Goal: Task Accomplishment & Management: Use online tool/utility

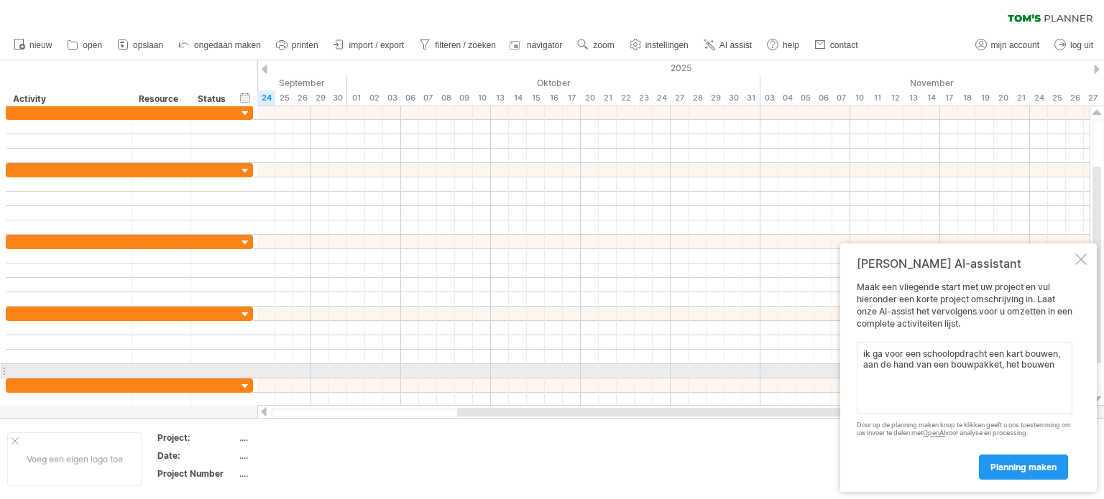
click at [1048, 374] on textarea "ik ga voor een schoolopdracht een kart bouwen, aan de hand van een bouwpakket, …" at bounding box center [965, 378] width 216 height 72
click at [1052, 376] on textarea "ik ga voor een schoolopdracht een kart bouwen, aan de hand van een bouwpakket, …" at bounding box center [965, 378] width 216 height 72
click at [1055, 367] on textarea "ik ga voor een schoolopdracht een kart bouwen, aan de hand van een bouwpakket, …" at bounding box center [965, 378] width 216 height 72
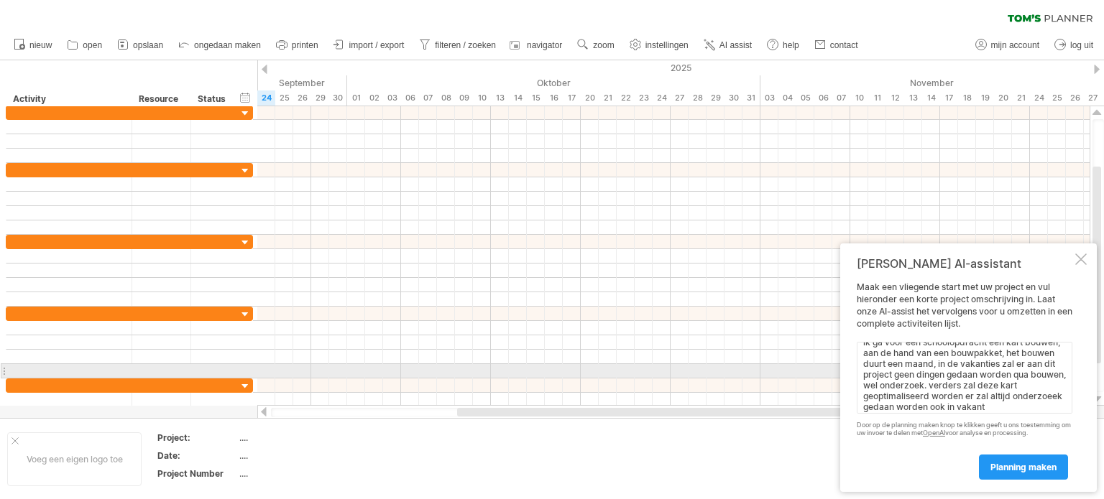
scroll to position [23, 0]
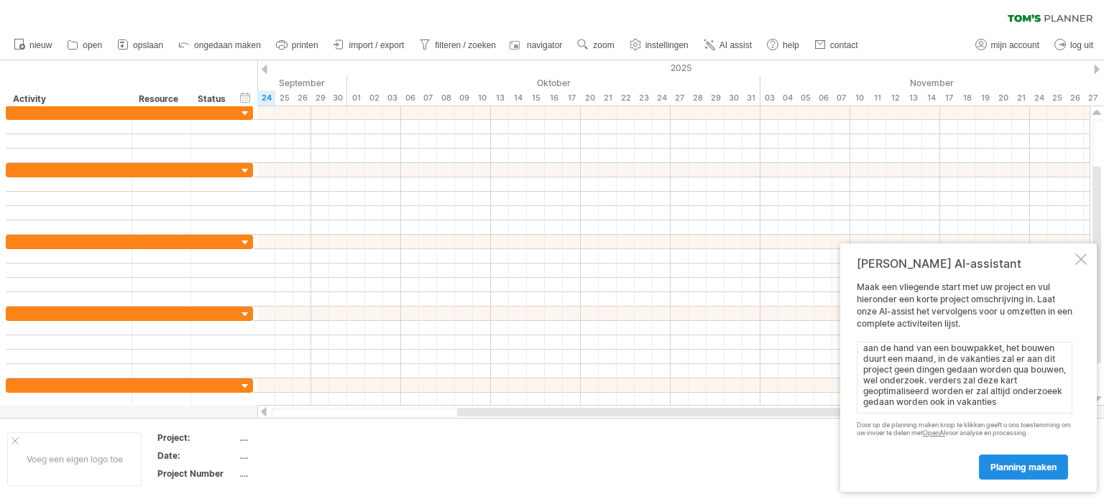
type textarea "ik ga voor een schoolopdracht een kart bouwen, aan de hand van een bouwpakket, …"
click at [1038, 465] on span "planning maken" at bounding box center [1023, 467] width 66 height 11
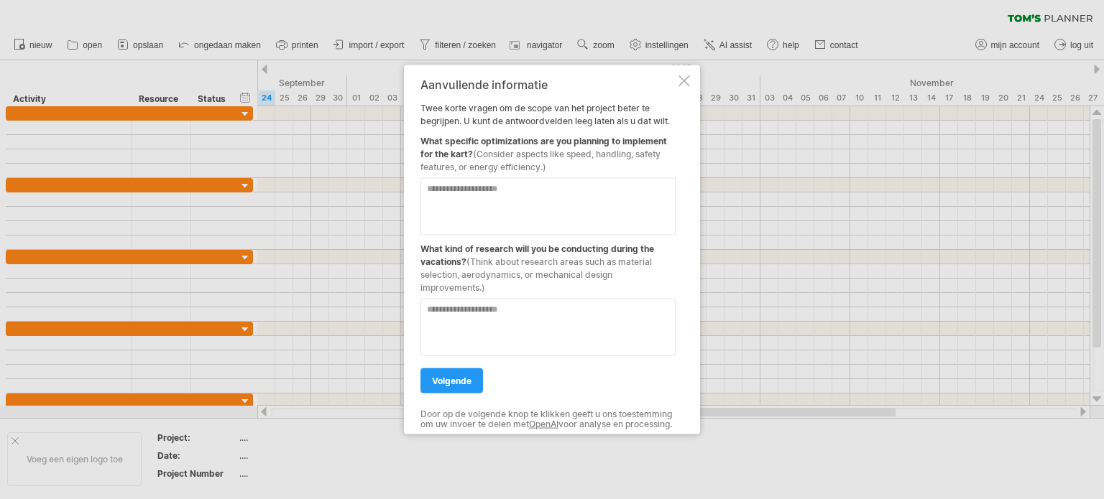
click at [519, 185] on textarea at bounding box center [547, 206] width 255 height 57
type textarea "**********"
click at [510, 313] on textarea at bounding box center [547, 326] width 255 height 57
type textarea "**********"
click at [463, 379] on span "volgende" at bounding box center [452, 380] width 40 height 11
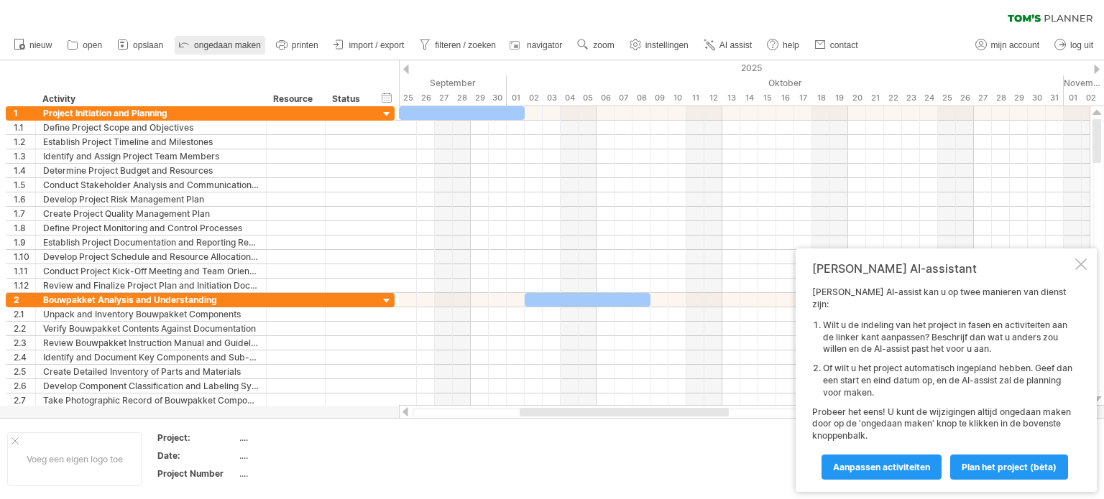
click at [216, 39] on link "ongedaan maken" at bounding box center [220, 45] width 91 height 19
click at [218, 41] on span "ongedaan maken" at bounding box center [227, 45] width 67 height 10
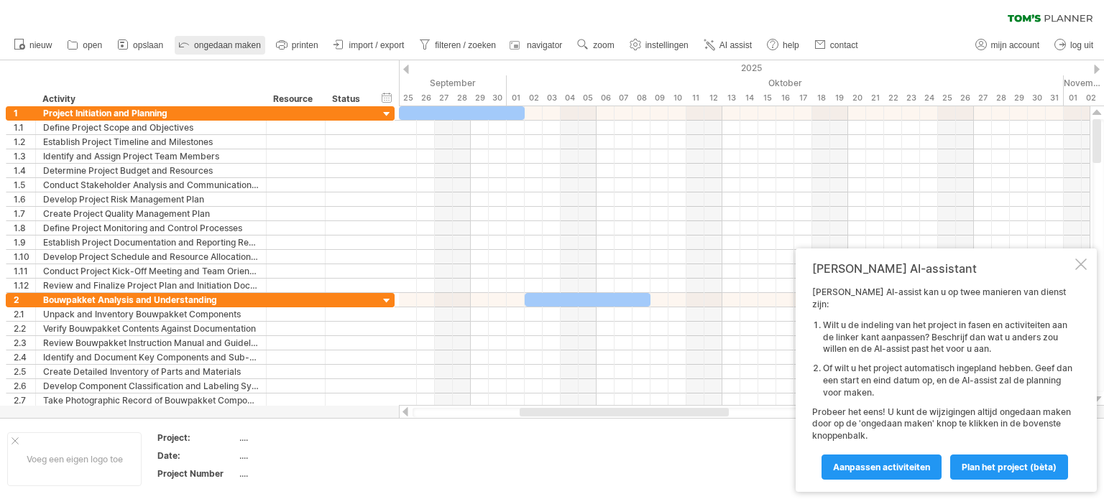
click at [218, 41] on span "ongedaan maken" at bounding box center [227, 45] width 67 height 10
click at [219, 42] on span "ongedaan maken" at bounding box center [227, 45] width 67 height 10
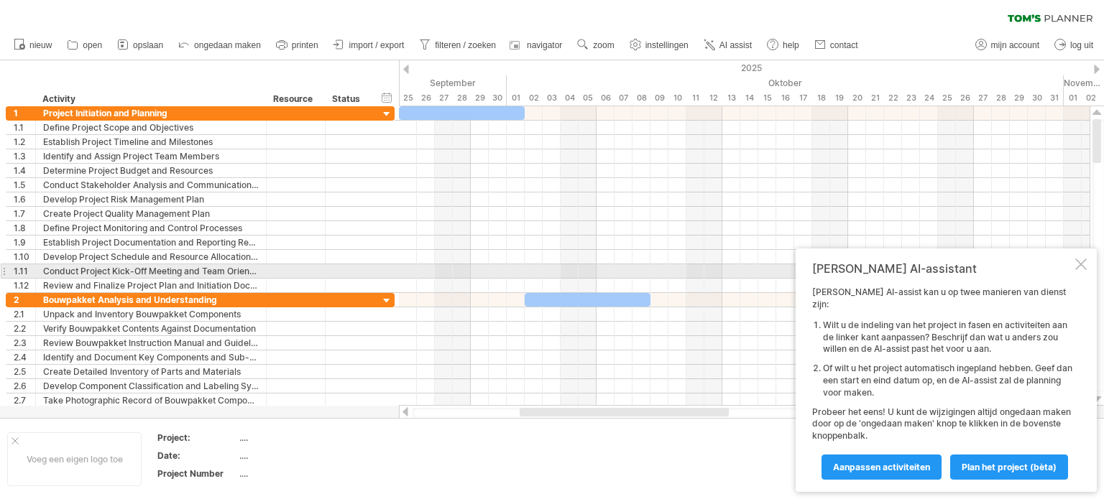
click at [1087, 274] on div "[PERSON_NAME] AI-assistant [PERSON_NAME] AI-assist kan u op twee manieren van d…" at bounding box center [946, 371] width 301 height 244
click at [1081, 270] on div at bounding box center [1080, 264] width 11 height 11
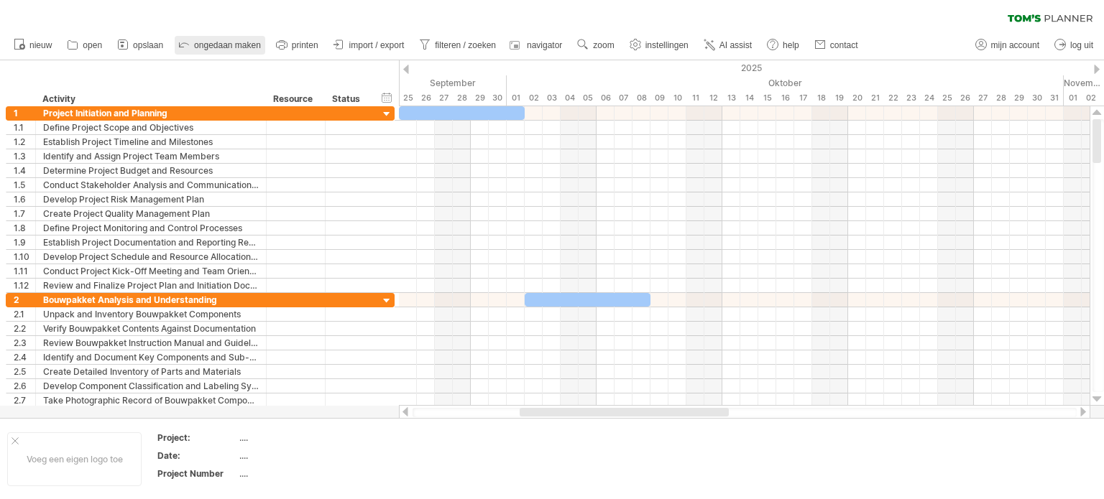
click at [183, 40] on icon at bounding box center [184, 44] width 14 height 14
click at [32, 40] on span "nieuw" at bounding box center [40, 45] width 22 height 10
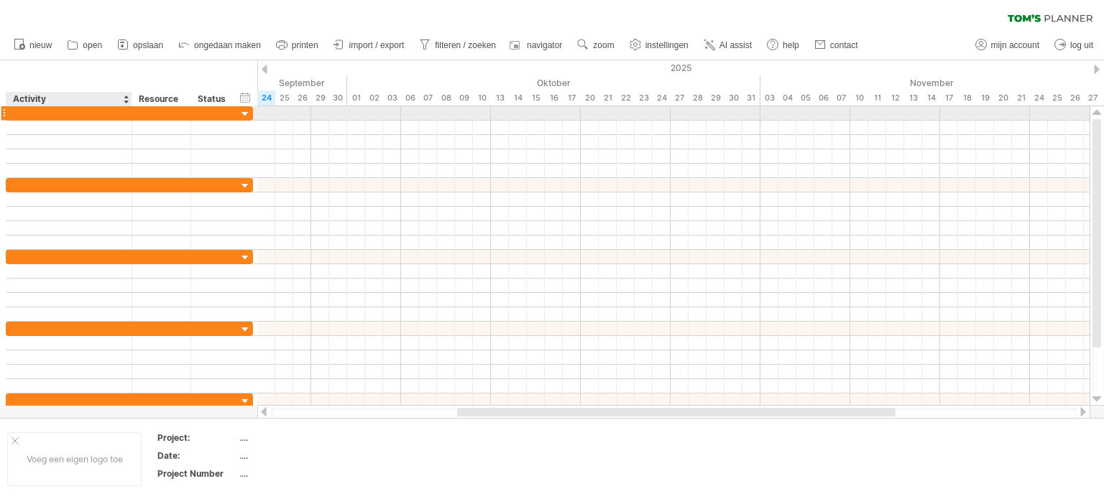
click at [79, 112] on div at bounding box center [69, 113] width 111 height 14
type input "**********"
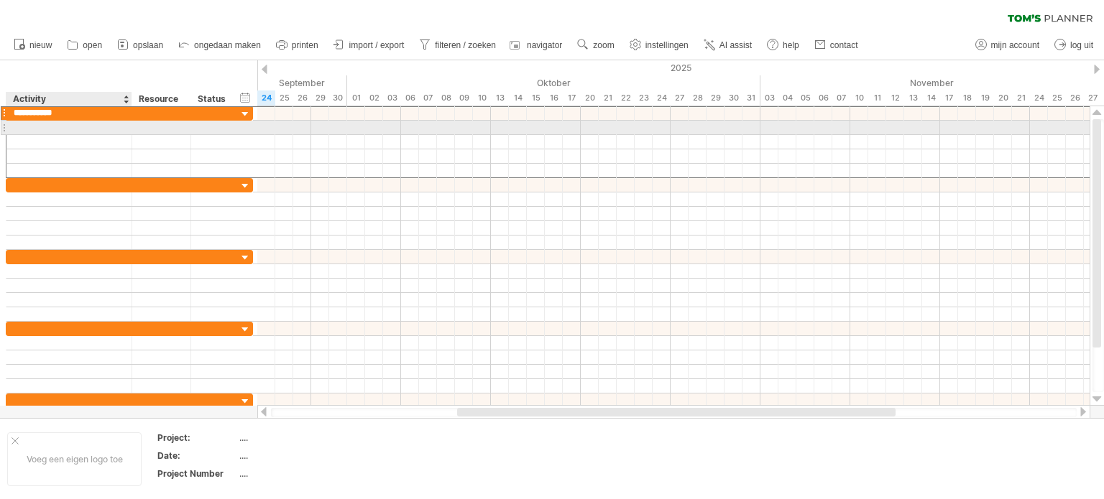
click at [71, 126] on div at bounding box center [69, 128] width 111 height 14
type input "**********"
click at [267, 129] on div at bounding box center [673, 127] width 832 height 15
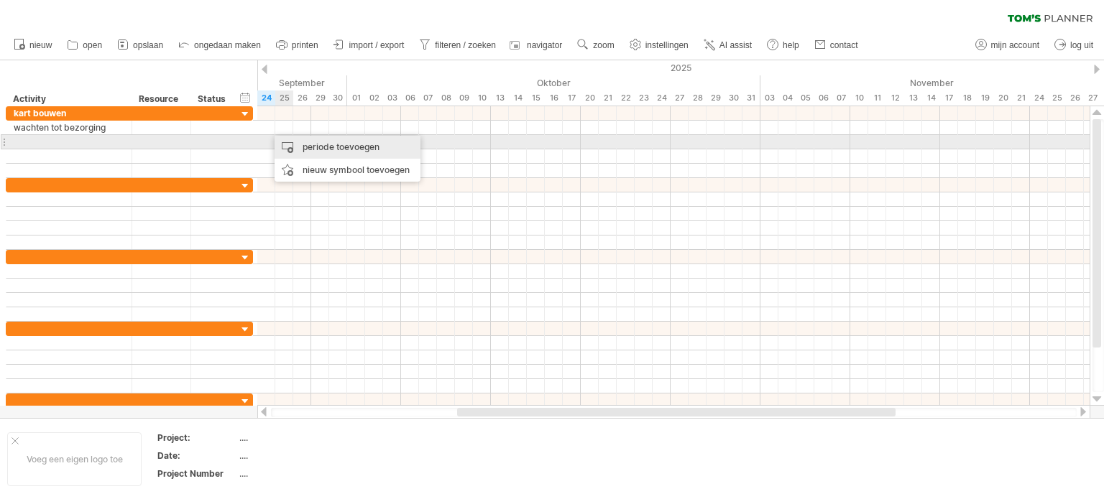
click at [315, 146] on div "periode toevoegen" at bounding box center [348, 147] width 146 height 23
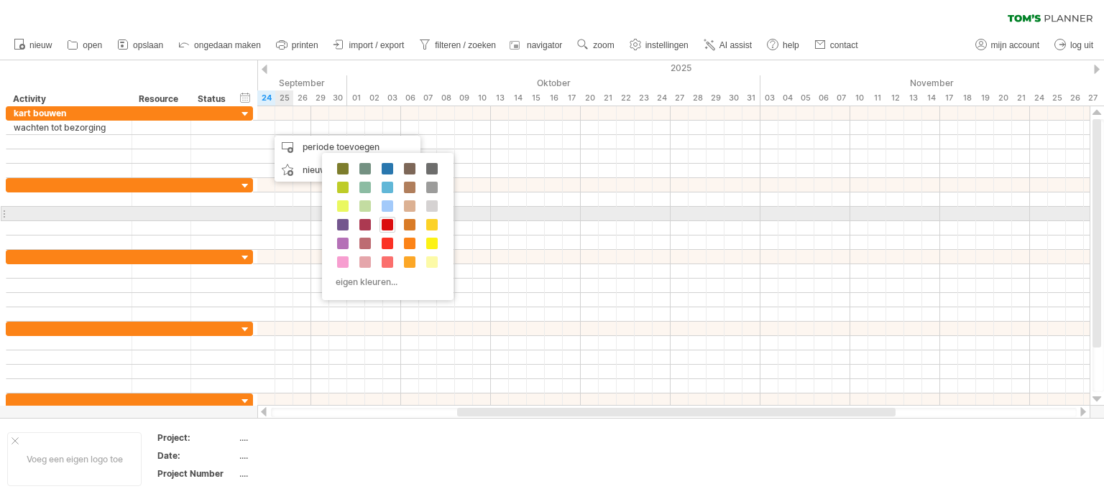
click at [385, 219] on span at bounding box center [387, 224] width 11 height 11
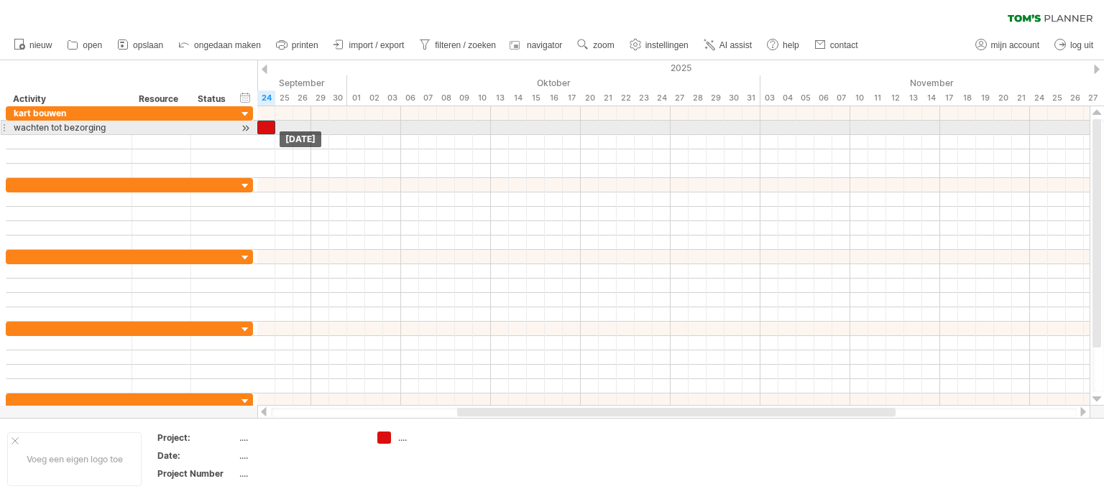
click at [269, 129] on div at bounding box center [266, 128] width 18 height 14
drag, startPoint x: 273, startPoint y: 127, endPoint x: 330, endPoint y: 124, distance: 56.8
click at [330, 124] on span at bounding box center [329, 128] width 6 height 14
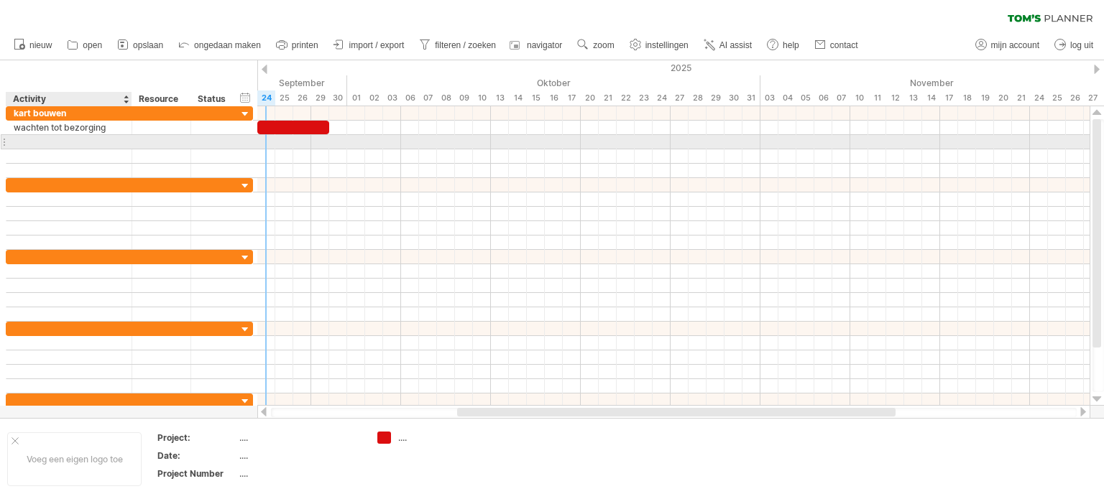
click at [100, 141] on div at bounding box center [69, 142] width 111 height 14
type input "*"
type input "**********"
click at [332, 142] on div at bounding box center [673, 142] width 832 height 14
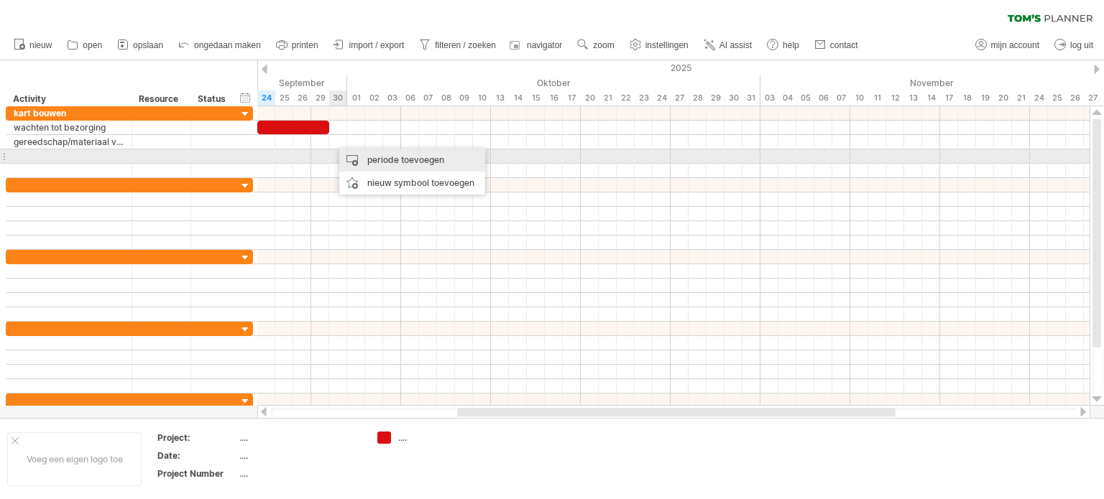
click at [340, 157] on div "periode toevoegen" at bounding box center [412, 160] width 146 height 23
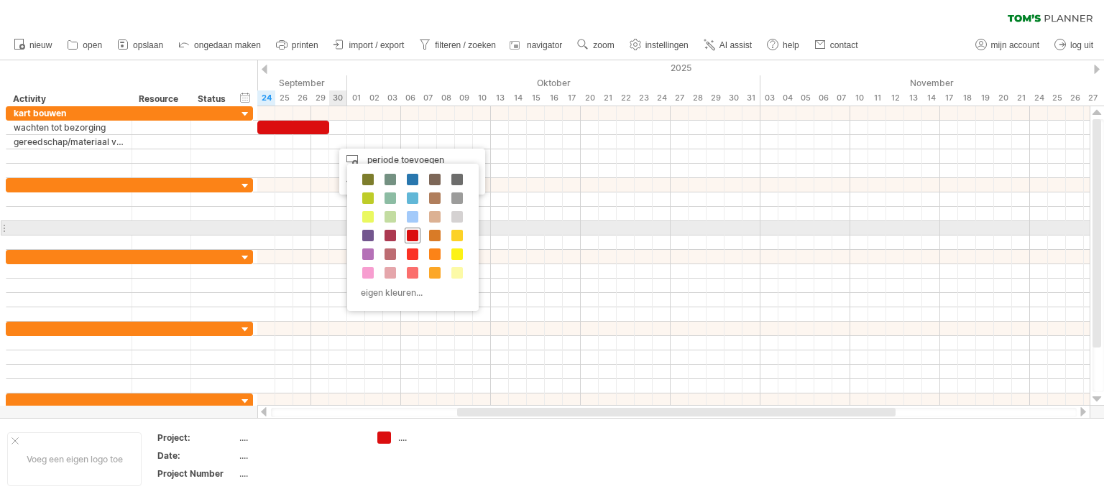
click at [416, 233] on span at bounding box center [412, 235] width 11 height 11
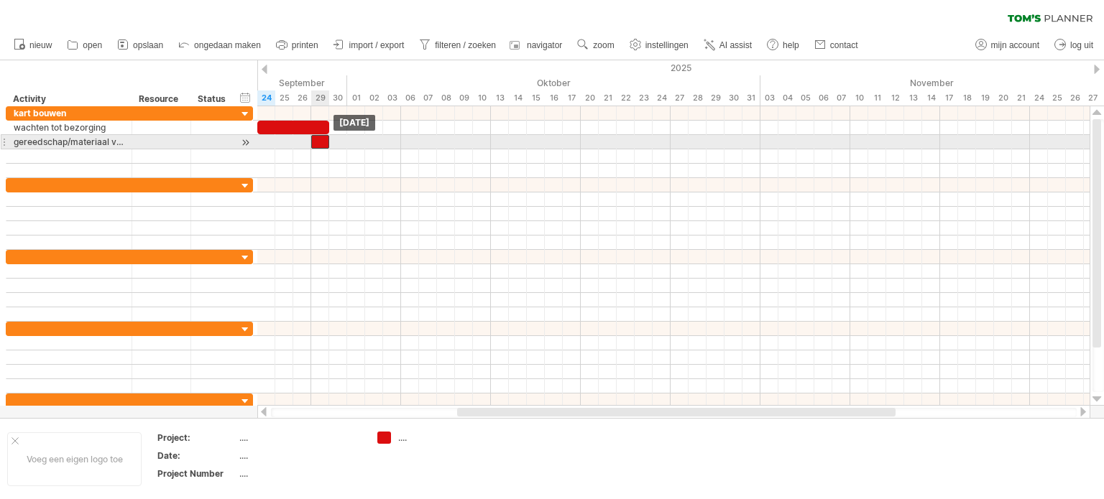
drag, startPoint x: 336, startPoint y: 141, endPoint x: 322, endPoint y: 141, distance: 14.4
click at [322, 141] on div at bounding box center [320, 142] width 18 height 14
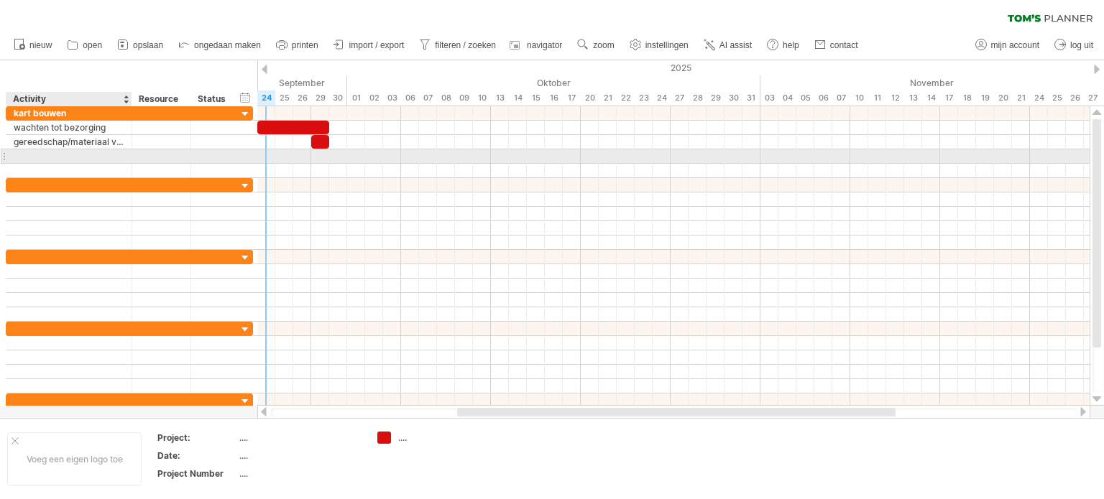
click at [101, 160] on div at bounding box center [69, 156] width 111 height 14
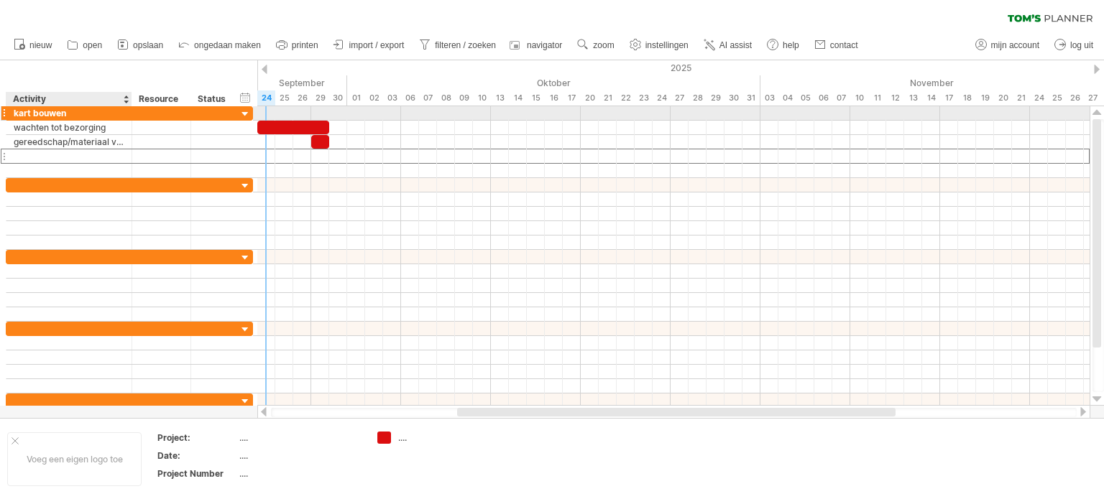
click at [66, 113] on div "kart bouwen" at bounding box center [69, 113] width 111 height 14
drag, startPoint x: 67, startPoint y: 112, endPoint x: 14, endPoint y: 114, distance: 53.2
click at [14, 114] on input "**********" at bounding box center [69, 113] width 111 height 14
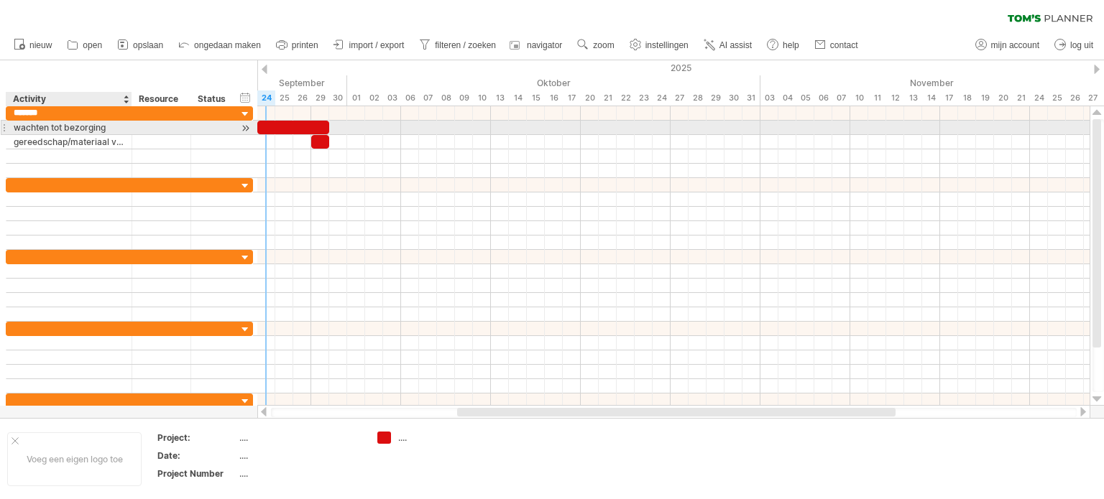
type input "********"
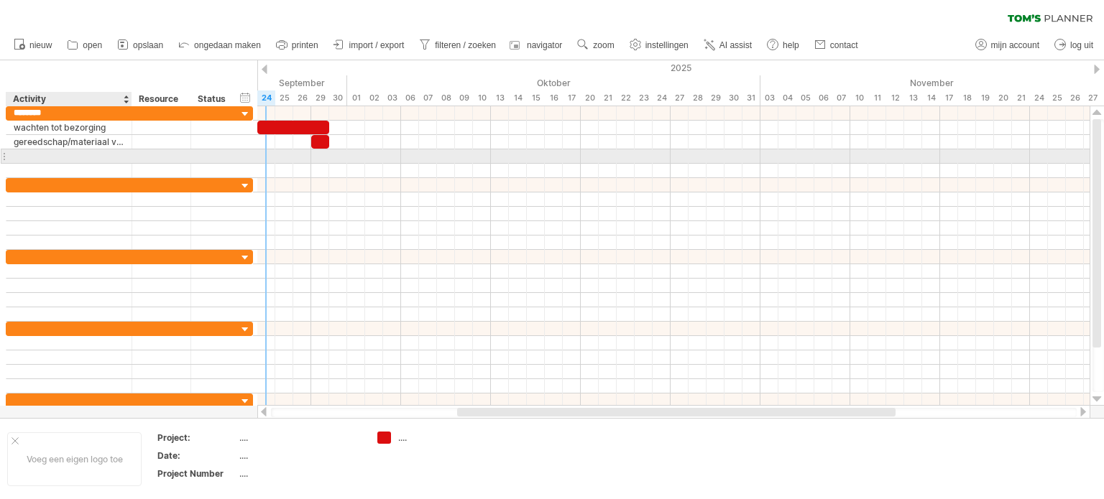
click at [74, 155] on div at bounding box center [69, 156] width 111 height 14
type input "*"
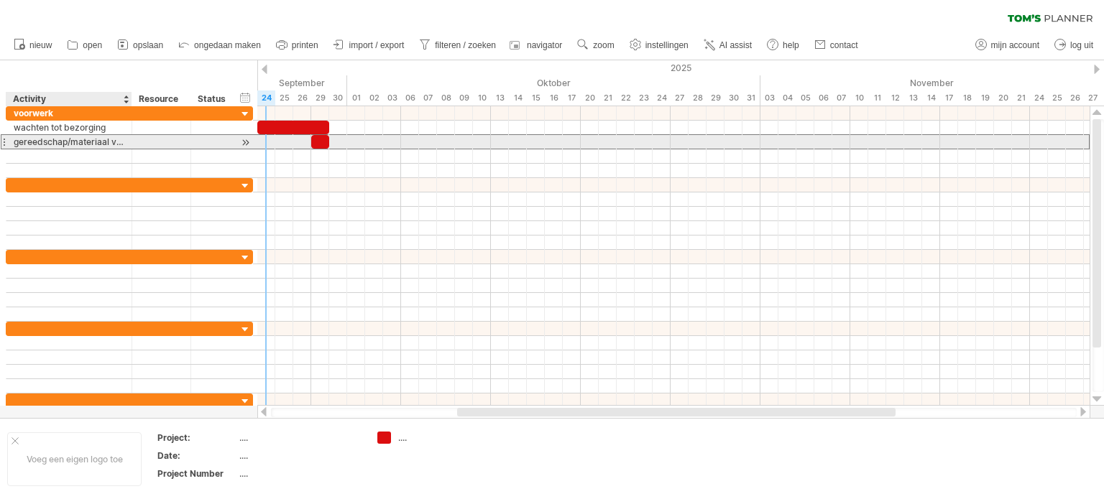
click at [94, 139] on div "gereedschap/materiaal verzamelen" at bounding box center [69, 142] width 111 height 14
click at [119, 143] on input "**********" at bounding box center [69, 142] width 111 height 14
type input "*"
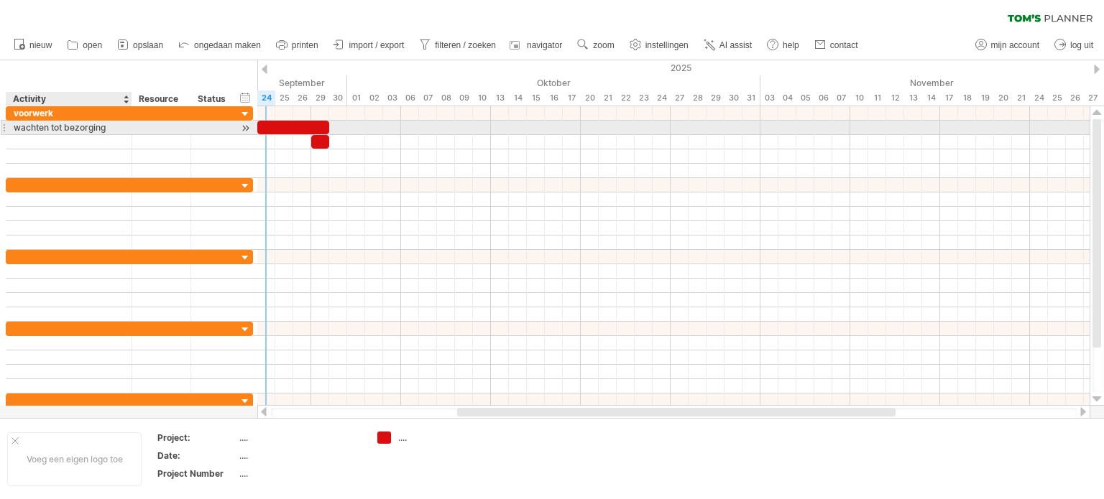
click at [121, 126] on div "wachten tot bezorging" at bounding box center [69, 128] width 111 height 14
type input "*"
click at [273, 126] on div at bounding box center [293, 128] width 72 height 14
click at [174, 127] on div at bounding box center [161, 128] width 44 height 14
click at [125, 129] on div at bounding box center [69, 128] width 126 height 14
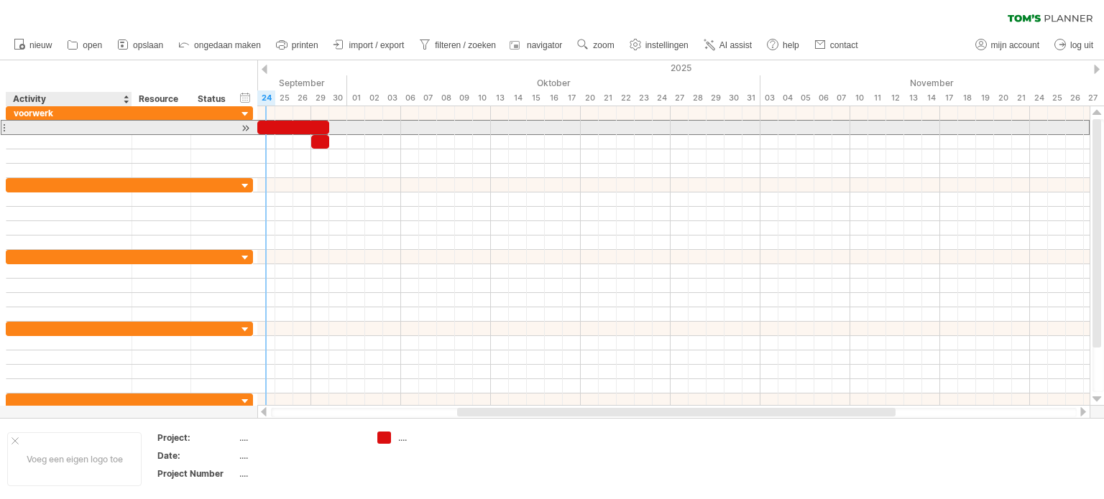
click at [115, 124] on div at bounding box center [69, 128] width 111 height 14
type input "**********"
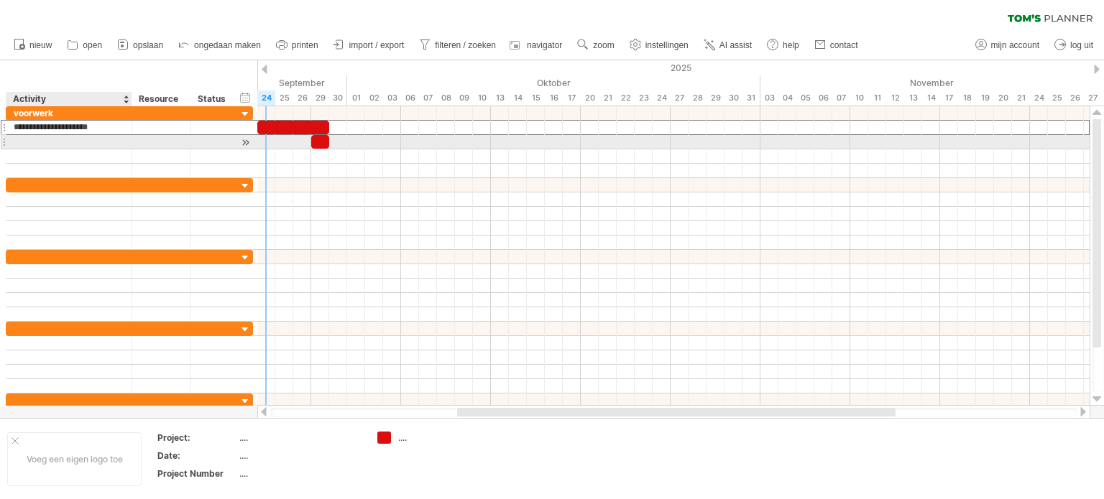
click at [89, 141] on div at bounding box center [69, 142] width 111 height 14
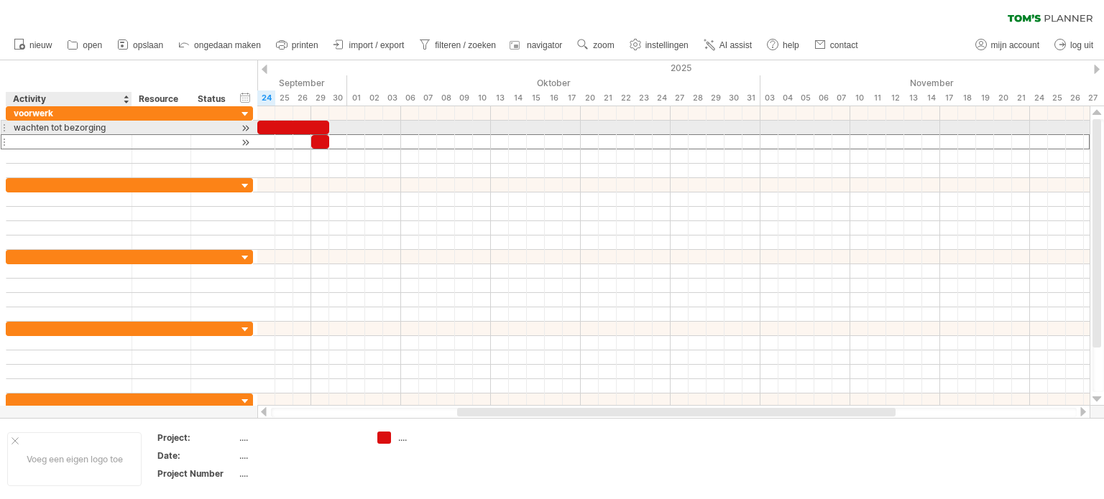
click at [65, 135] on div at bounding box center [69, 142] width 111 height 14
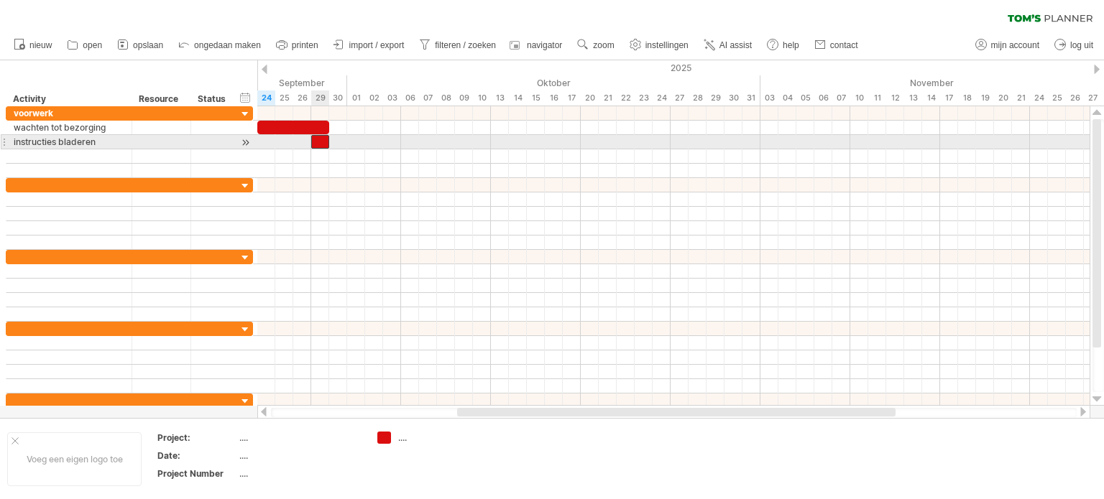
click at [322, 137] on div at bounding box center [320, 142] width 18 height 14
drag, startPoint x: 319, startPoint y: 140, endPoint x: 336, endPoint y: 139, distance: 17.3
click at [336, 139] on div at bounding box center [338, 142] width 18 height 14
click at [346, 142] on span at bounding box center [347, 142] width 6 height 14
click at [100, 140] on div "instructies bladeren" at bounding box center [69, 142] width 111 height 14
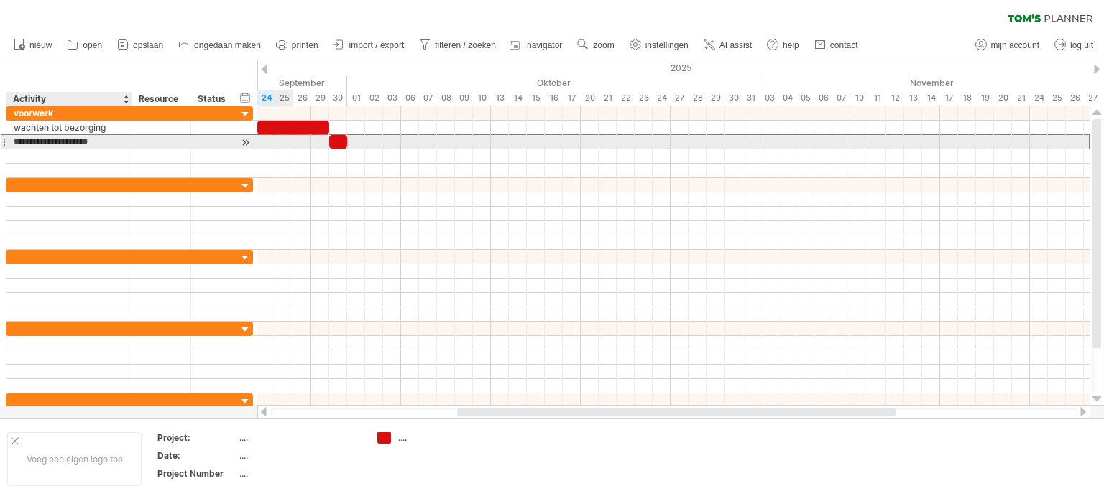
drag, startPoint x: 98, startPoint y: 142, endPoint x: 64, endPoint y: 143, distance: 33.8
click at [64, 143] on input "**********" at bounding box center [69, 142] width 111 height 14
type input "**********"
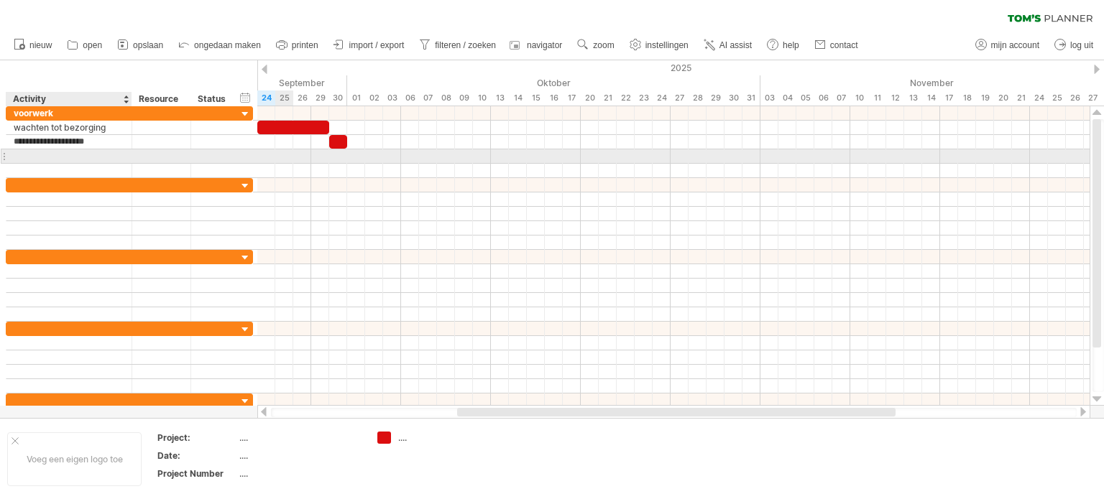
click at [64, 158] on div at bounding box center [69, 156] width 111 height 14
click at [100, 155] on div at bounding box center [69, 156] width 111 height 14
type input "**********"
click at [300, 160] on div at bounding box center [673, 156] width 832 height 14
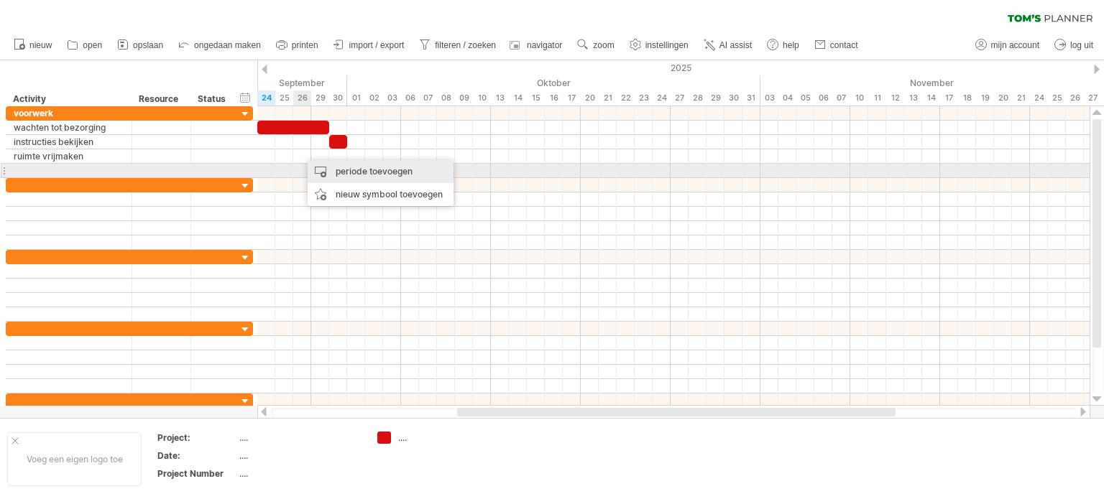
click at [334, 172] on div "periode toevoegen" at bounding box center [381, 171] width 146 height 23
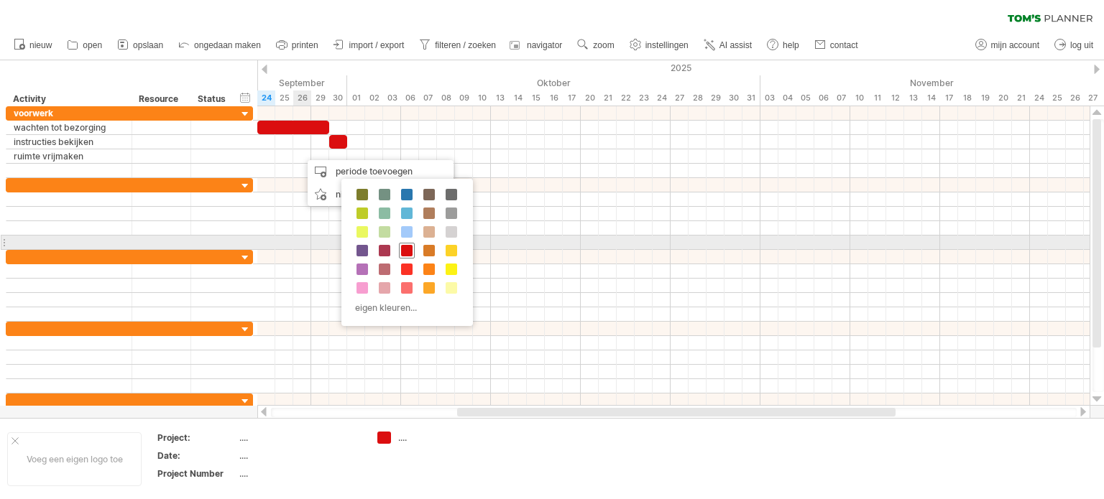
click at [410, 247] on span at bounding box center [406, 250] width 11 height 11
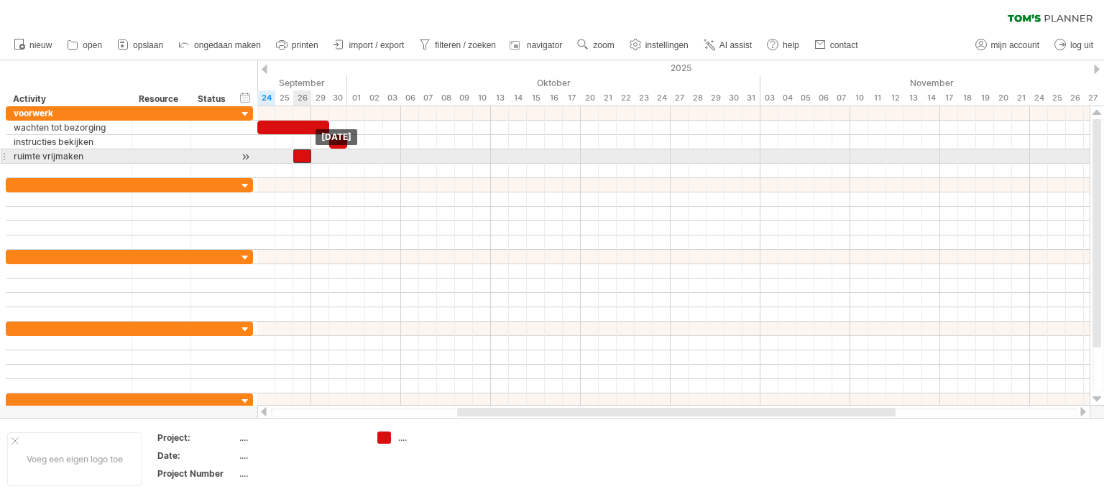
drag, startPoint x: 313, startPoint y: 153, endPoint x: 306, endPoint y: 154, distance: 7.2
click at [306, 154] on div at bounding box center [302, 156] width 18 height 14
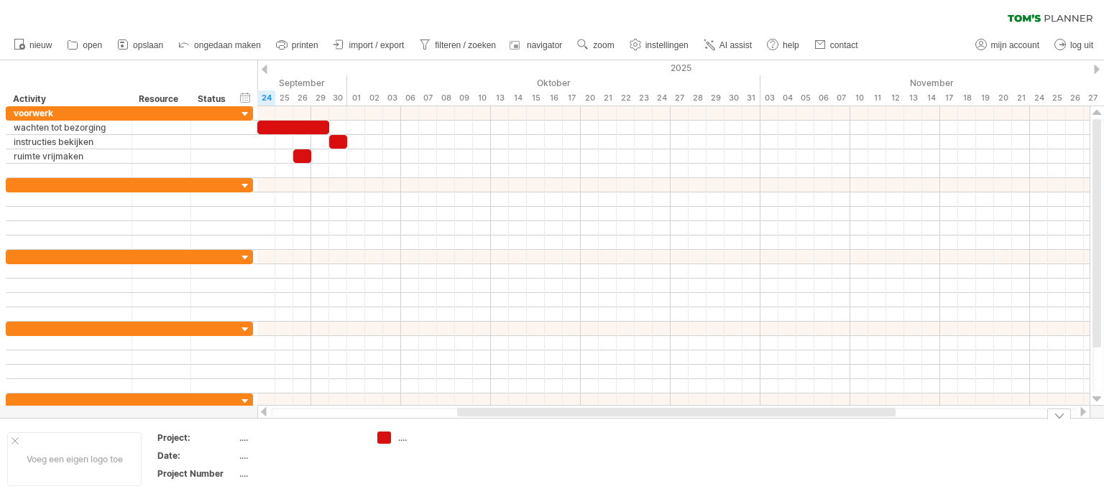
click at [241, 455] on div "...." at bounding box center [299, 456] width 121 height 12
click at [245, 440] on div "...." at bounding box center [299, 438] width 121 height 12
type input "**********"
click at [241, 98] on div "verberg start/eind/duur toon start/eind/duur" at bounding box center [246, 97] width 14 height 15
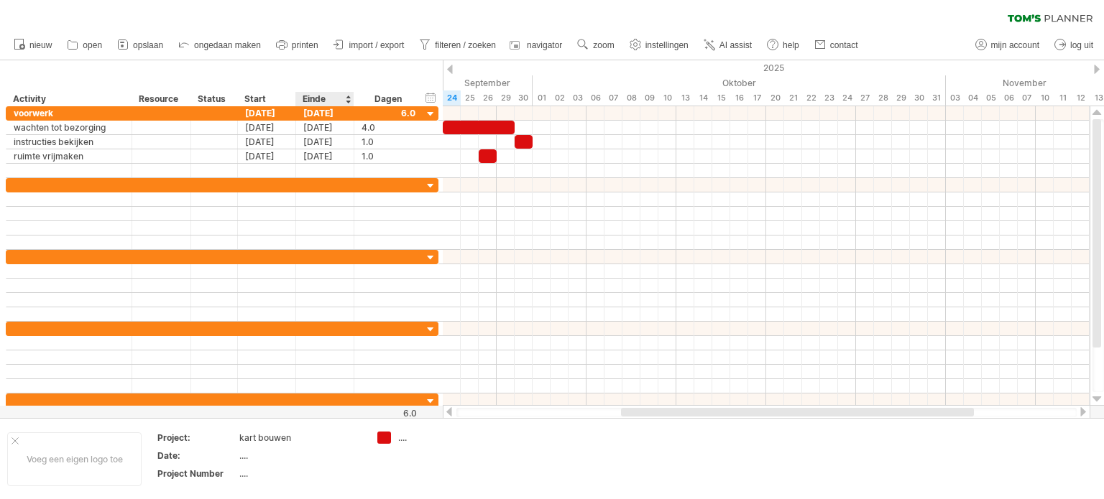
click at [329, 101] on div "Einde" at bounding box center [324, 99] width 43 height 14
click at [345, 100] on div "Einde" at bounding box center [324, 99] width 43 height 14
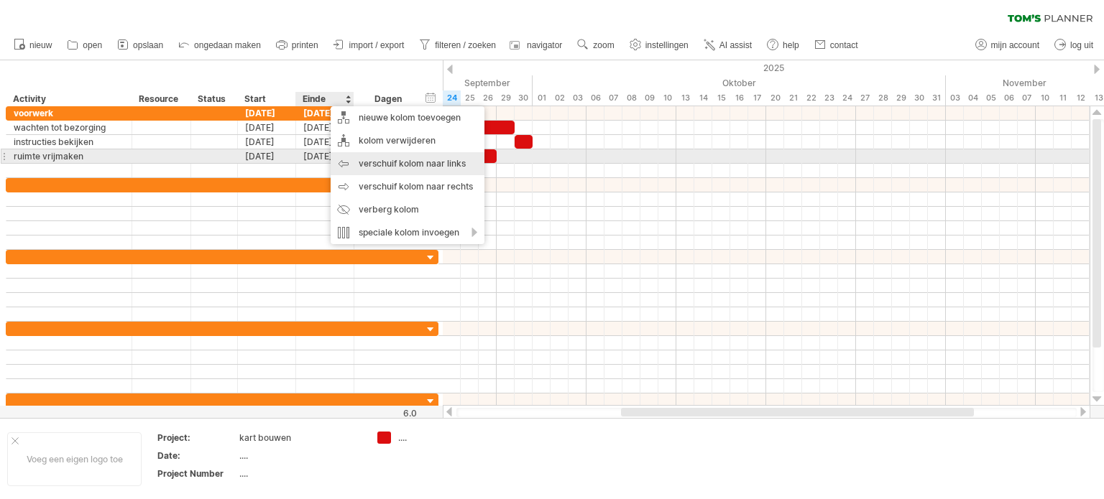
click at [374, 159] on div "verschuif kolom naar links" at bounding box center [408, 163] width 154 height 23
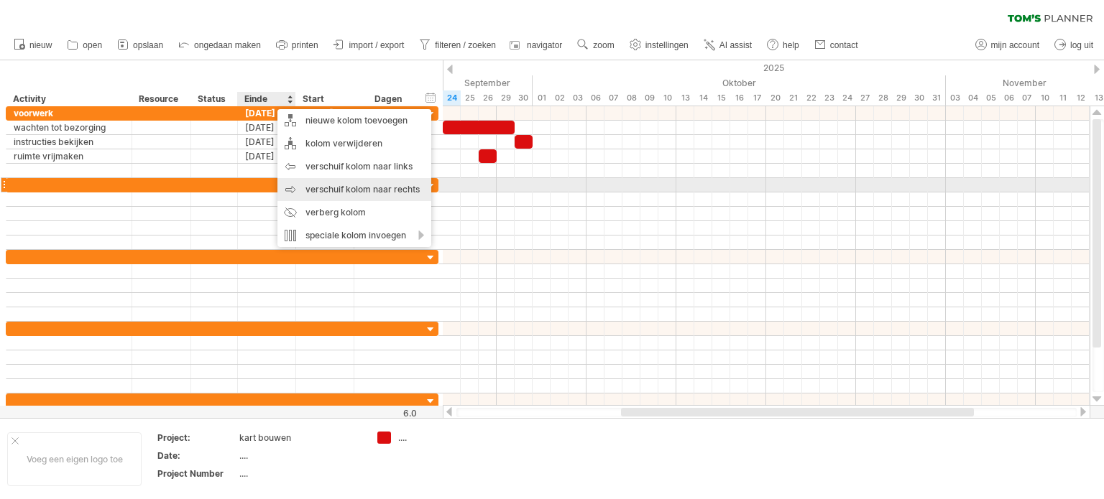
click at [344, 186] on div "verschuif kolom naar rechts" at bounding box center [354, 189] width 154 height 23
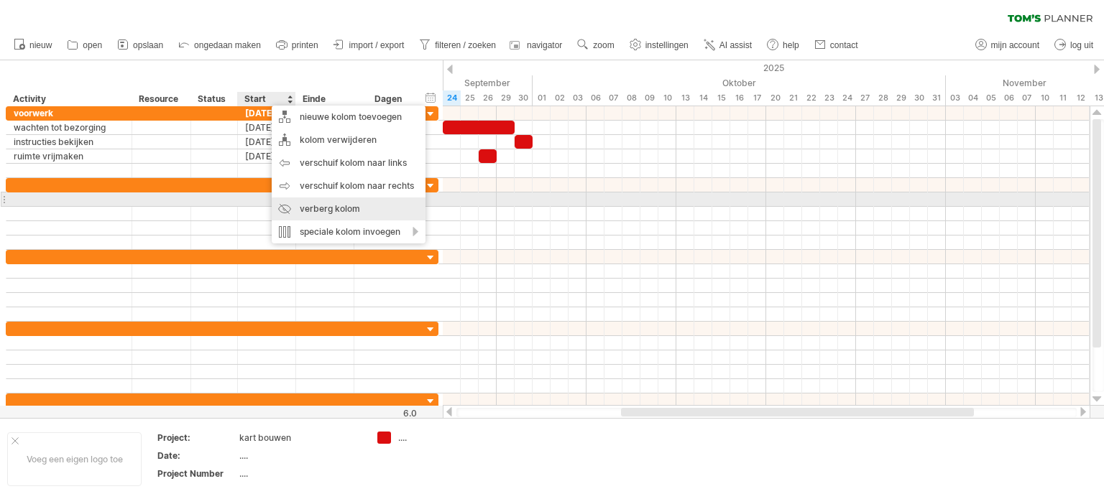
click at [330, 203] on div "verberg kolom" at bounding box center [349, 209] width 154 height 23
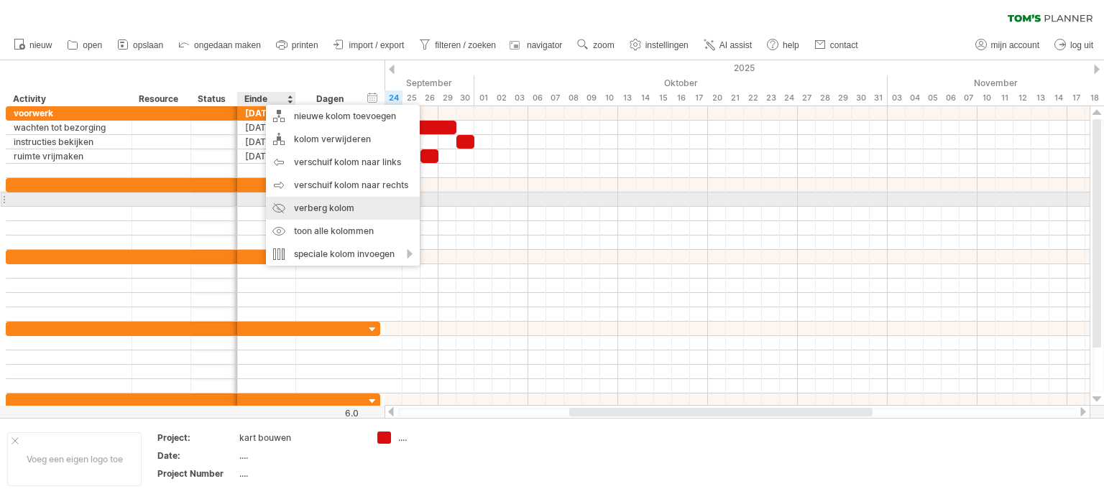
click at [326, 206] on div "verberg kolom" at bounding box center [343, 208] width 154 height 23
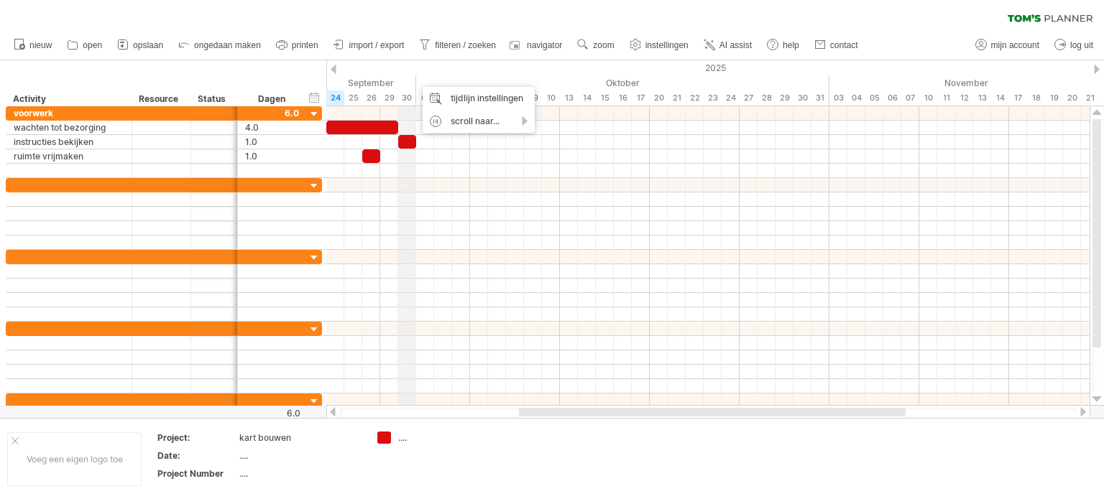
click at [409, 68] on div "2025" at bounding box center [406, 67] width 2389 height 15
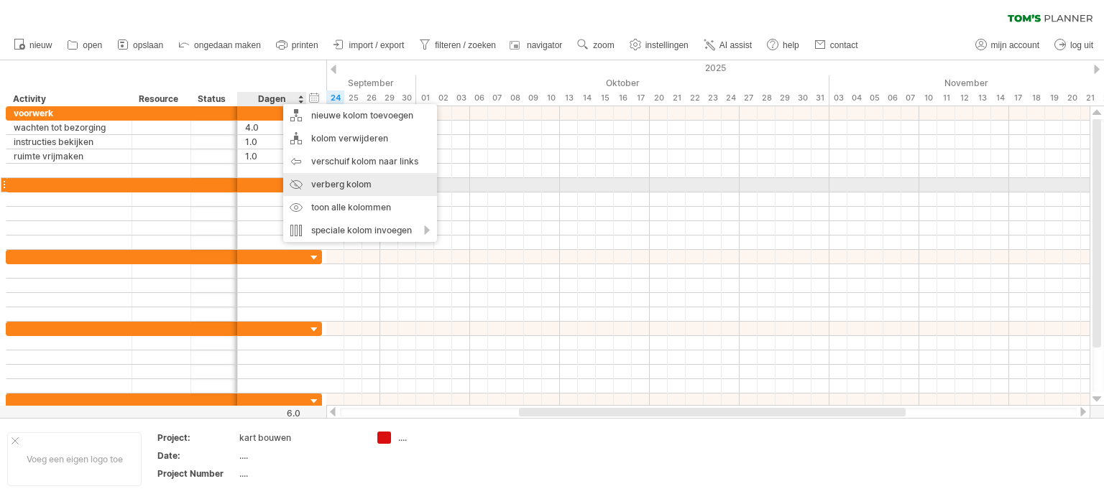
click at [348, 183] on div "verberg kolom" at bounding box center [360, 184] width 154 height 23
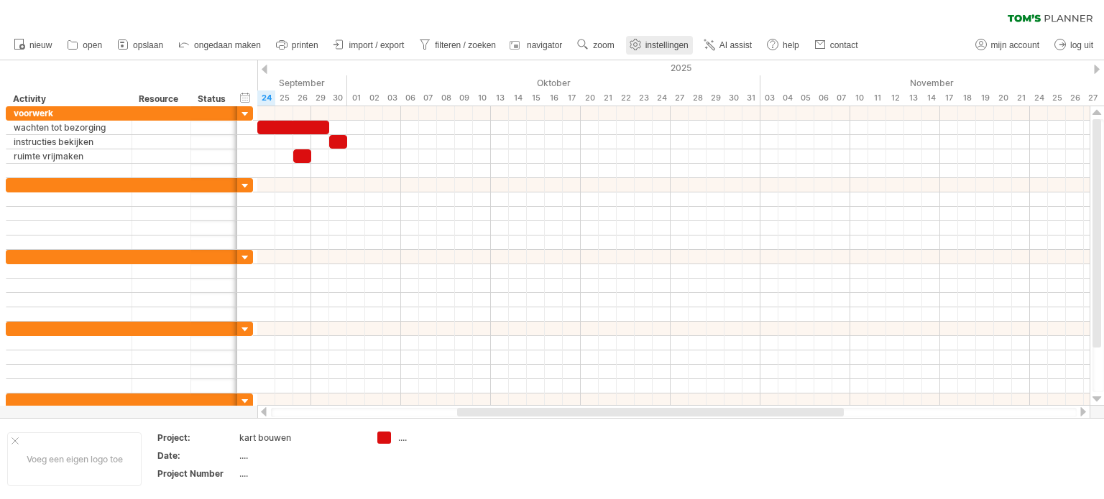
click at [668, 40] on span "instellingen" at bounding box center [666, 45] width 43 height 10
select select "*"
select select "**"
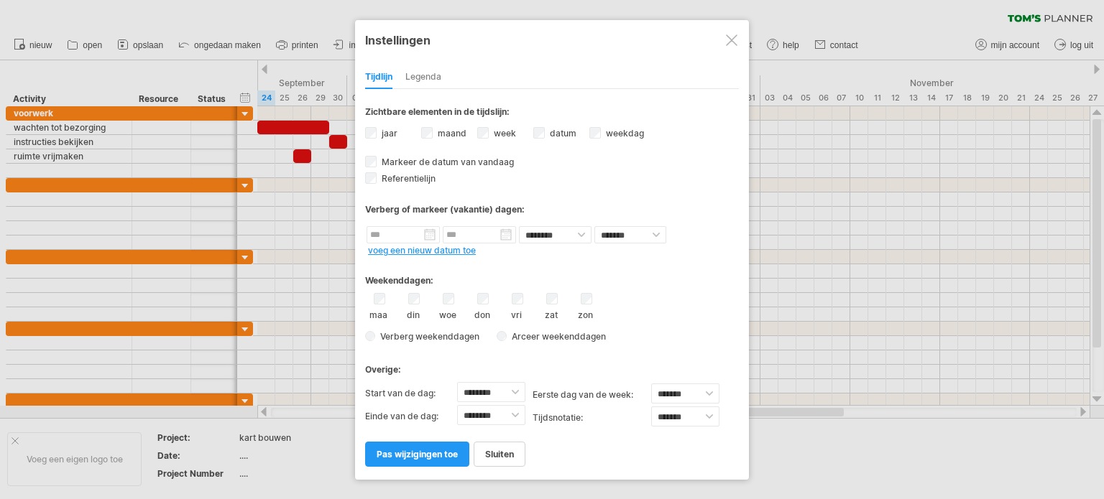
click at [433, 449] on span "pas wijzigingen toe" at bounding box center [417, 454] width 81 height 11
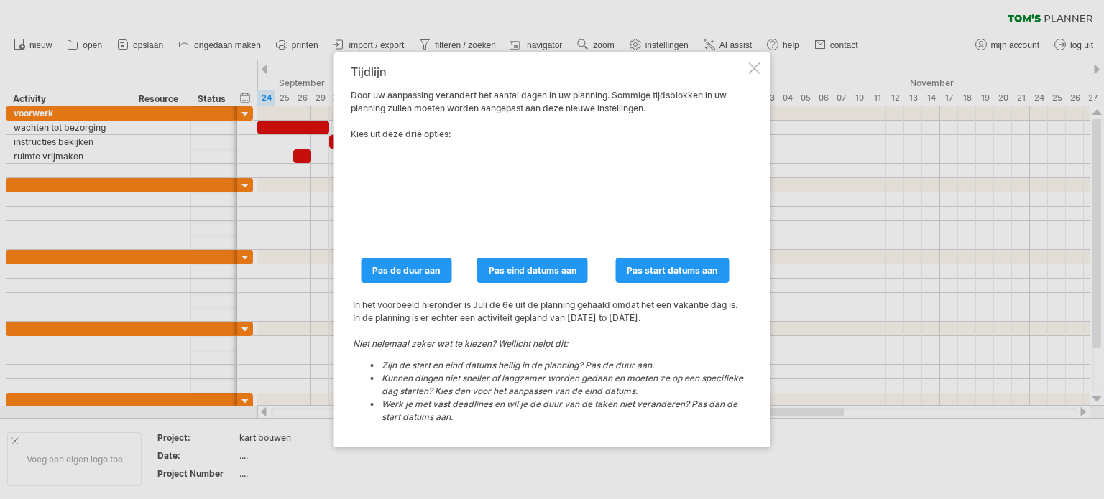
click at [760, 57] on div "Tijdlijn Door uw aanpassing verandert het aantal dagen in uw planning. Sommige …" at bounding box center [552, 249] width 436 height 395
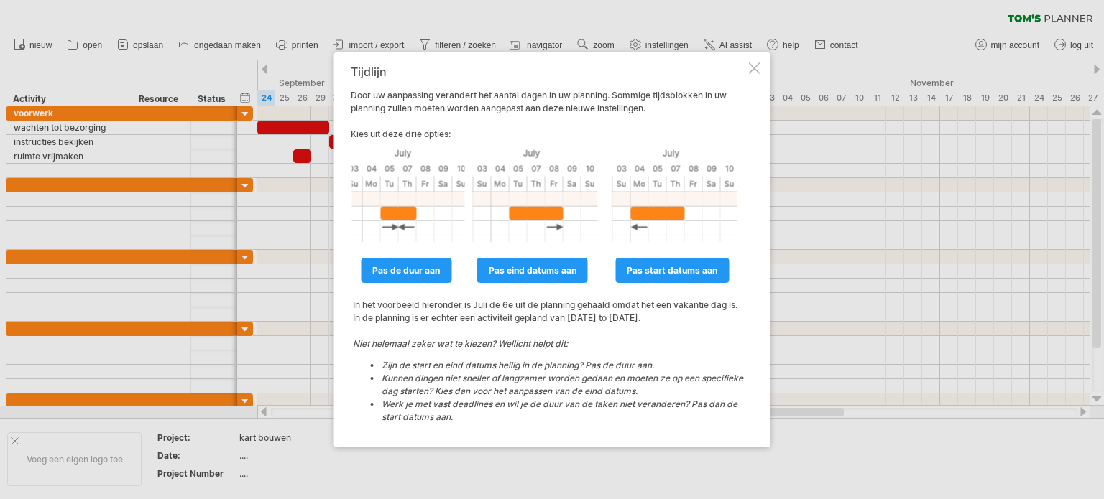
click at [761, 70] on div "Tijdlijn Door uw aanpassing verandert het aantal dagen in uw planning. Sommige …" at bounding box center [552, 249] width 436 height 395
click at [755, 71] on div at bounding box center [754, 68] width 11 height 11
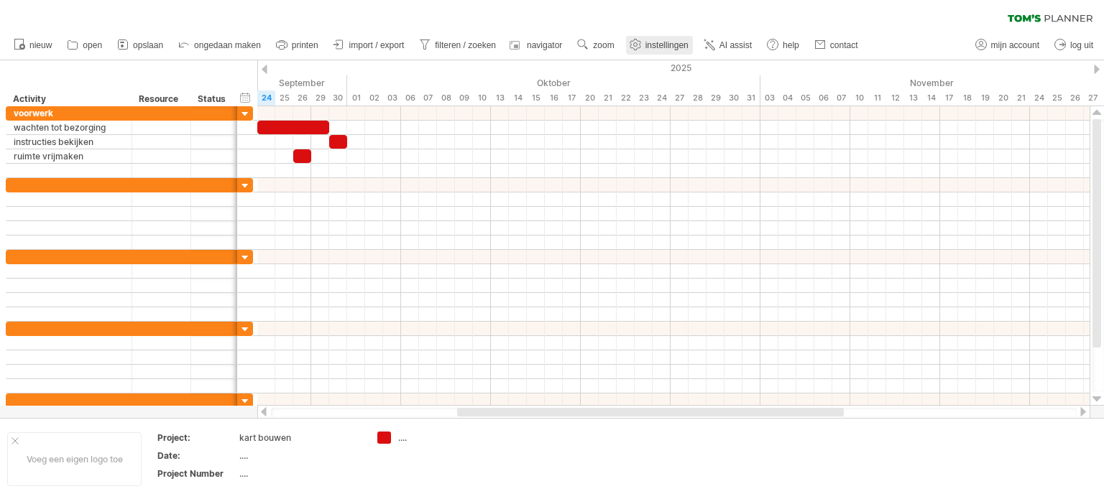
click at [673, 42] on span "instellingen" at bounding box center [666, 45] width 43 height 10
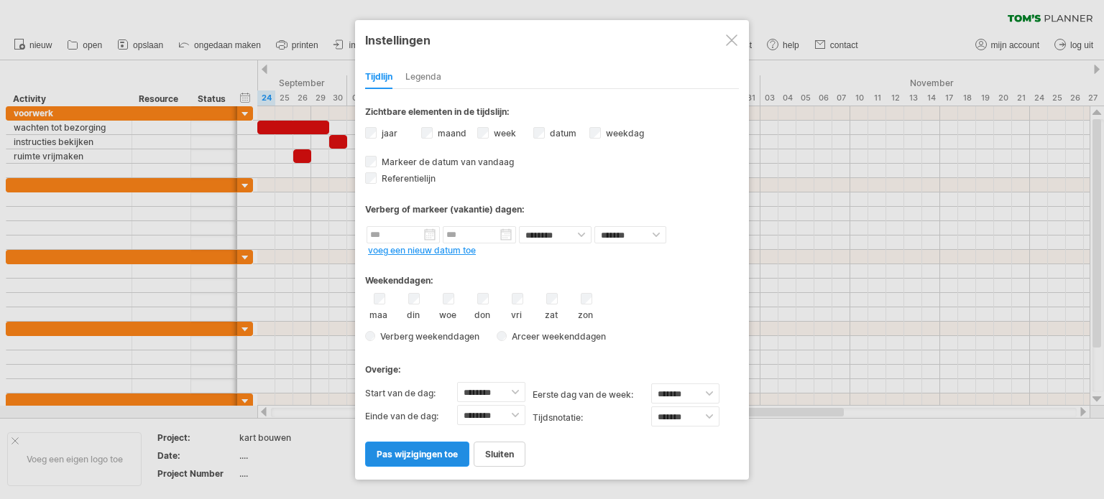
click at [423, 456] on span "pas wijzigingen toe" at bounding box center [417, 454] width 81 height 11
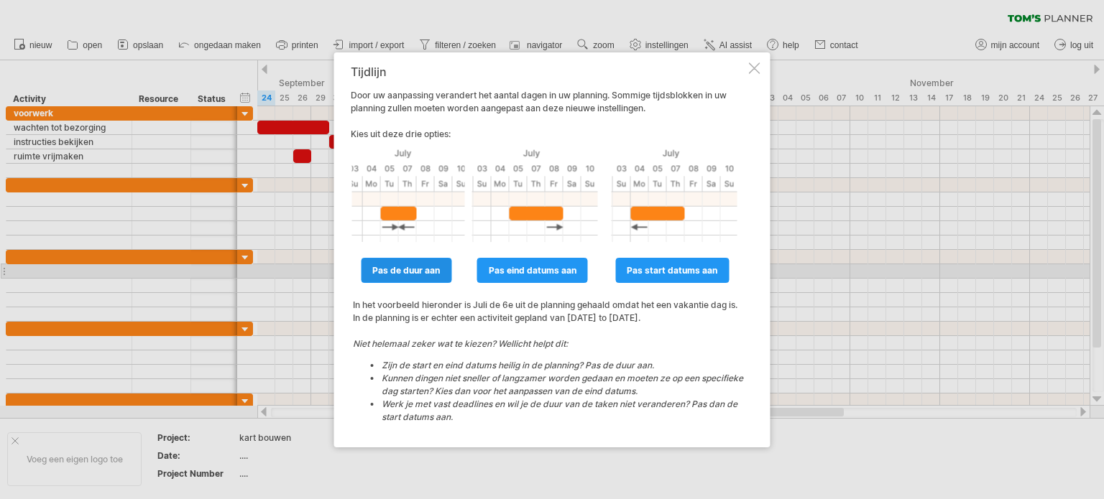
click at [412, 275] on span "pas de duur aan" at bounding box center [406, 270] width 68 height 11
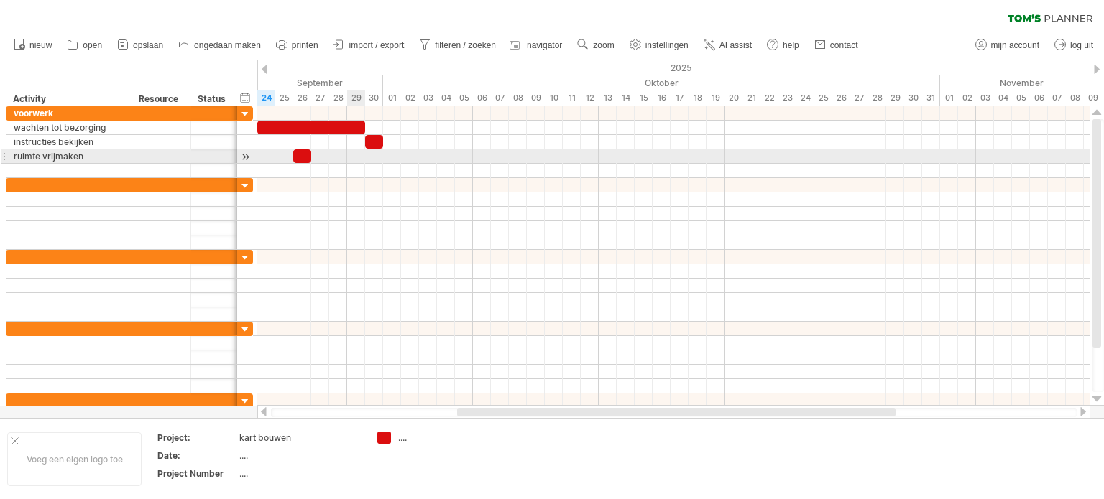
click at [355, 155] on div at bounding box center [673, 156] width 832 height 14
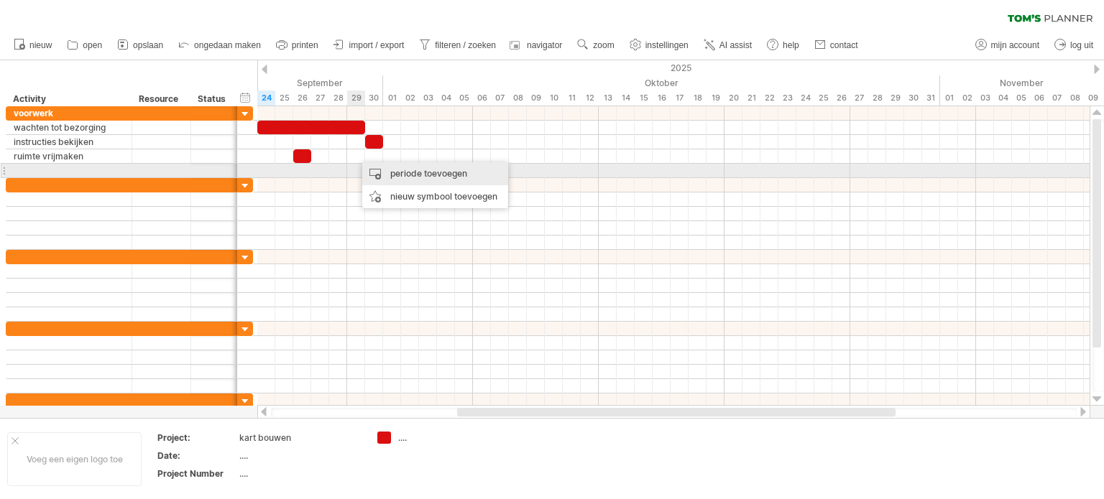
click at [392, 172] on div "periode toevoegen" at bounding box center [435, 173] width 146 height 23
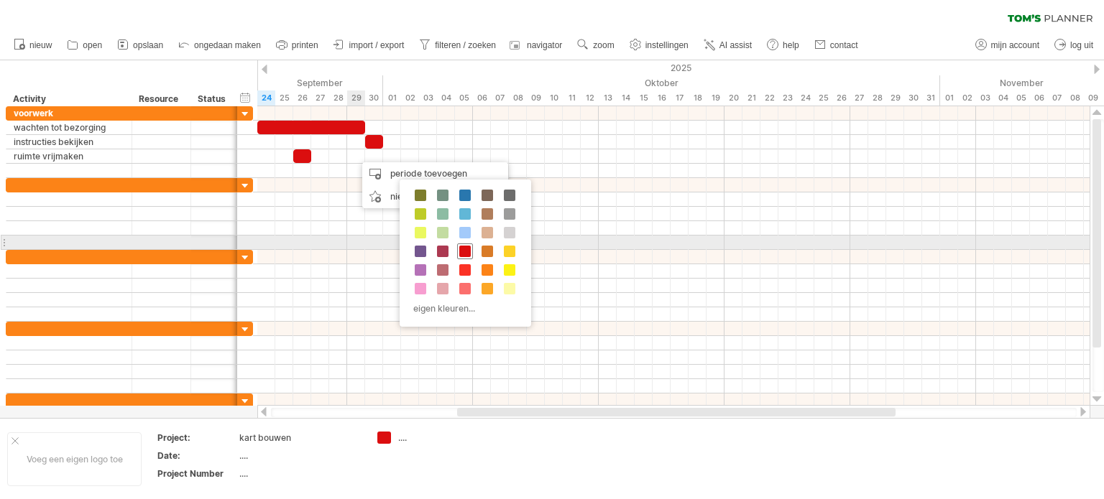
click at [461, 249] on span at bounding box center [464, 251] width 11 height 11
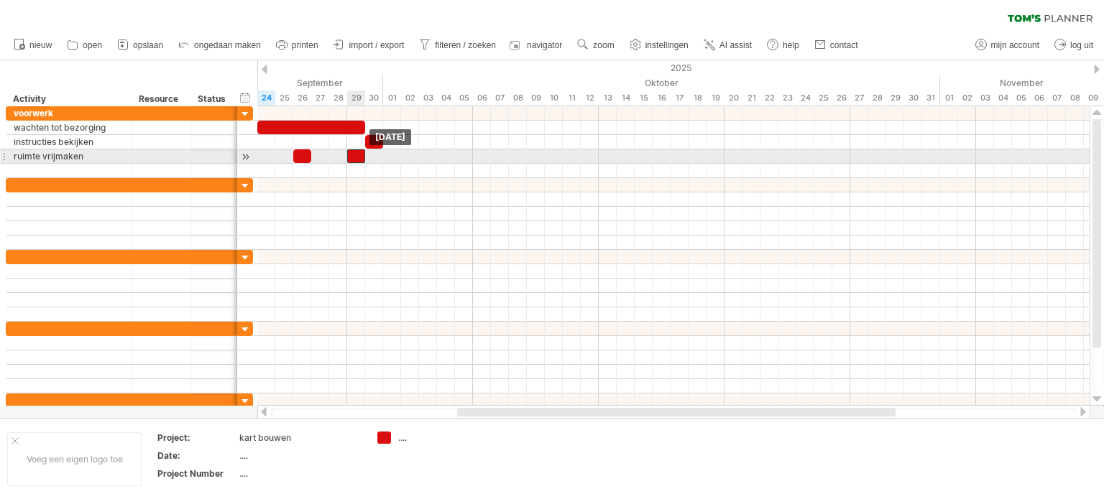
click at [359, 155] on div at bounding box center [356, 156] width 18 height 14
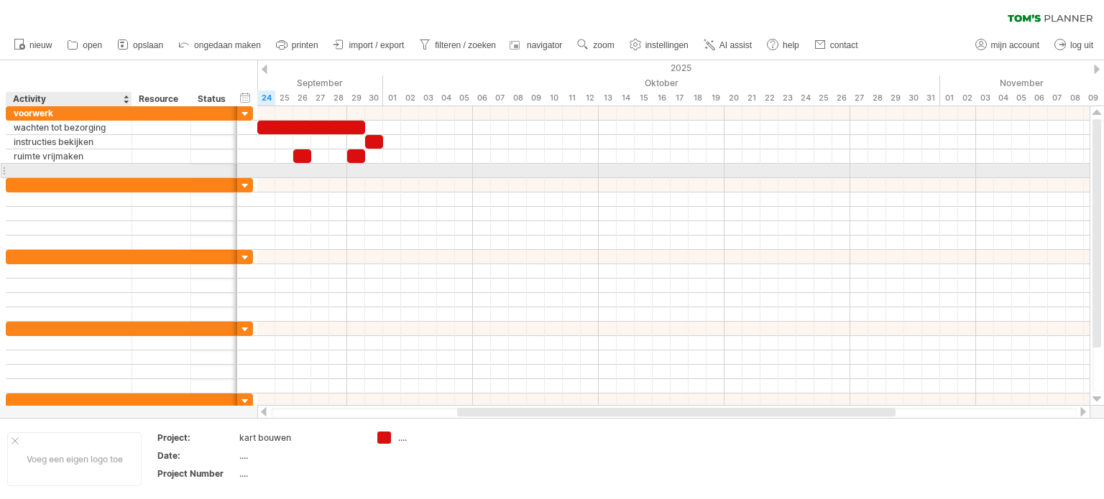
click at [95, 171] on div at bounding box center [69, 171] width 111 height 14
type input "**********"
click at [356, 166] on div at bounding box center [673, 170] width 832 height 15
click at [356, 167] on div at bounding box center [673, 171] width 832 height 14
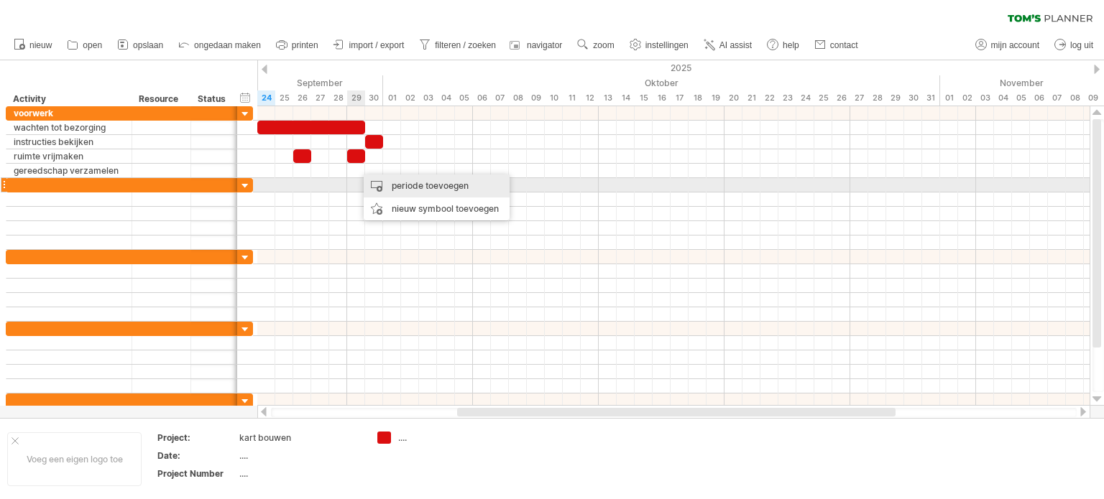
click at [415, 183] on div "periode toevoegen" at bounding box center [437, 186] width 146 height 23
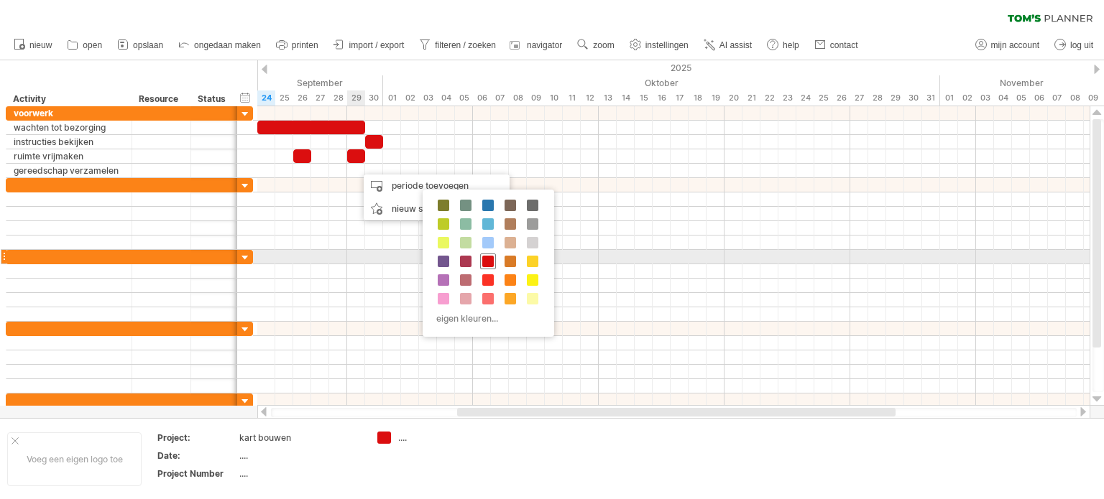
click at [487, 258] on span at bounding box center [487, 261] width 11 height 11
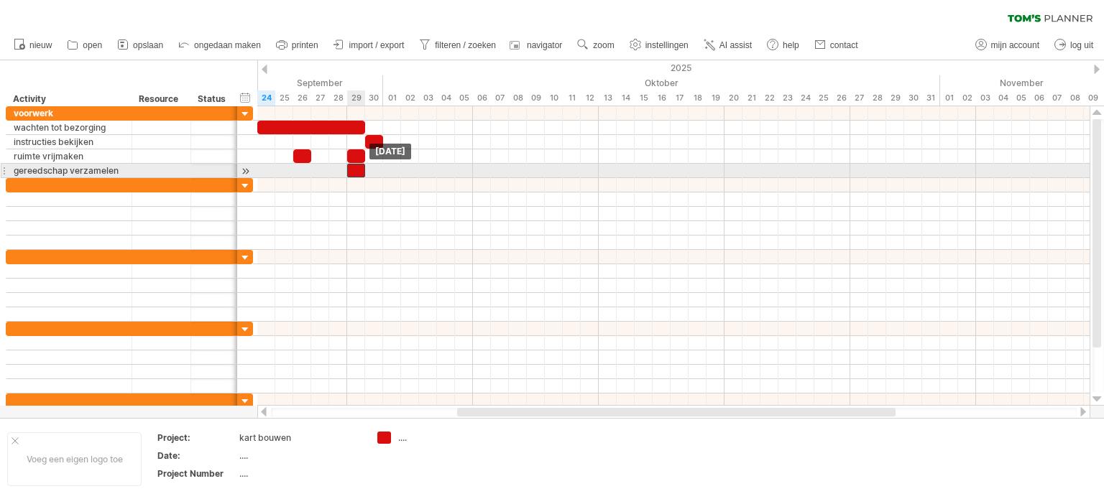
drag, startPoint x: 368, startPoint y: 170, endPoint x: 359, endPoint y: 172, distance: 8.9
click at [359, 172] on div at bounding box center [356, 171] width 18 height 14
drag, startPoint x: 363, startPoint y: 170, endPoint x: 377, endPoint y: 170, distance: 14.4
click at [377, 170] on div at bounding box center [365, 171] width 36 height 14
click at [3, 170] on div at bounding box center [4, 170] width 6 height 15
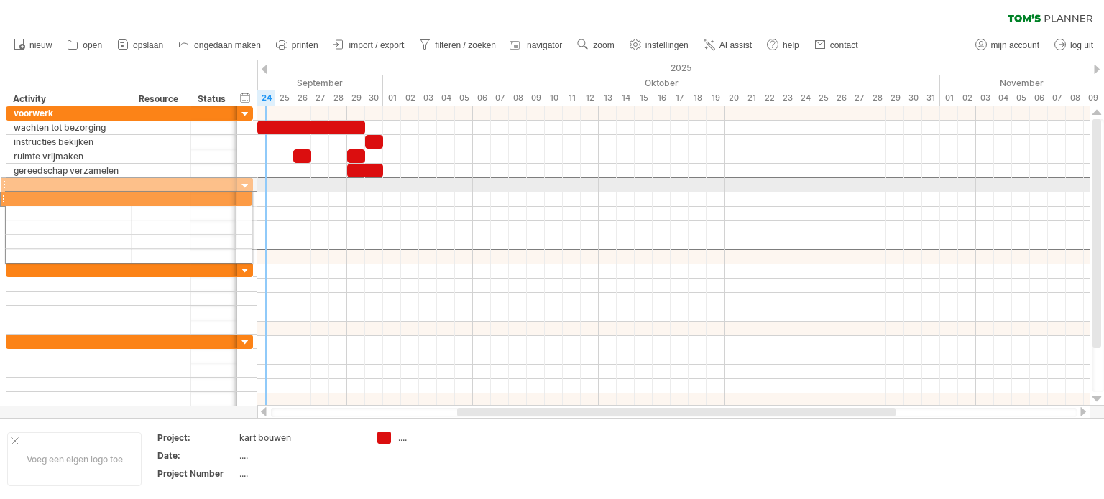
drag, startPoint x: 4, startPoint y: 180, endPoint x: 0, endPoint y: 196, distance: 16.2
click at [0, 196] on div "**********" at bounding box center [127, 263] width 254 height 315
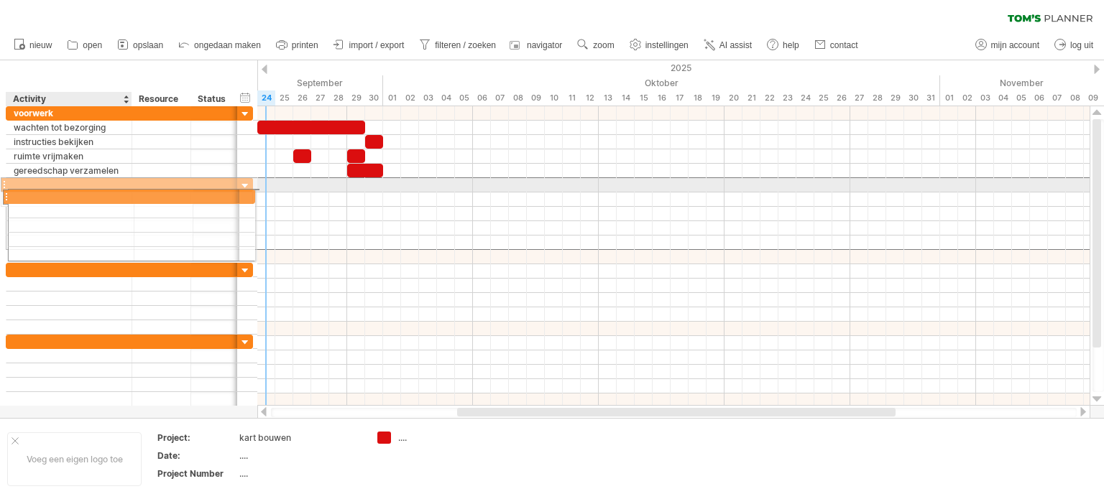
drag, startPoint x: 46, startPoint y: 180, endPoint x: 44, endPoint y: 194, distance: 13.8
click at [44, 194] on div at bounding box center [129, 214] width 247 height 73
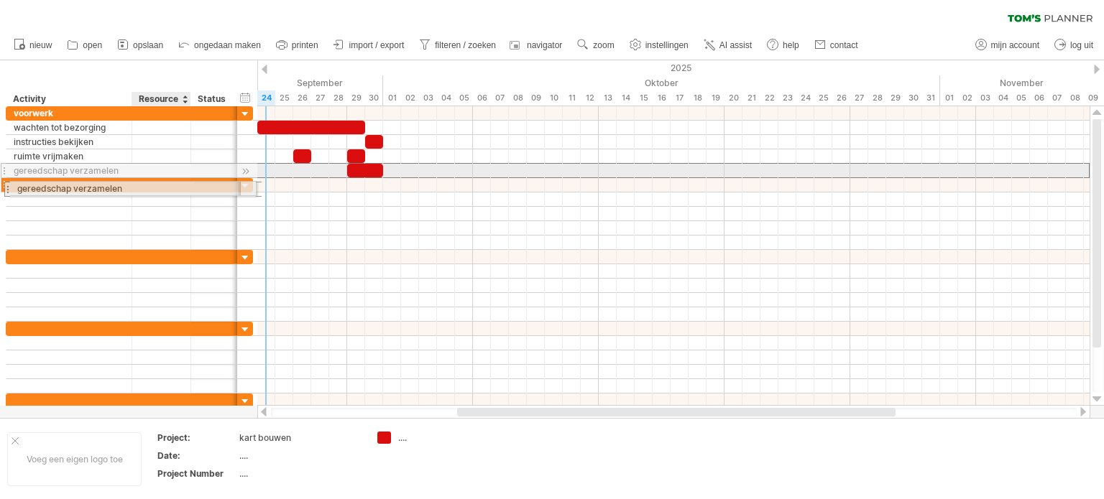
drag, startPoint x: 147, startPoint y: 170, endPoint x: 145, endPoint y: 186, distance: 16.6
click at [145, 186] on div "**********" at bounding box center [130, 257] width 248 height 302
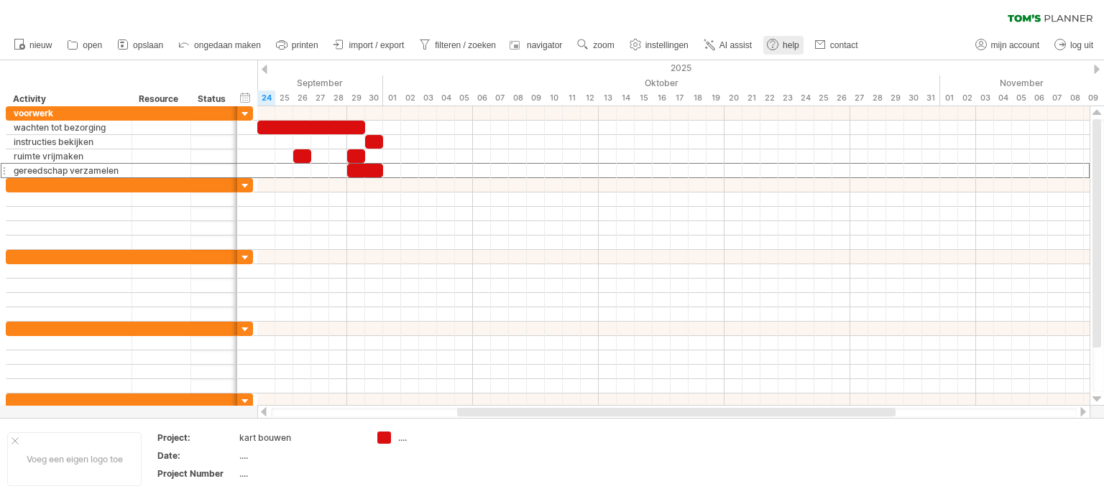
click at [778, 42] on use at bounding box center [772, 44] width 14 height 14
click at [2, 181] on div at bounding box center [4, 185] width 6 height 15
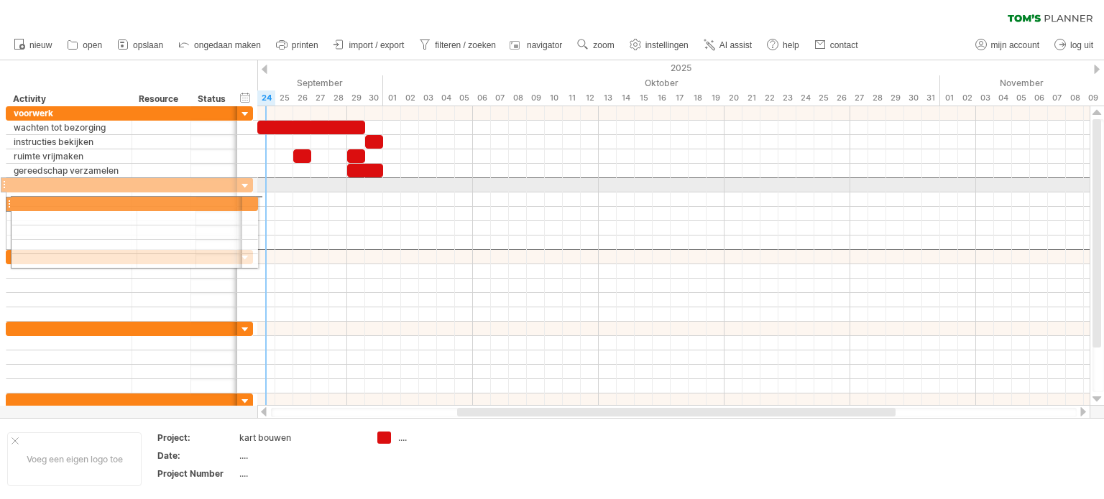
drag, startPoint x: 2, startPoint y: 181, endPoint x: 4, endPoint y: 203, distance: 22.3
click at [4, 203] on div "**********" at bounding box center [127, 257] width 254 height 302
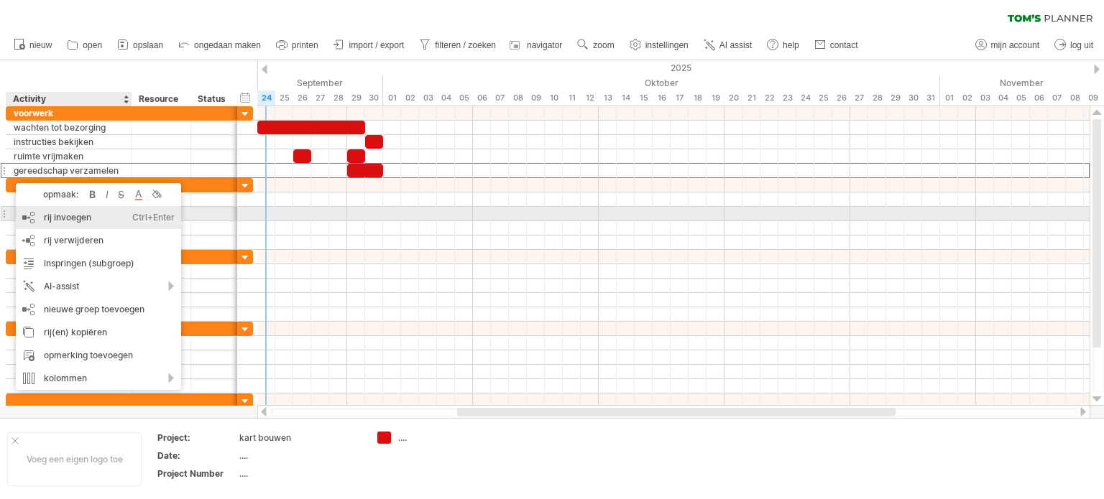
click at [59, 218] on div "rij invoegen Ctrl+Enter Cmd+Enter" at bounding box center [98, 217] width 165 height 23
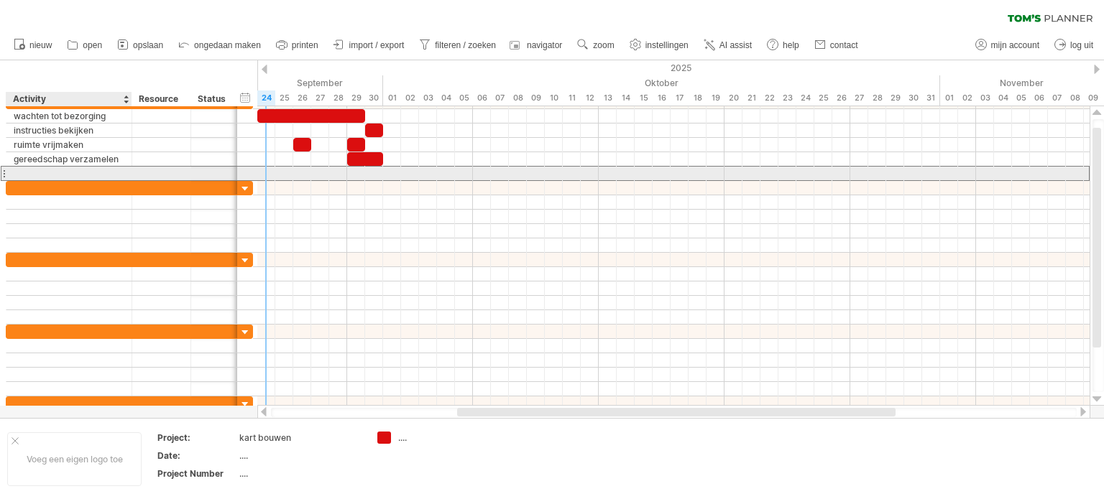
click at [90, 167] on div at bounding box center [69, 174] width 111 height 14
type input "**********"
click at [392, 172] on div at bounding box center [673, 174] width 832 height 14
click at [379, 172] on div at bounding box center [673, 174] width 832 height 14
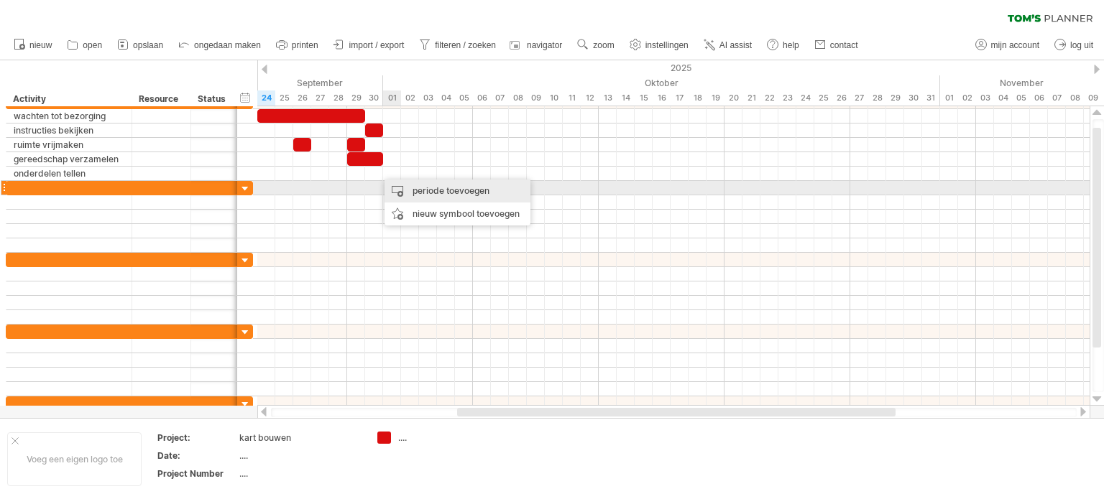
click at [437, 194] on div "periode toevoegen" at bounding box center [457, 191] width 146 height 23
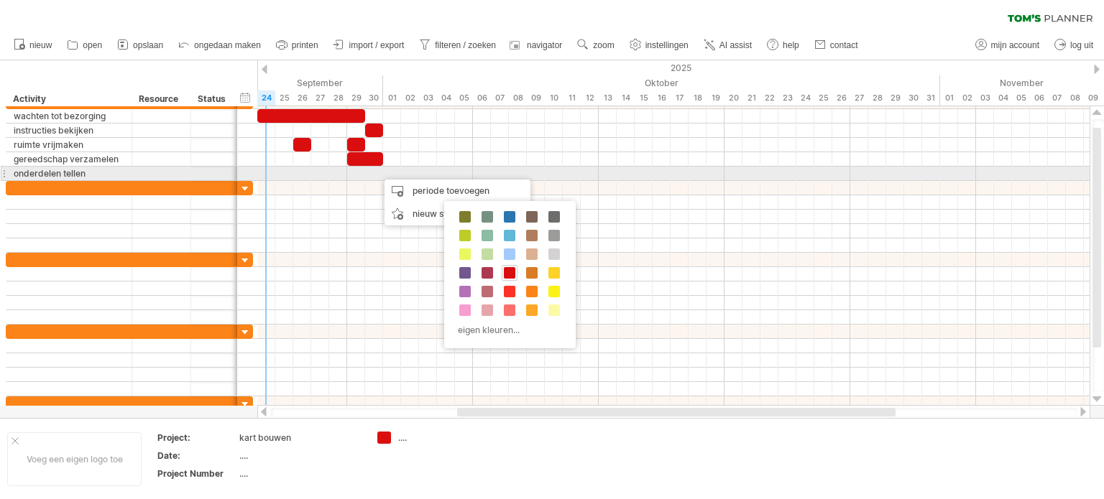
click at [98, 175] on div "onderdelen tellen" at bounding box center [69, 174] width 111 height 14
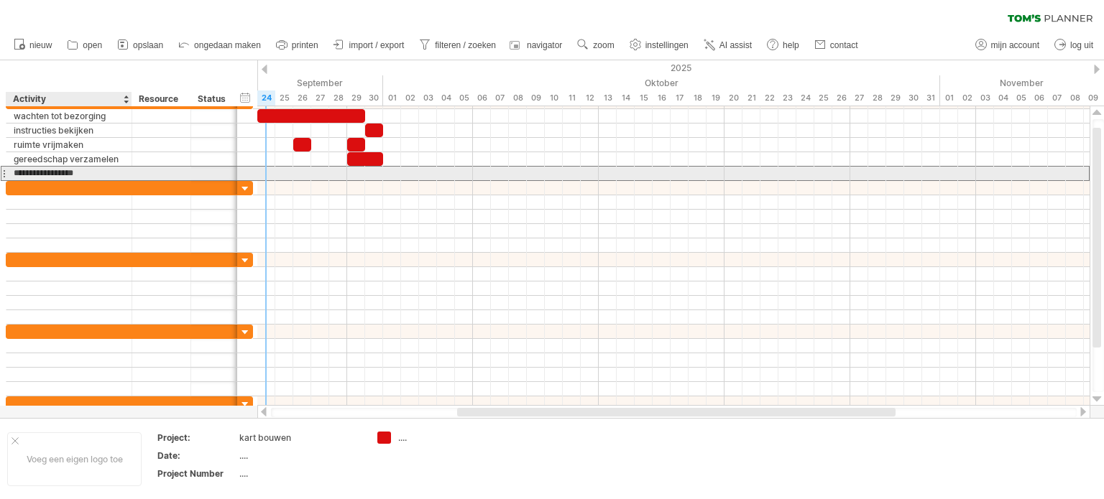
drag, startPoint x: 86, startPoint y: 172, endPoint x: 12, endPoint y: 175, distance: 73.4
click at [12, 175] on div "**********" at bounding box center [69, 174] width 126 height 14
click at [6, 169] on div at bounding box center [4, 173] width 6 height 15
click at [2, 170] on div at bounding box center [4, 173] width 6 height 15
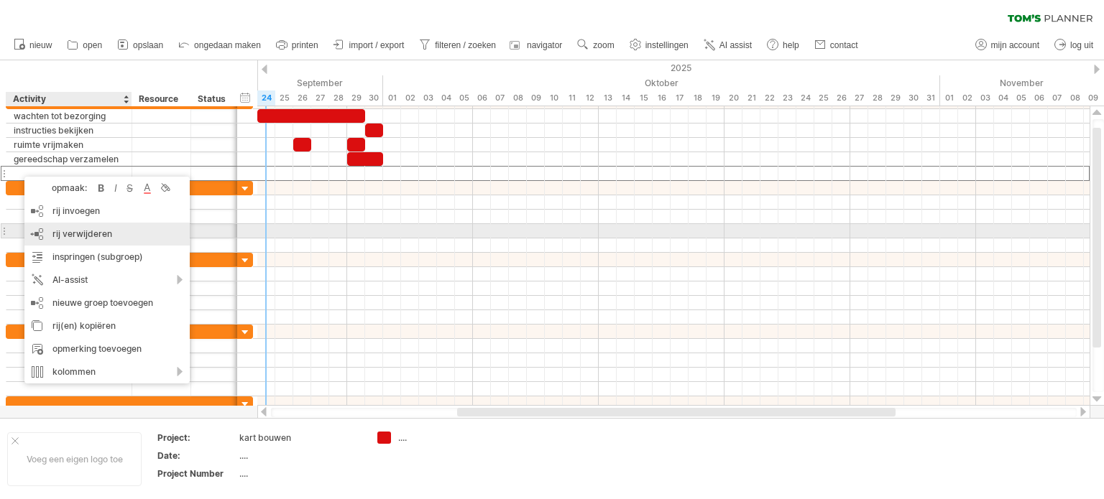
click at [96, 233] on span "rij verwijderen" at bounding box center [82, 234] width 60 height 11
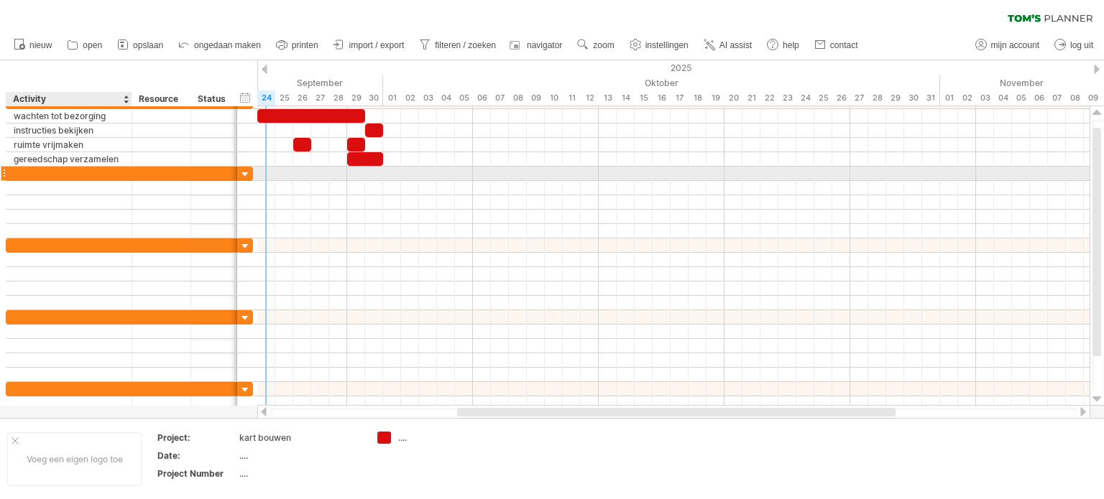
click at [46, 171] on div at bounding box center [69, 174] width 111 height 14
type input "******"
click at [44, 183] on div at bounding box center [69, 188] width 111 height 14
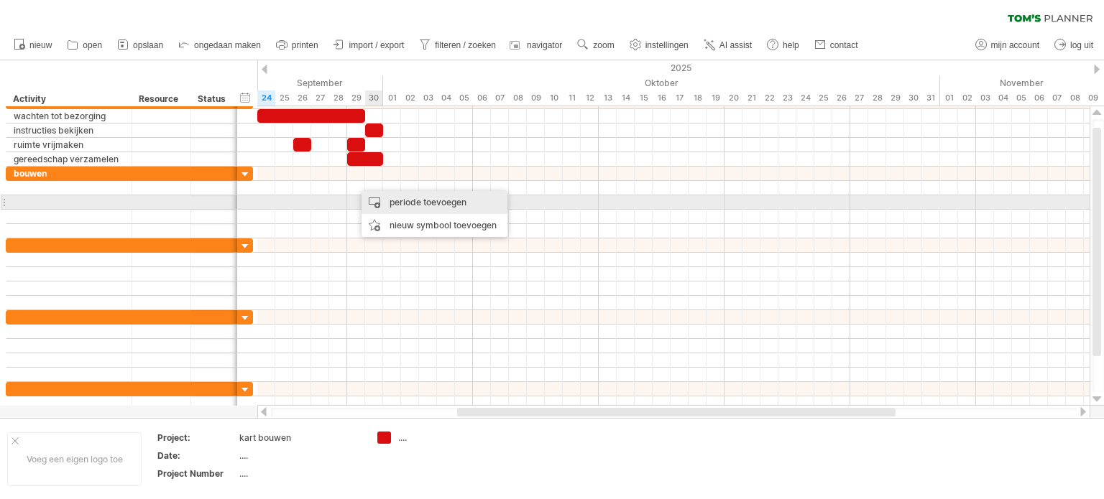
click at [400, 204] on div "periode toevoegen" at bounding box center [434, 202] width 146 height 23
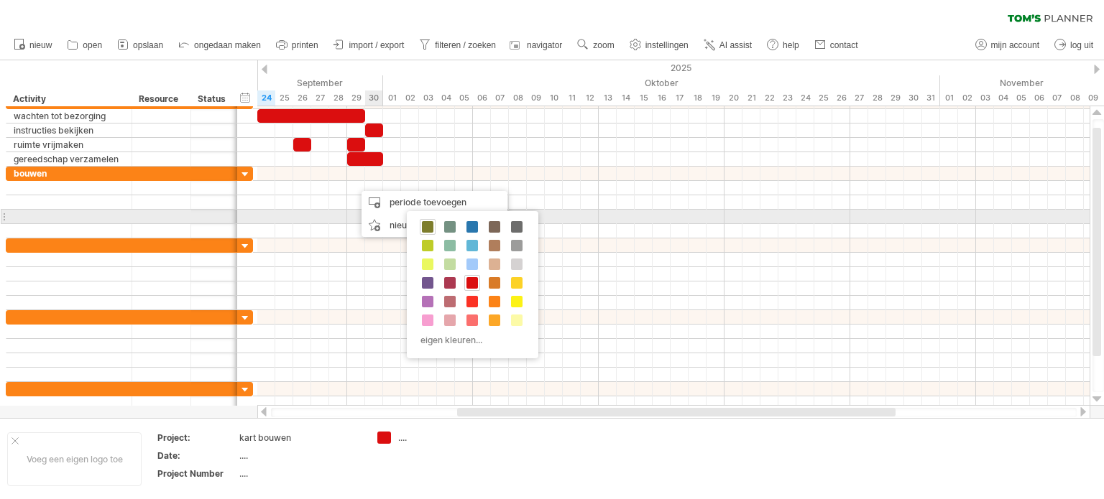
click at [429, 221] on div at bounding box center [428, 227] width 16 height 16
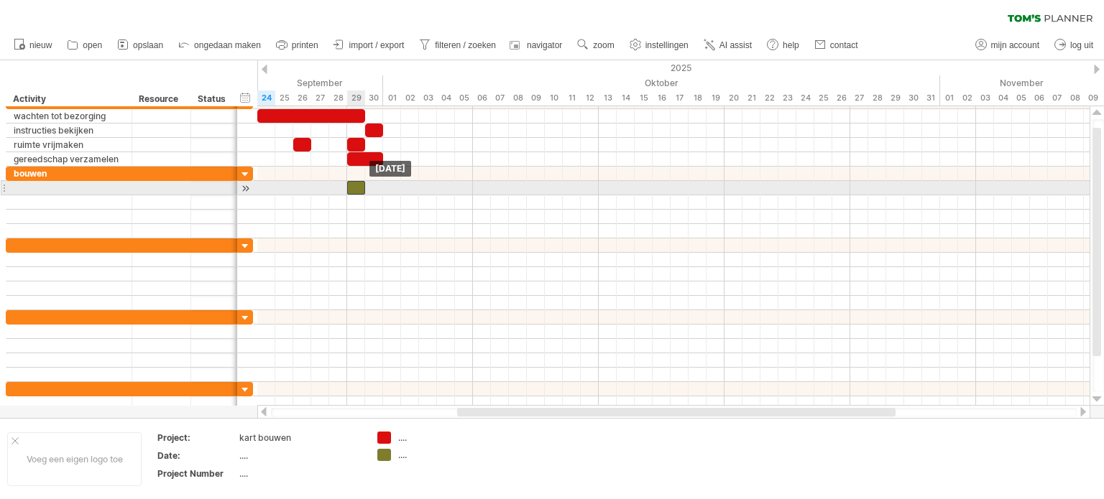
drag, startPoint x: 369, startPoint y: 186, endPoint x: 356, endPoint y: 186, distance: 12.2
click at [356, 186] on div at bounding box center [356, 188] width 18 height 14
click at [361, 185] on div at bounding box center [356, 188] width 18 height 14
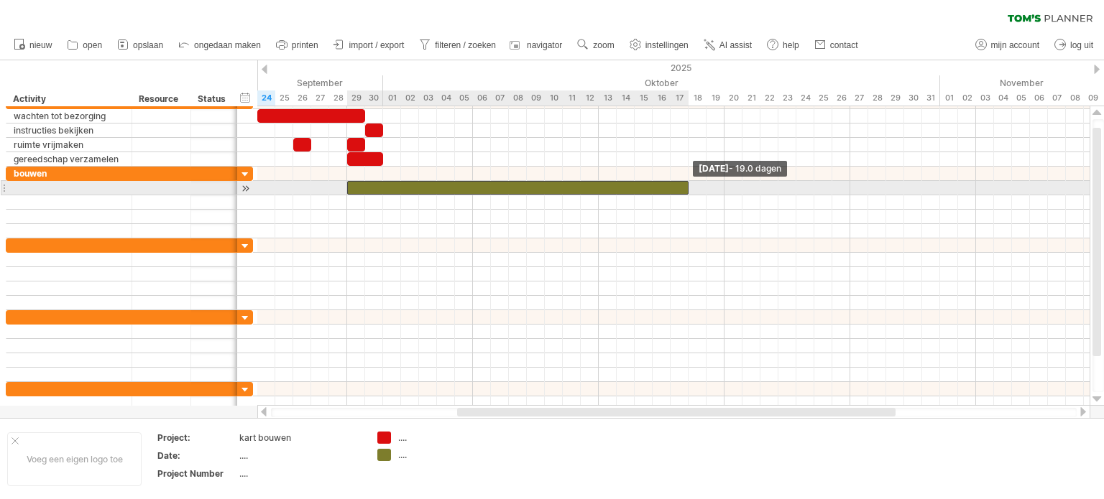
drag, startPoint x: 363, startPoint y: 185, endPoint x: 683, endPoint y: 183, distance: 320.5
click at [683, 183] on div at bounding box center [517, 188] width 341 height 14
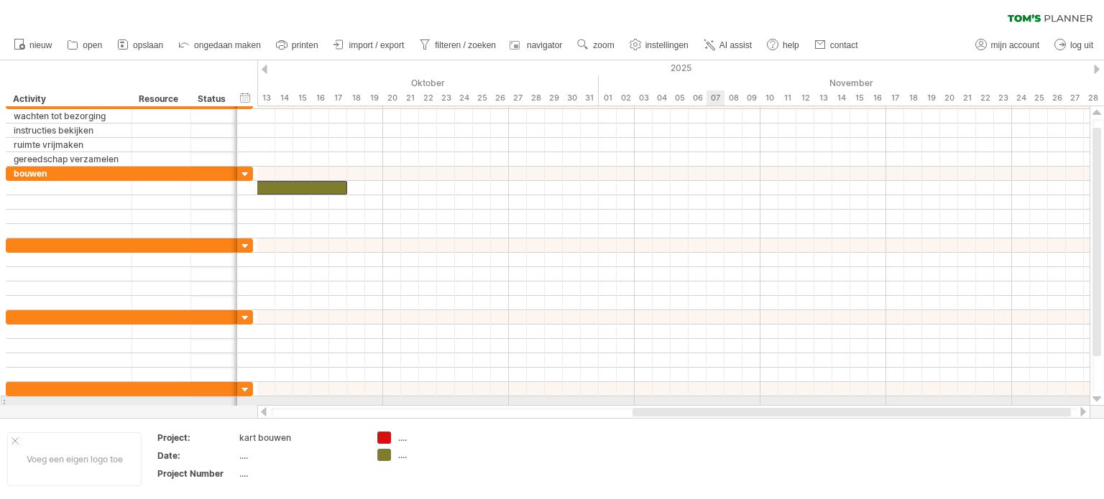
drag, startPoint x: 538, startPoint y: 412, endPoint x: 714, endPoint y: 402, distance: 175.6
click at [714, 402] on div "Probeert verbinding te maken met [DOMAIN_NAME] Opnieuw verbonden 0% wissen filt…" at bounding box center [552, 249] width 1104 height 499
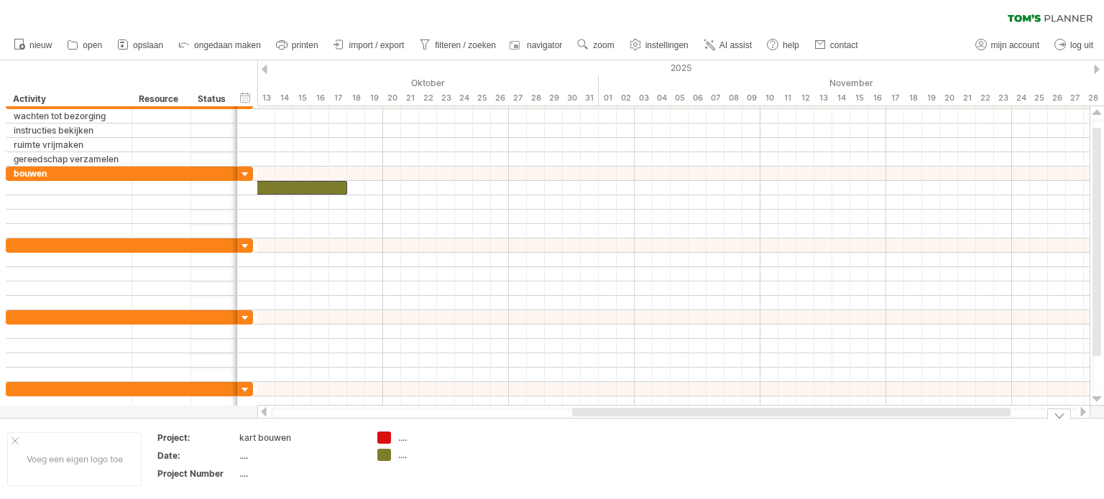
click at [400, 437] on div "...." at bounding box center [437, 438] width 78 height 12
type input "**********"
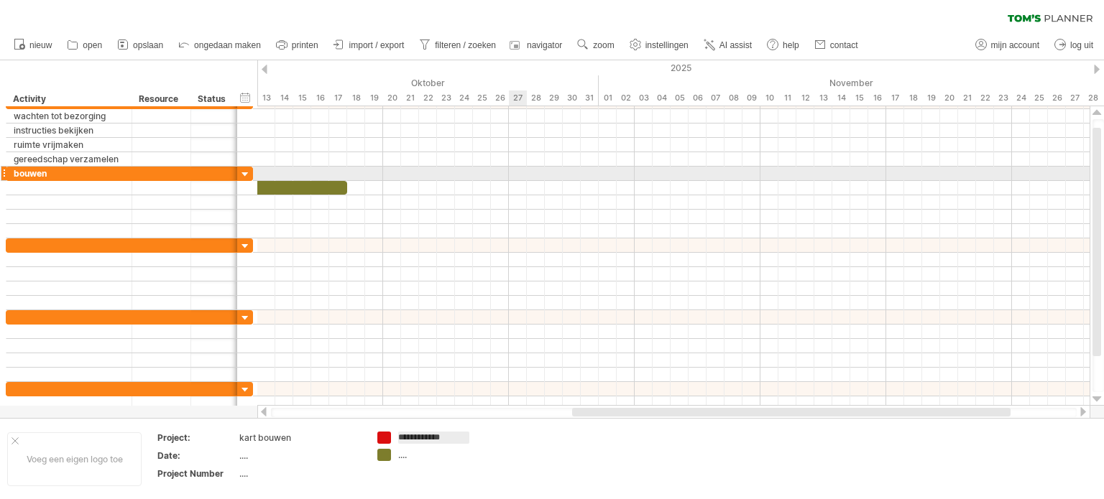
click at [518, 176] on div at bounding box center [673, 174] width 832 height 14
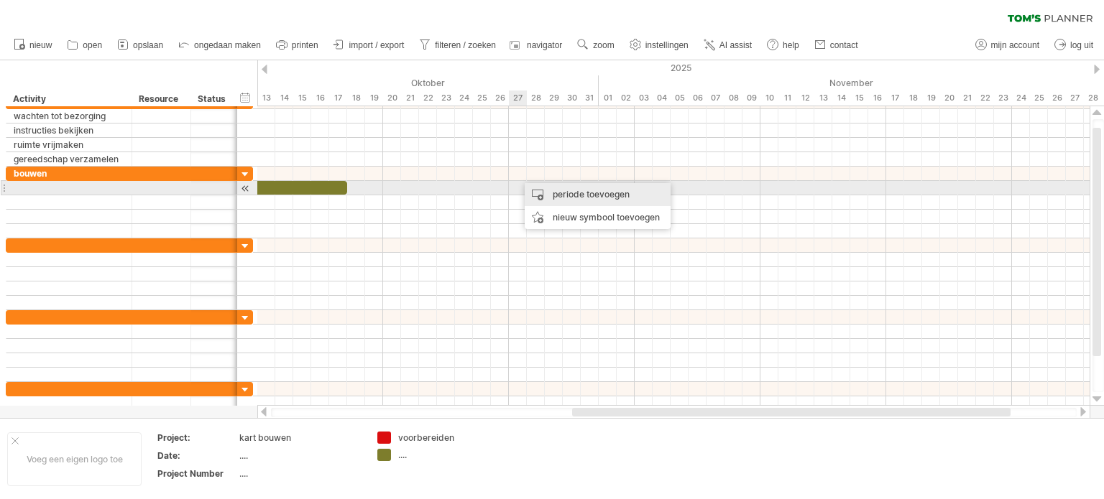
click at [555, 193] on div "periode toevoegen" at bounding box center [598, 194] width 146 height 23
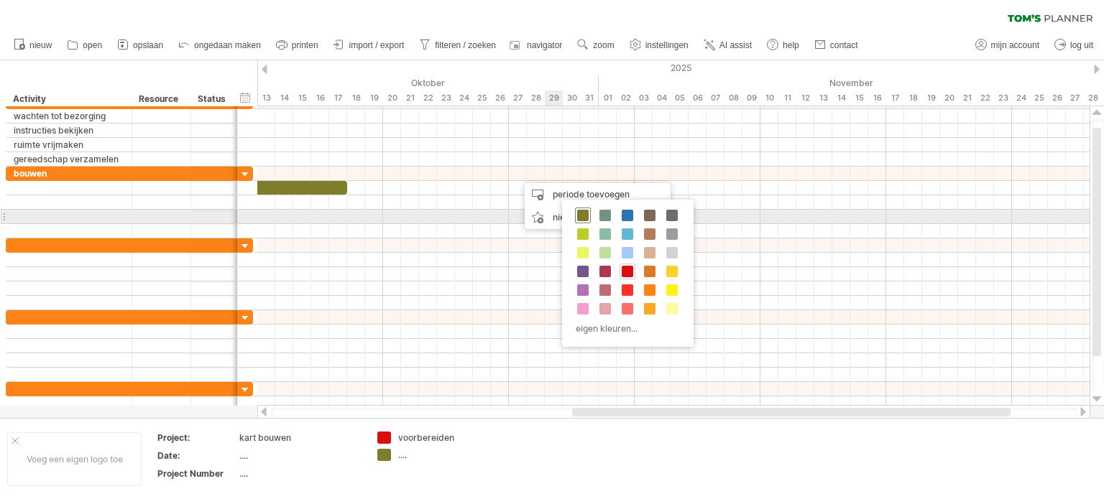
click at [585, 218] on span at bounding box center [582, 215] width 11 height 11
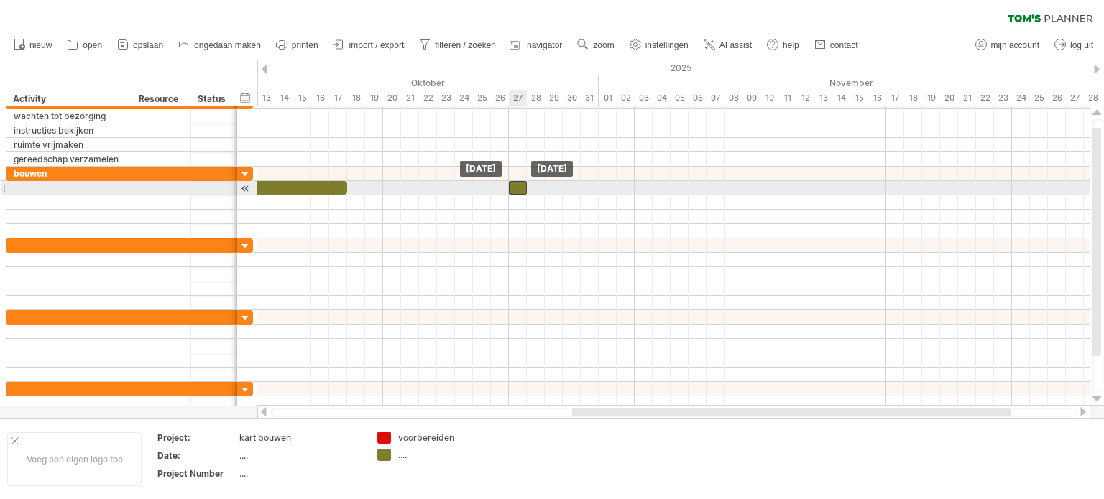
drag, startPoint x: 522, startPoint y: 175, endPoint x: 516, endPoint y: 184, distance: 11.4
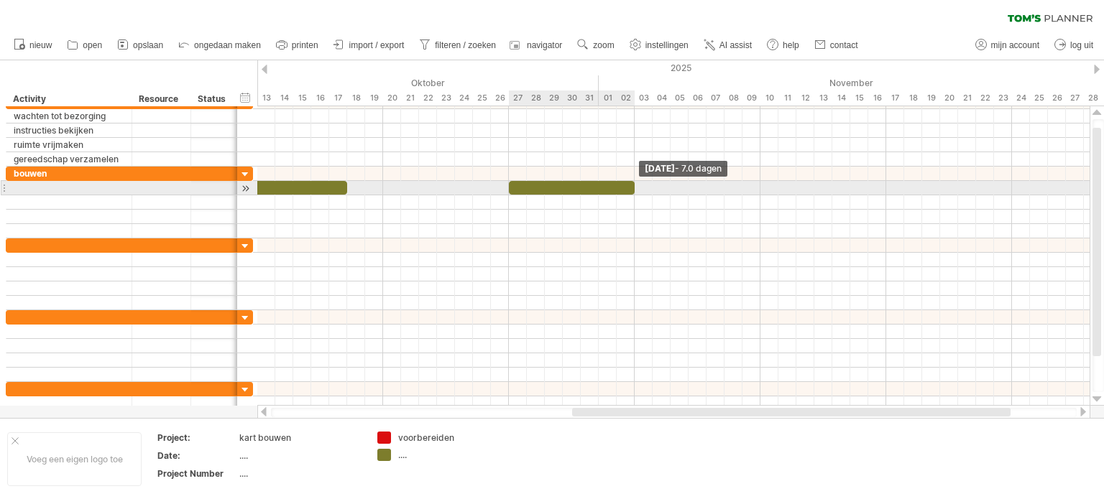
drag, startPoint x: 523, startPoint y: 190, endPoint x: 632, endPoint y: 188, distance: 108.5
click at [632, 188] on span at bounding box center [635, 188] width 6 height 14
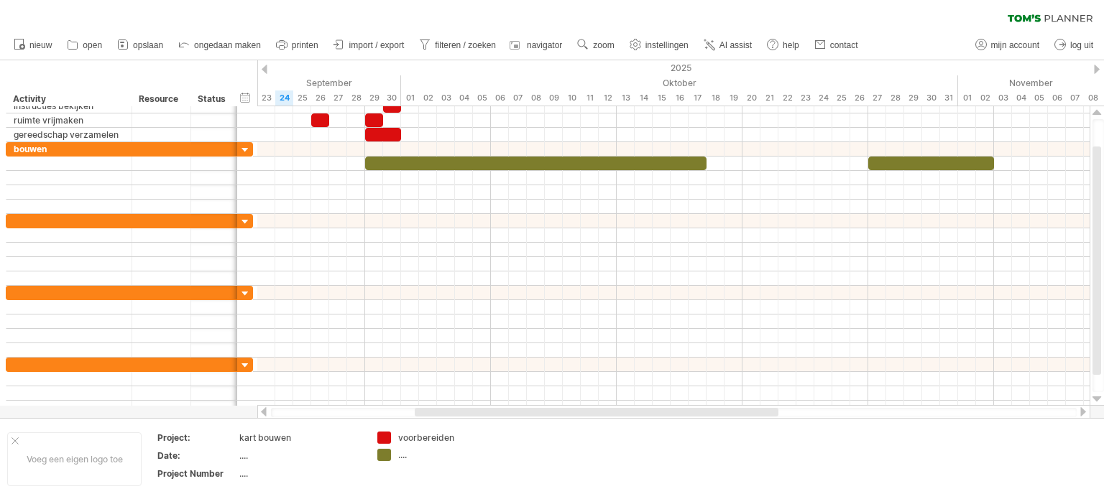
drag, startPoint x: 629, startPoint y: 411, endPoint x: 472, endPoint y: 408, distance: 156.7
click at [472, 408] on div at bounding box center [597, 412] width 364 height 9
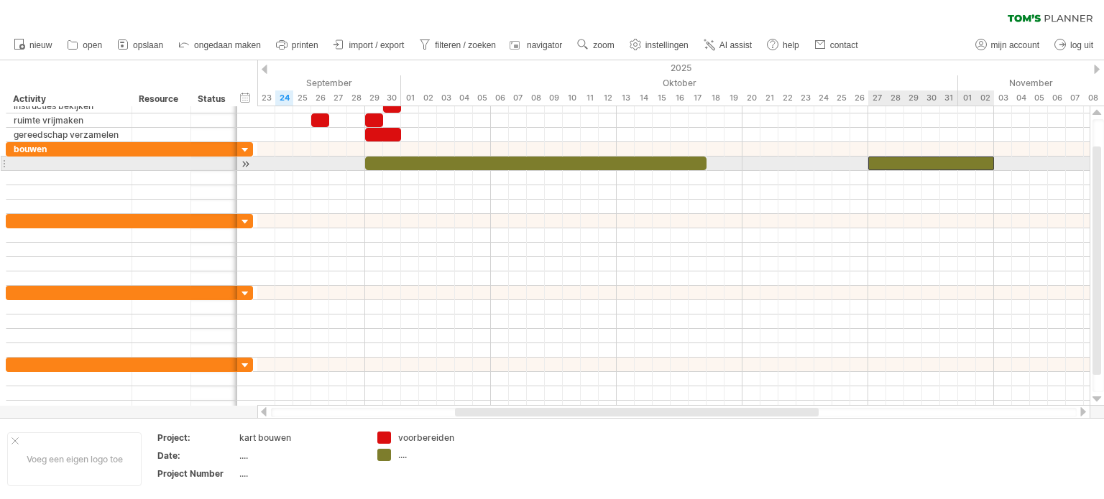
click at [977, 157] on div at bounding box center [931, 164] width 126 height 14
drag, startPoint x: 992, startPoint y: 163, endPoint x: 1062, endPoint y: 162, distance: 70.4
click at [1063, 162] on span at bounding box center [1066, 164] width 6 height 14
click at [46, 163] on div at bounding box center [69, 164] width 111 height 14
type input "**********"
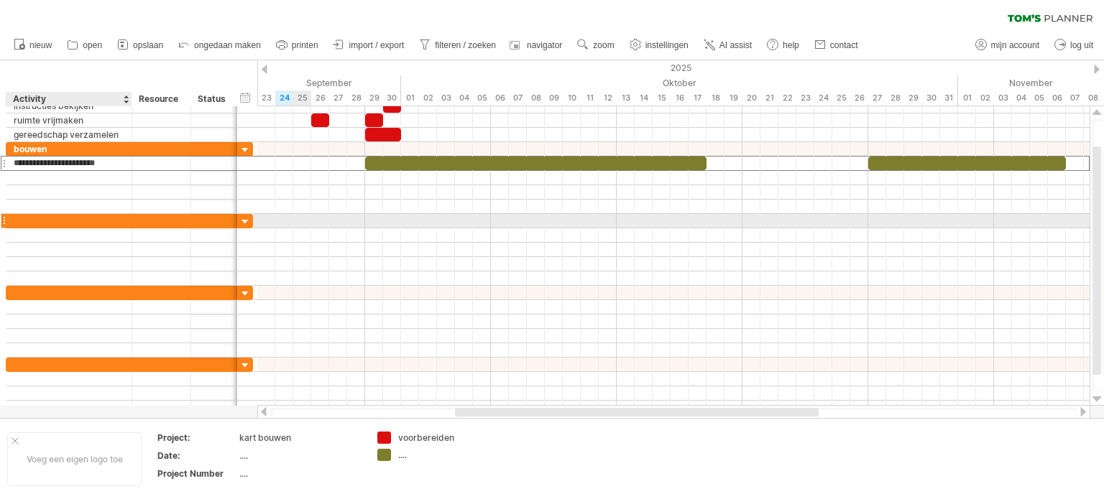
click at [34, 219] on div at bounding box center [69, 221] width 111 height 14
type input "********"
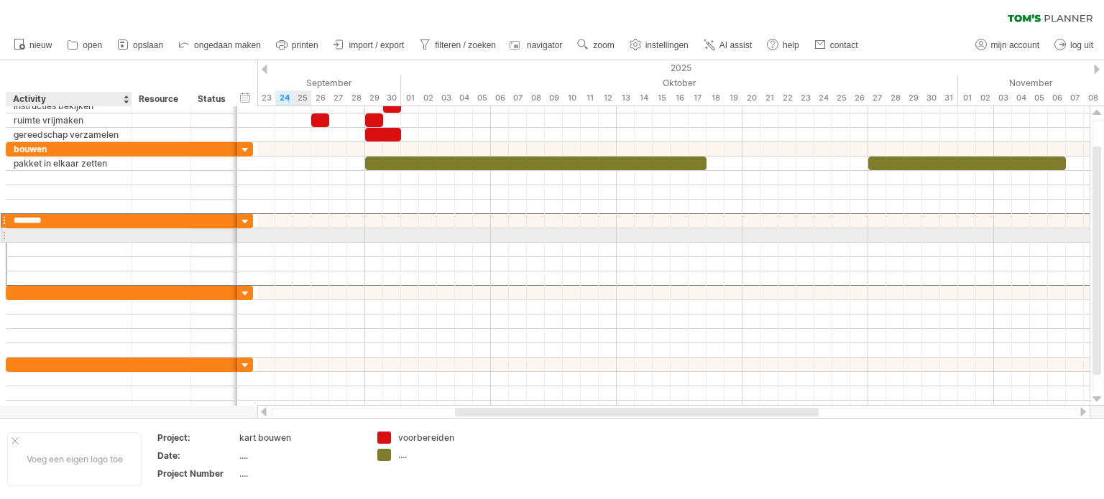
click at [30, 233] on div at bounding box center [69, 236] width 111 height 14
type input "**********"
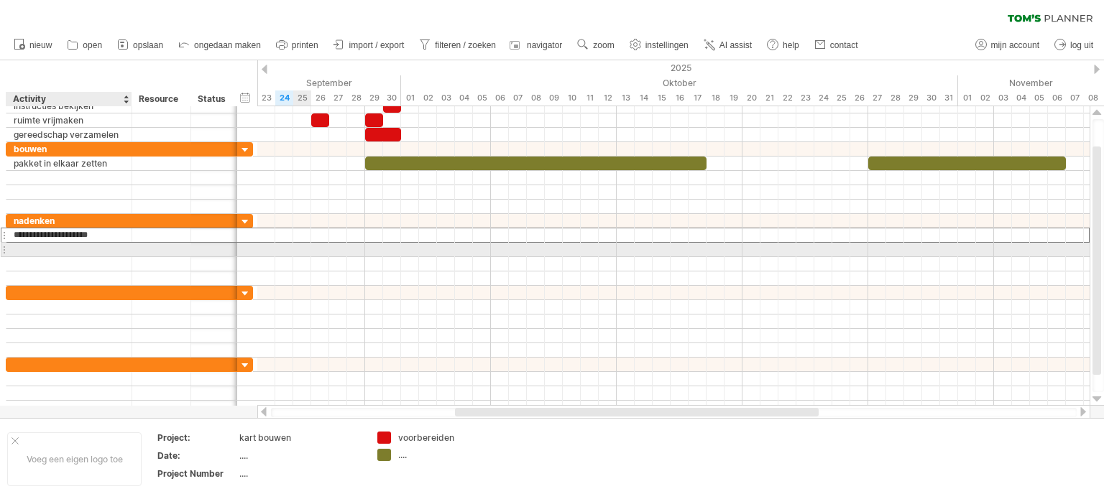
click at [27, 249] on div at bounding box center [69, 250] width 111 height 14
type input "**********"
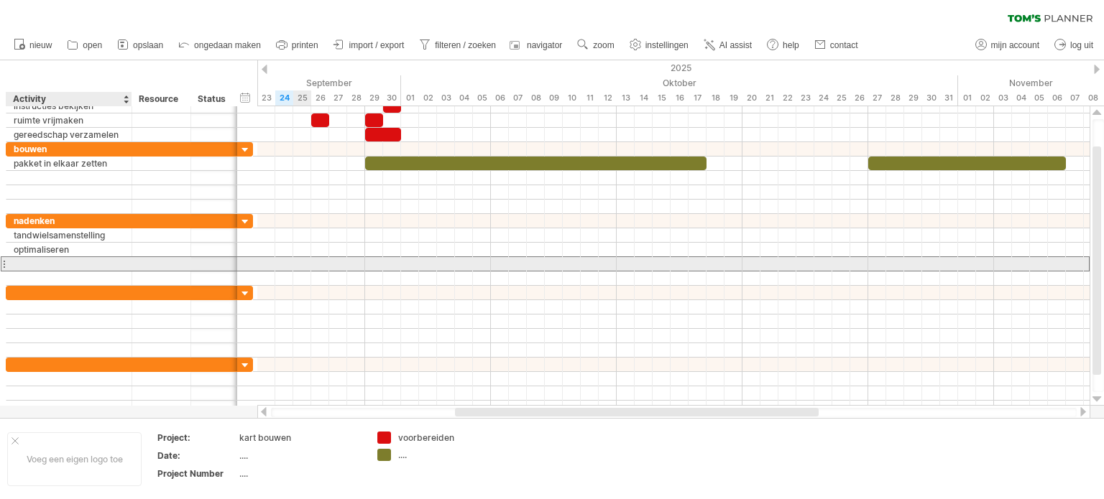
click at [29, 261] on div at bounding box center [69, 264] width 111 height 14
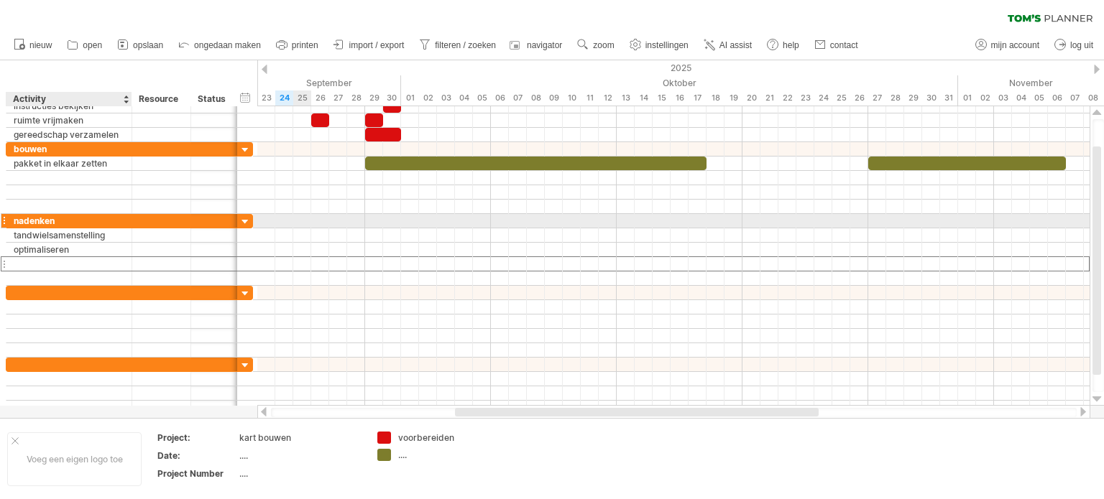
click at [64, 218] on div "nadenken" at bounding box center [69, 221] width 111 height 14
type input "*"
type input "**********"
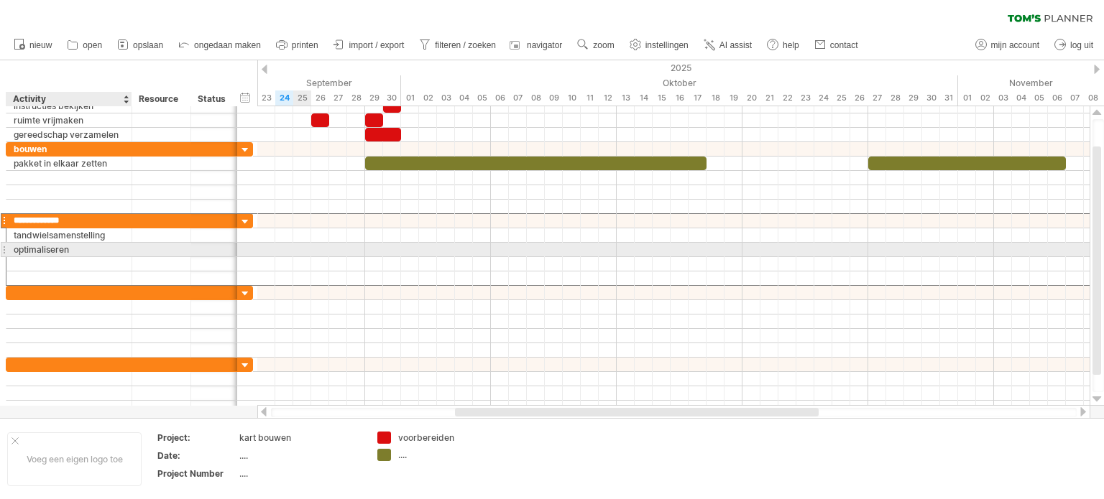
click at [75, 249] on div "optimaliseren" at bounding box center [69, 250] width 111 height 14
drag, startPoint x: 72, startPoint y: 249, endPoint x: 11, endPoint y: 246, distance: 60.4
click at [11, 246] on div "**********" at bounding box center [69, 250] width 126 height 14
click at [41, 248] on input "**********" at bounding box center [69, 250] width 111 height 14
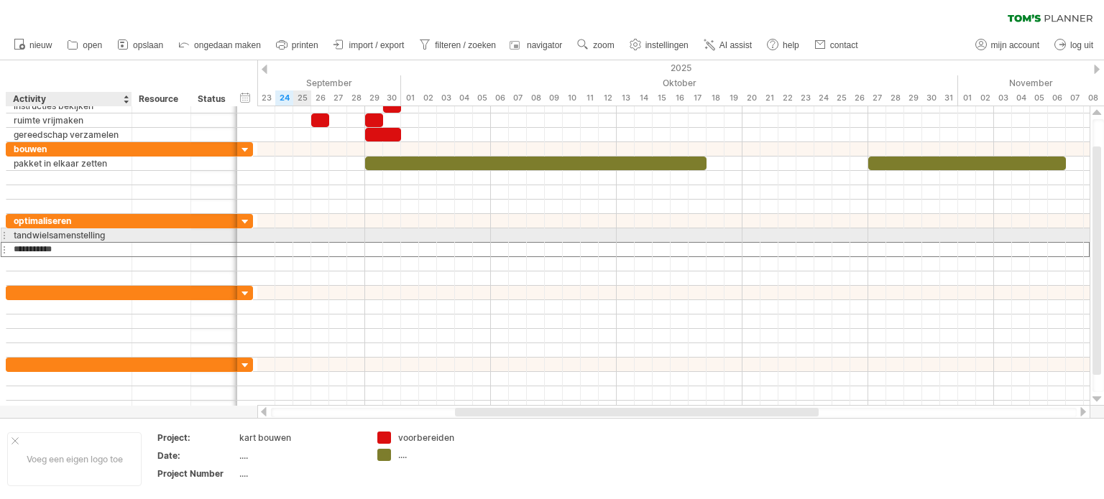
type input "**********"
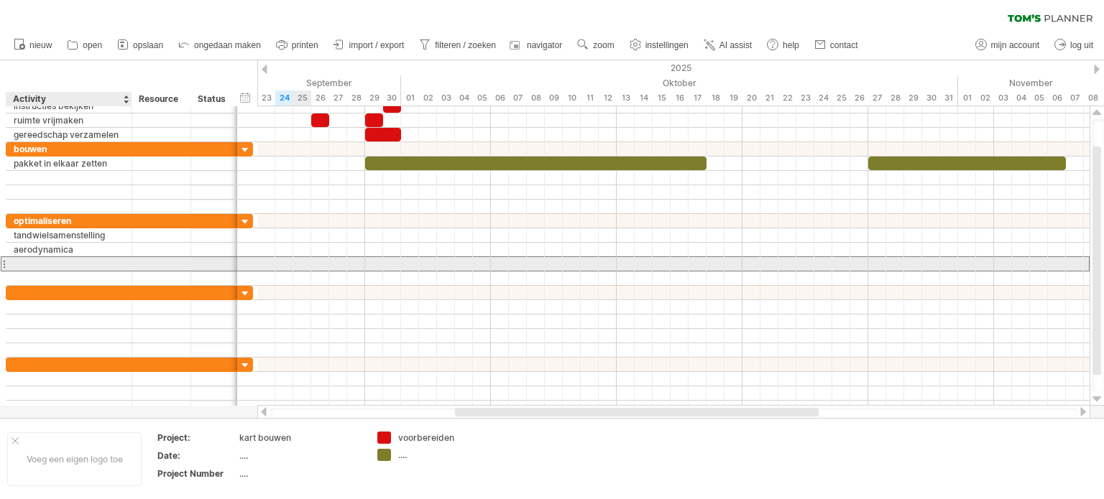
click at [57, 259] on div at bounding box center [69, 264] width 111 height 14
type input "******"
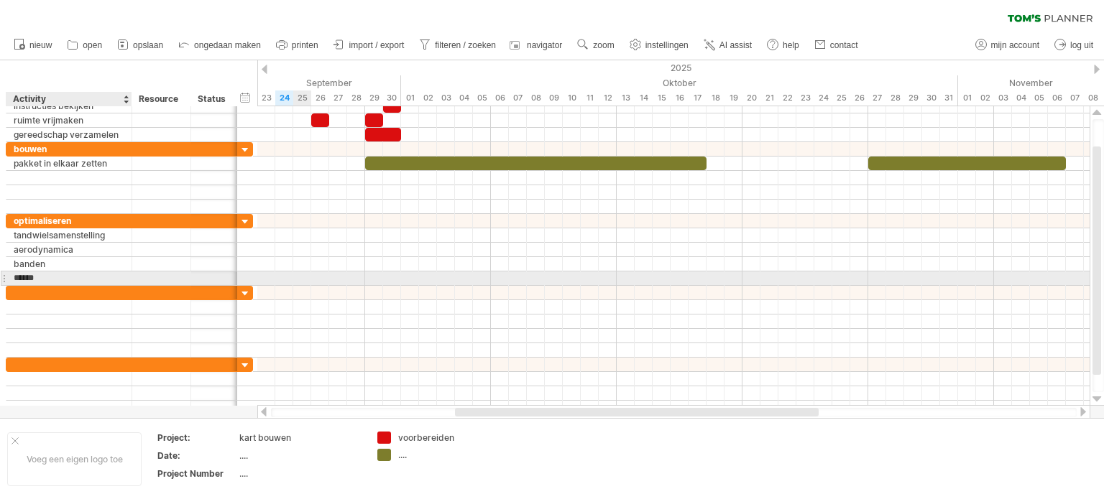
type input "*******"
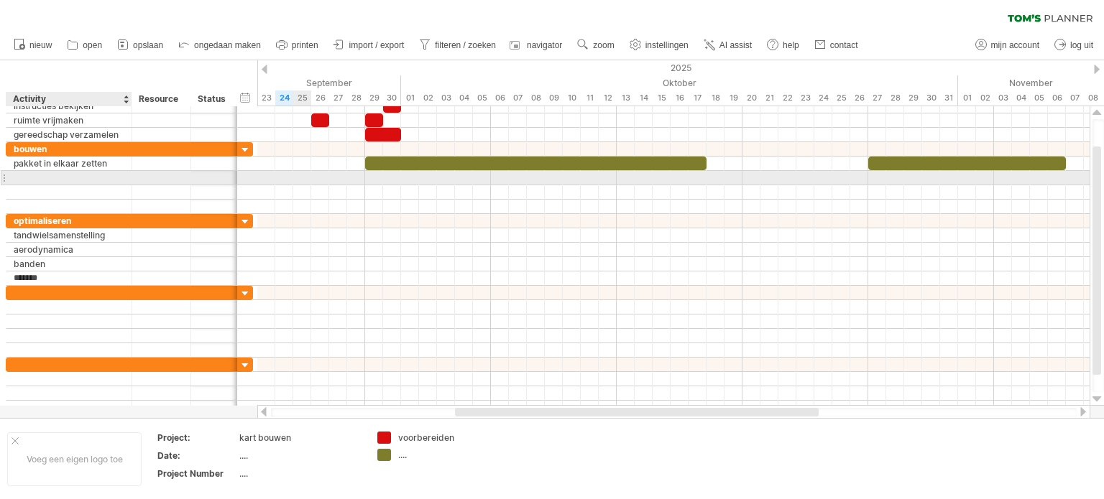
click at [103, 177] on div at bounding box center [69, 178] width 111 height 14
type input "*"
type input "**********"
drag, startPoint x: 707, startPoint y: 172, endPoint x: 862, endPoint y: 178, distance: 155.3
click at [862, 178] on div at bounding box center [673, 178] width 832 height 14
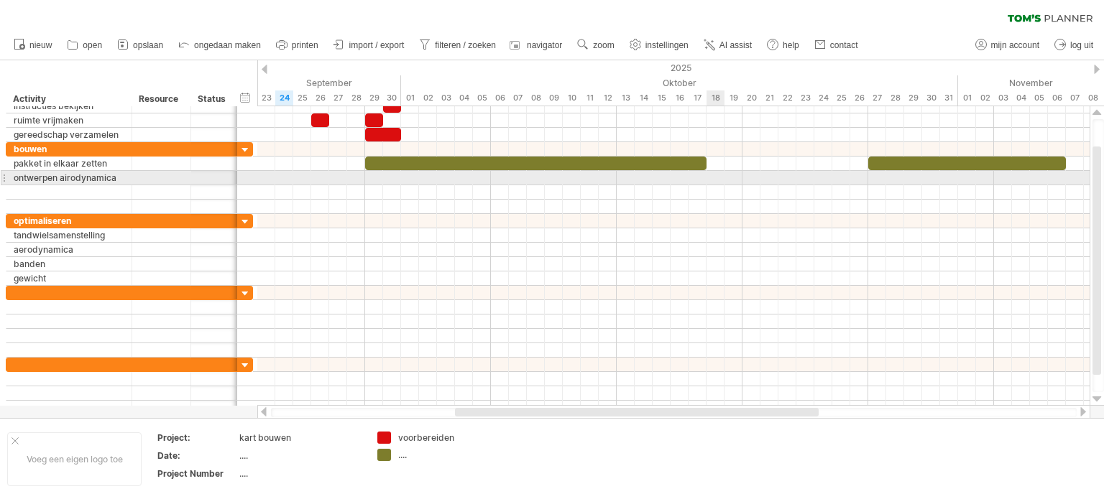
click at [710, 172] on div at bounding box center [673, 178] width 832 height 14
click at [713, 174] on div at bounding box center [673, 178] width 832 height 14
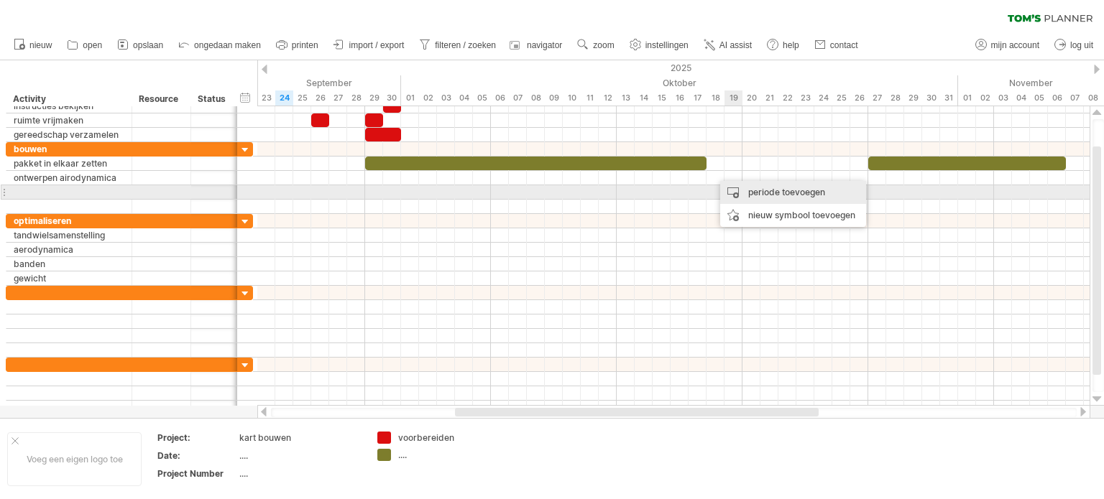
click at [767, 196] on div "periode toevoegen" at bounding box center [793, 192] width 146 height 23
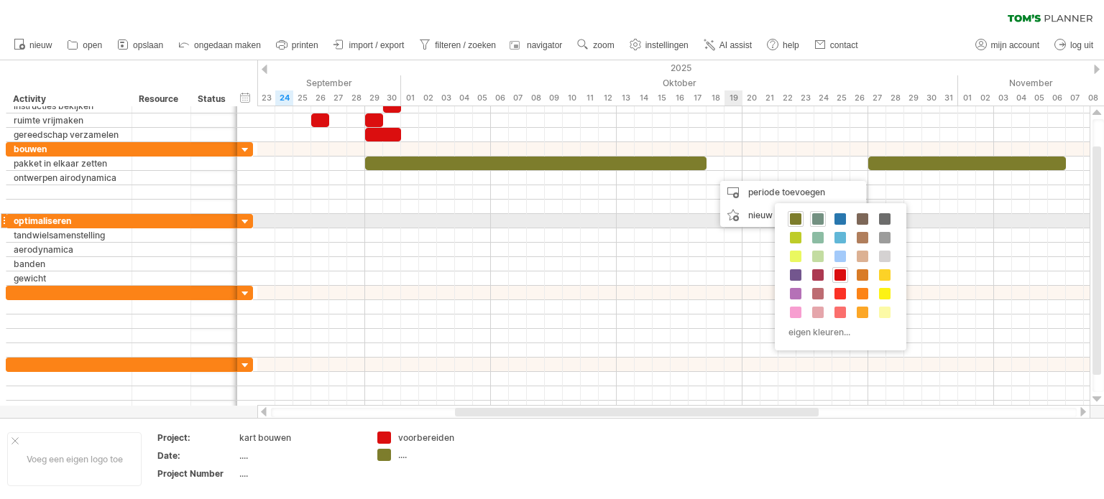
click at [821, 215] on span at bounding box center [817, 218] width 11 height 11
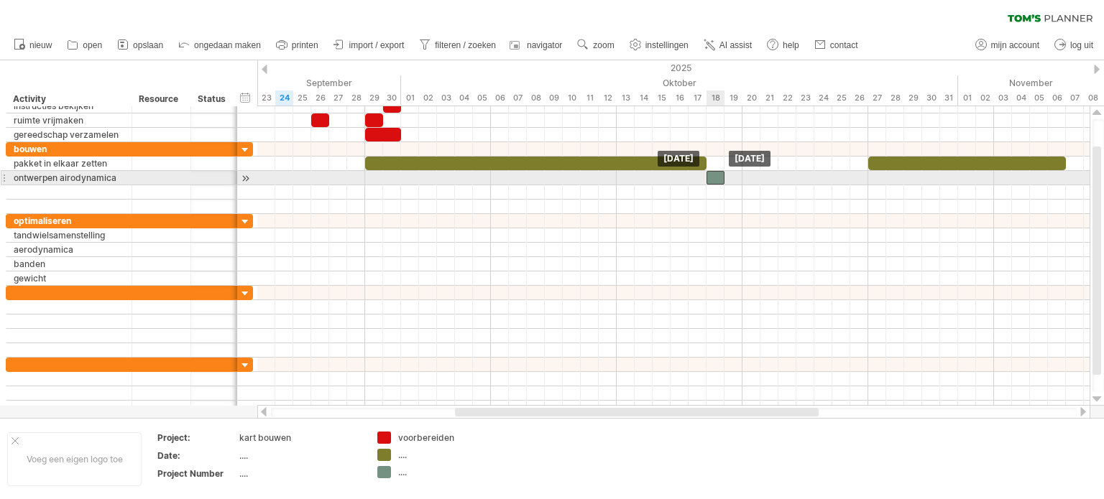
drag, startPoint x: 727, startPoint y: 178, endPoint x: 719, endPoint y: 180, distance: 8.2
click at [719, 180] on div at bounding box center [715, 178] width 18 height 14
click at [753, 178] on div at bounding box center [673, 178] width 832 height 14
click at [755, 178] on div at bounding box center [673, 178] width 832 height 14
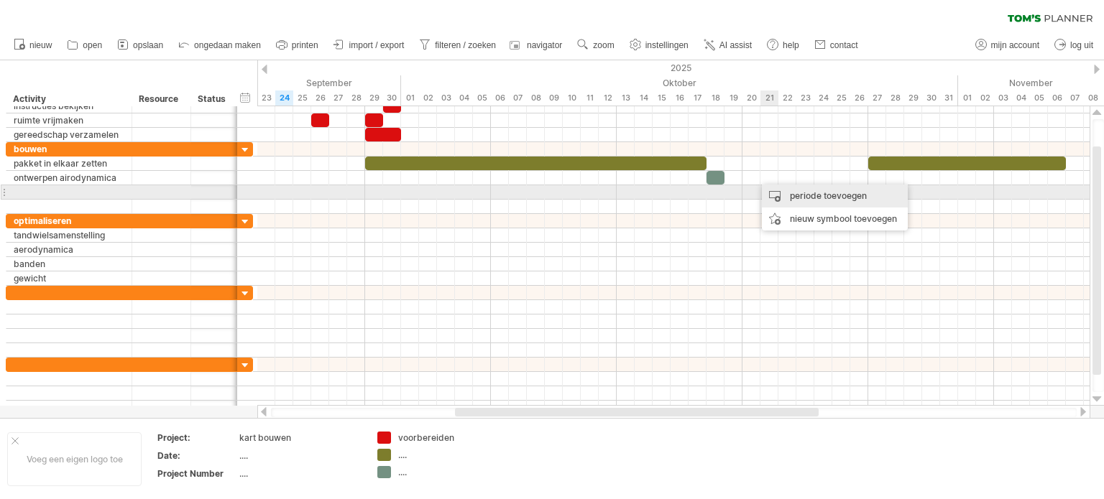
click at [798, 197] on div "periode toevoegen" at bounding box center [835, 196] width 146 height 23
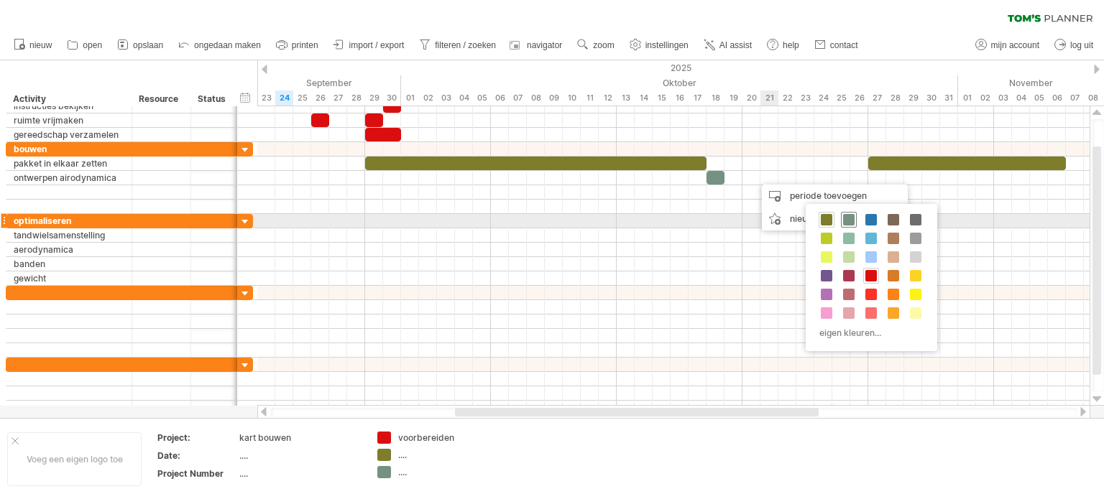
click at [852, 217] on span at bounding box center [848, 219] width 11 height 11
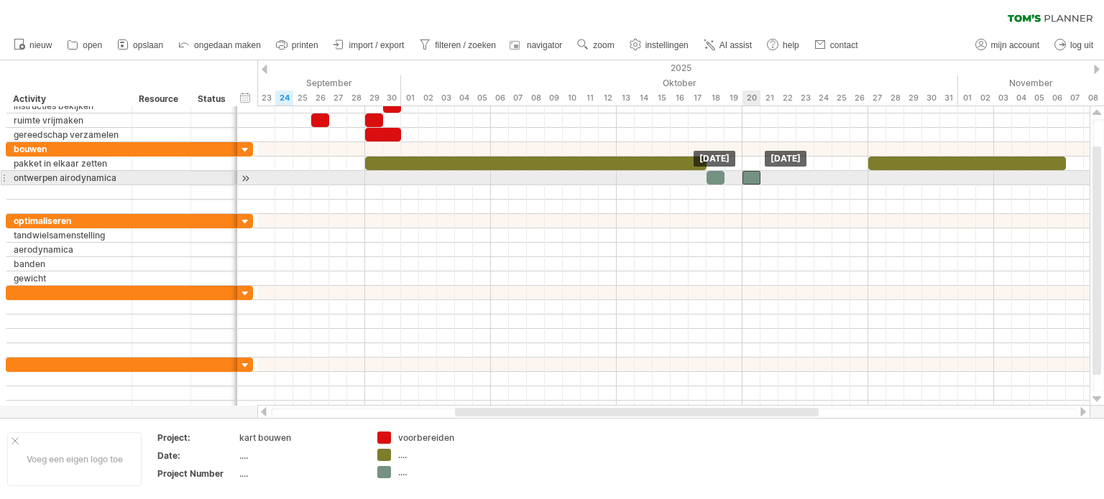
drag, startPoint x: 760, startPoint y: 178, endPoint x: 752, endPoint y: 175, distance: 8.2
click at [752, 175] on div at bounding box center [751, 178] width 18 height 14
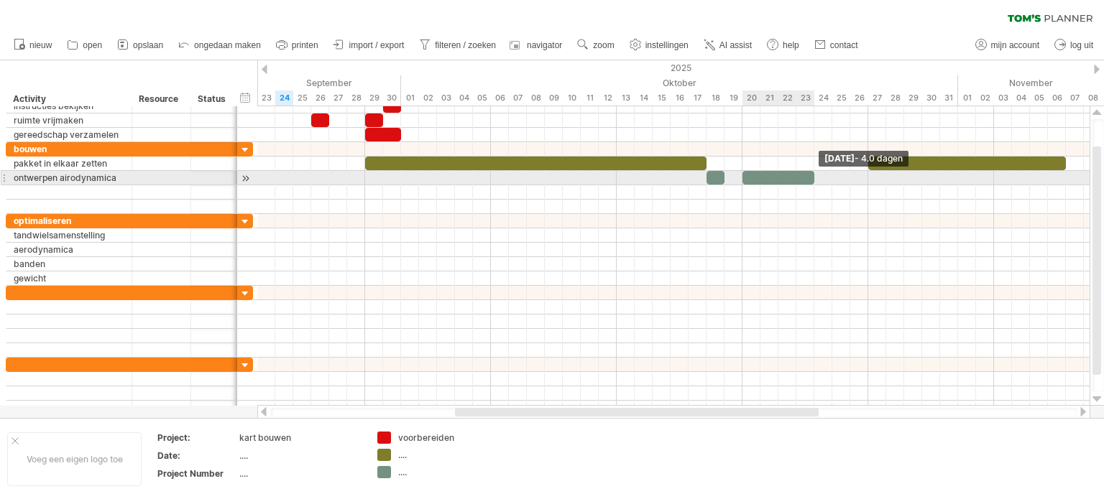
drag, startPoint x: 760, startPoint y: 176, endPoint x: 811, endPoint y: 173, distance: 51.1
click at [811, 173] on div at bounding box center [778, 178] width 72 height 14
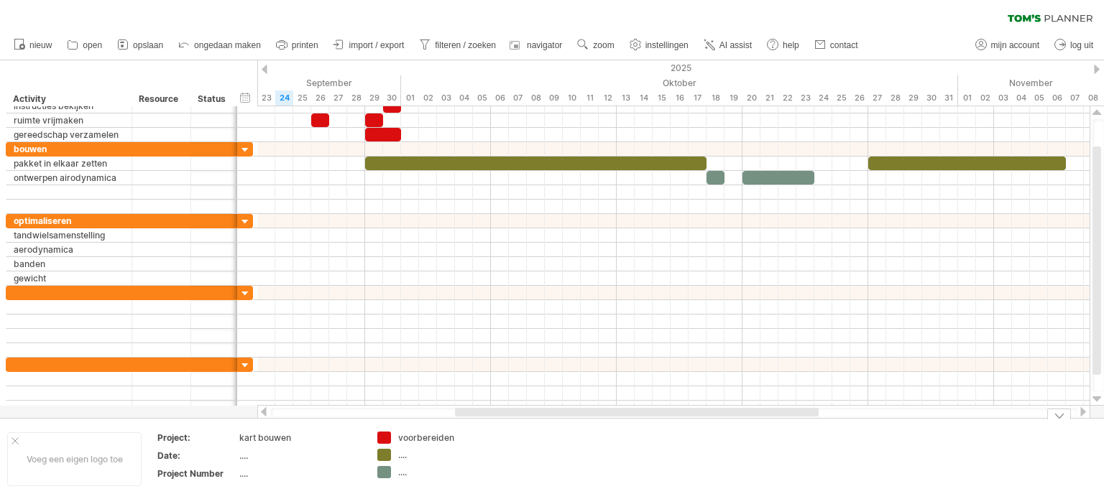
click at [403, 470] on div "...." at bounding box center [437, 472] width 78 height 12
type input "*********"
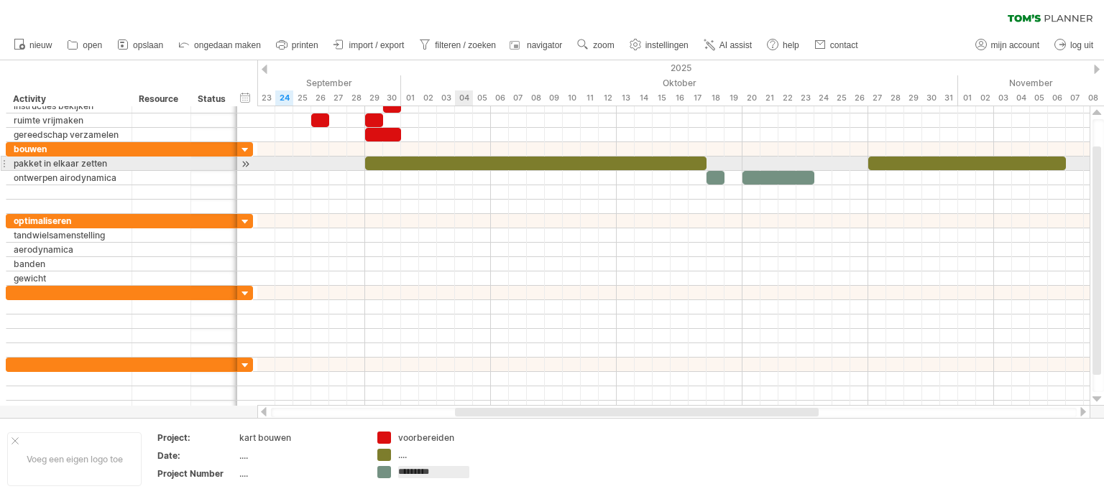
click at [469, 161] on div at bounding box center [535, 164] width 341 height 14
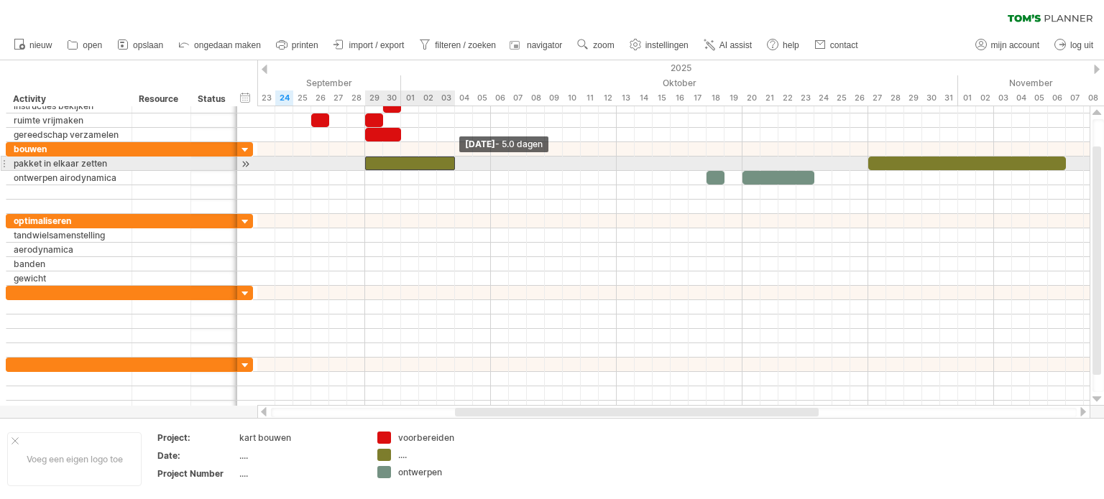
drag, startPoint x: 706, startPoint y: 160, endPoint x: 458, endPoint y: 160, distance: 247.9
click at [458, 160] on div "[DATE] - 5.0 dagen [DATE]" at bounding box center [673, 256] width 832 height 300
click at [499, 162] on div at bounding box center [673, 164] width 832 height 14
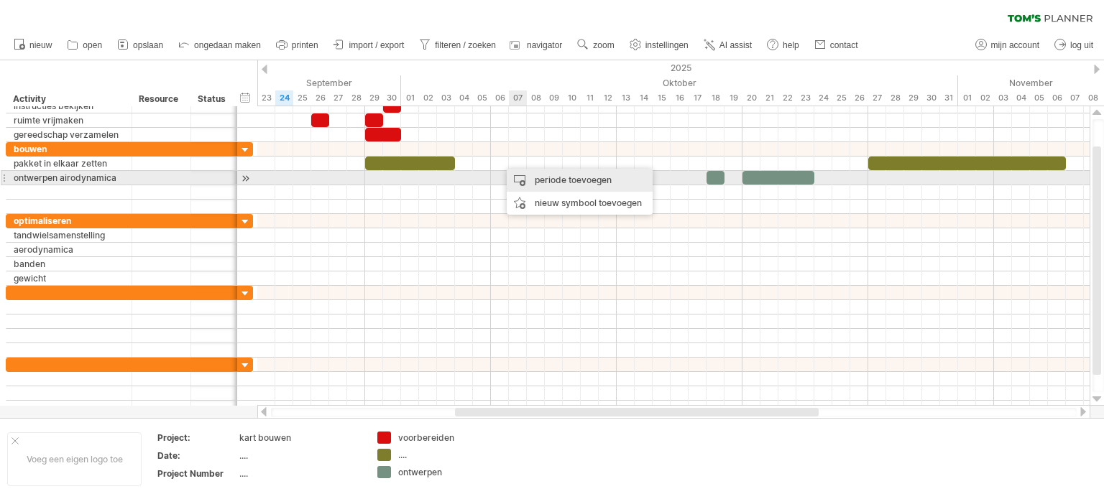
click at [540, 180] on div "periode toevoegen" at bounding box center [580, 180] width 146 height 23
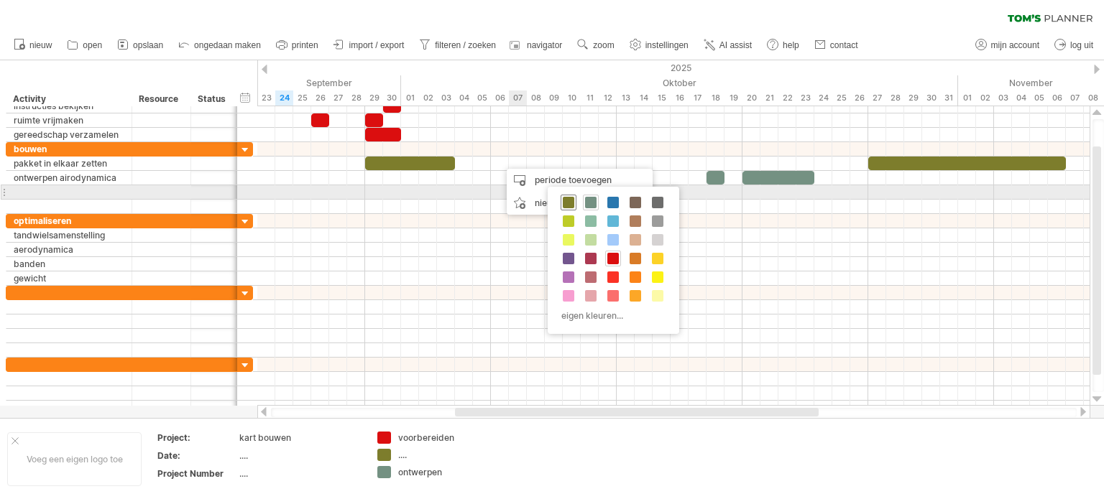
click at [566, 199] on span at bounding box center [568, 202] width 11 height 11
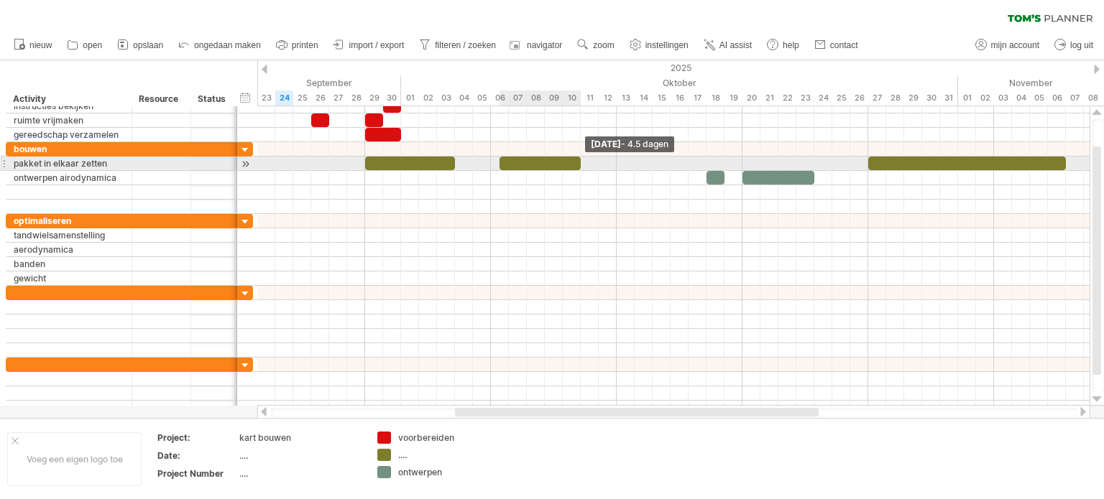
drag, startPoint x: 516, startPoint y: 166, endPoint x: 577, endPoint y: 163, distance: 61.2
click at [578, 163] on span at bounding box center [581, 164] width 6 height 14
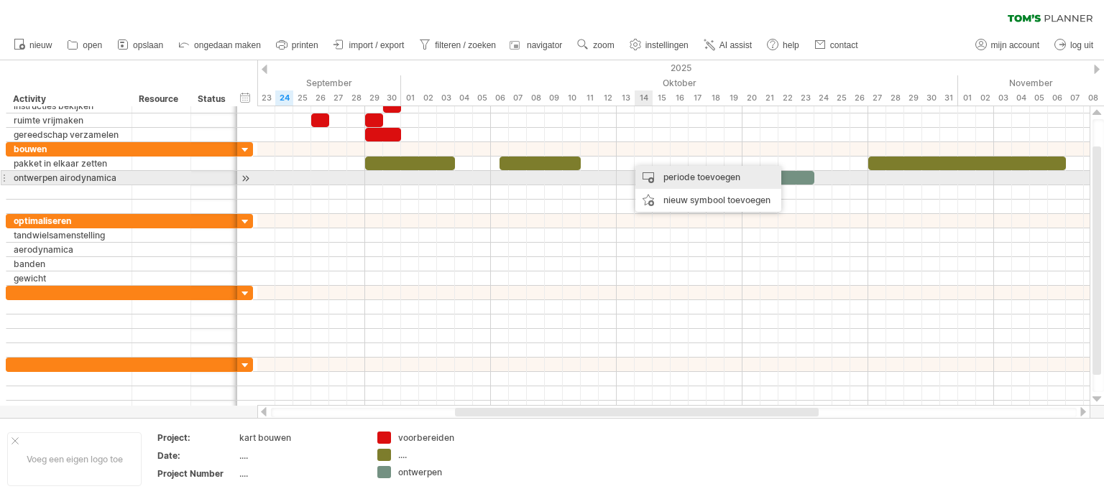
click at [667, 178] on div "periode toevoegen" at bounding box center [708, 177] width 146 height 23
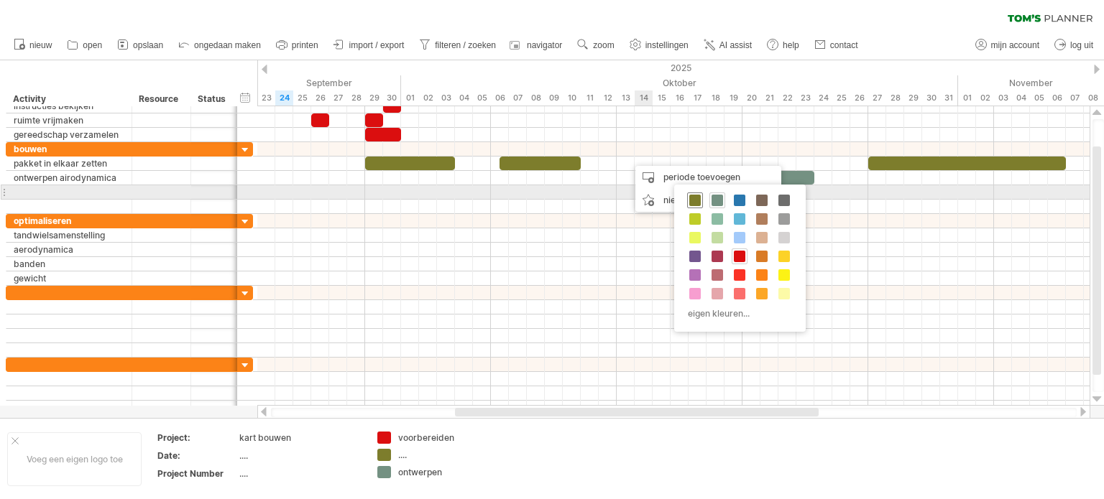
click at [691, 196] on span at bounding box center [694, 200] width 11 height 11
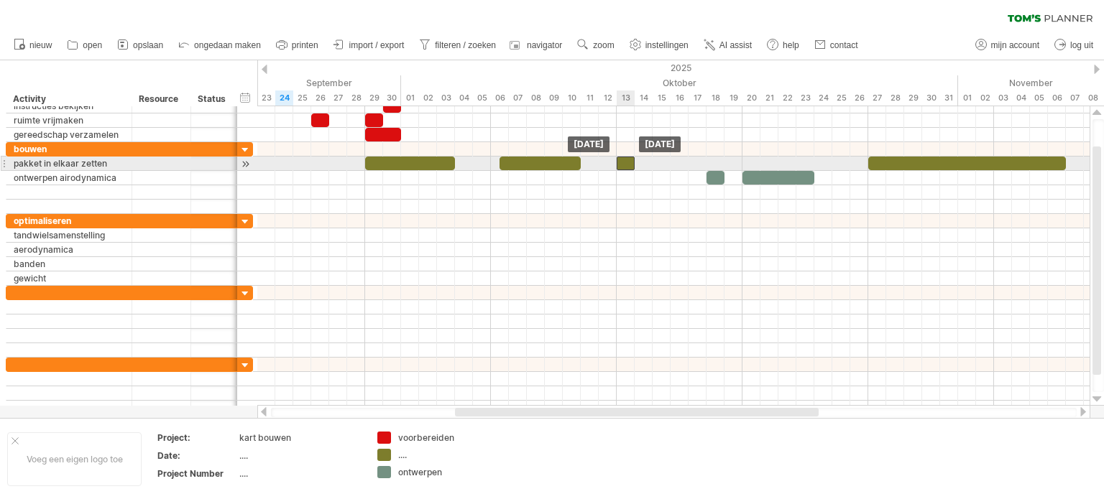
click at [626, 160] on div at bounding box center [626, 164] width 18 height 14
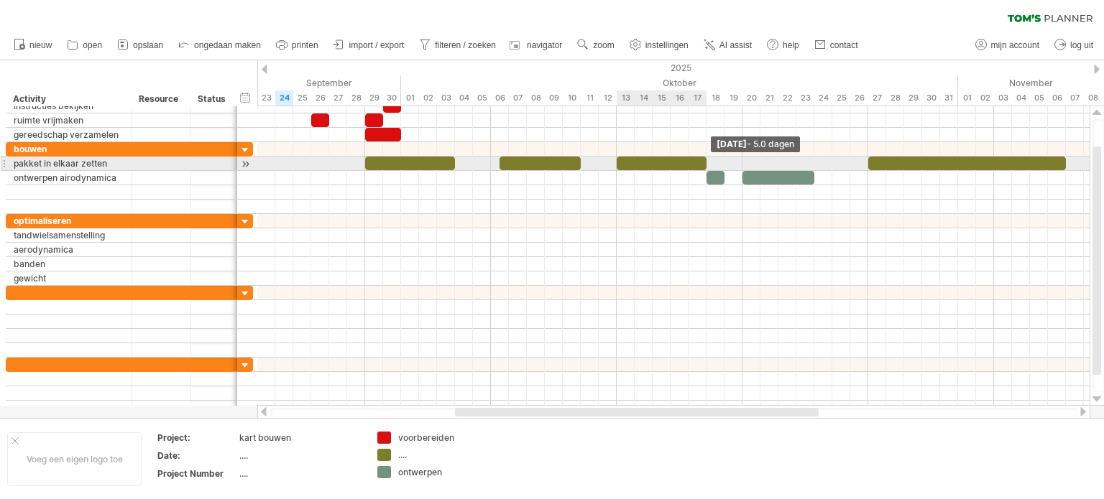
drag, startPoint x: 633, startPoint y: 162, endPoint x: 707, endPoint y: 162, distance: 74.0
click at [707, 162] on span at bounding box center [707, 164] width 6 height 14
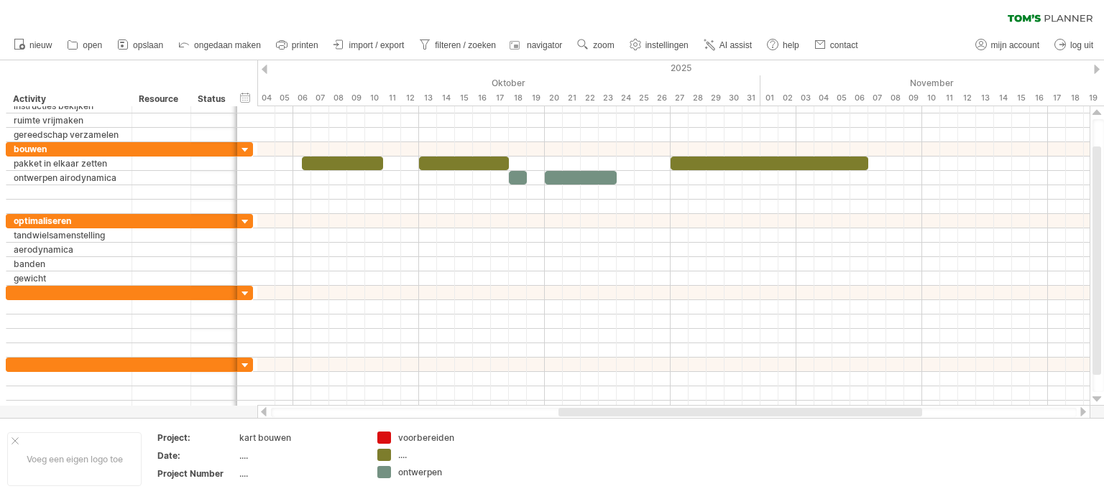
drag, startPoint x: 625, startPoint y: 412, endPoint x: 728, endPoint y: 407, distance: 102.9
click at [728, 408] on div at bounding box center [740, 412] width 364 height 9
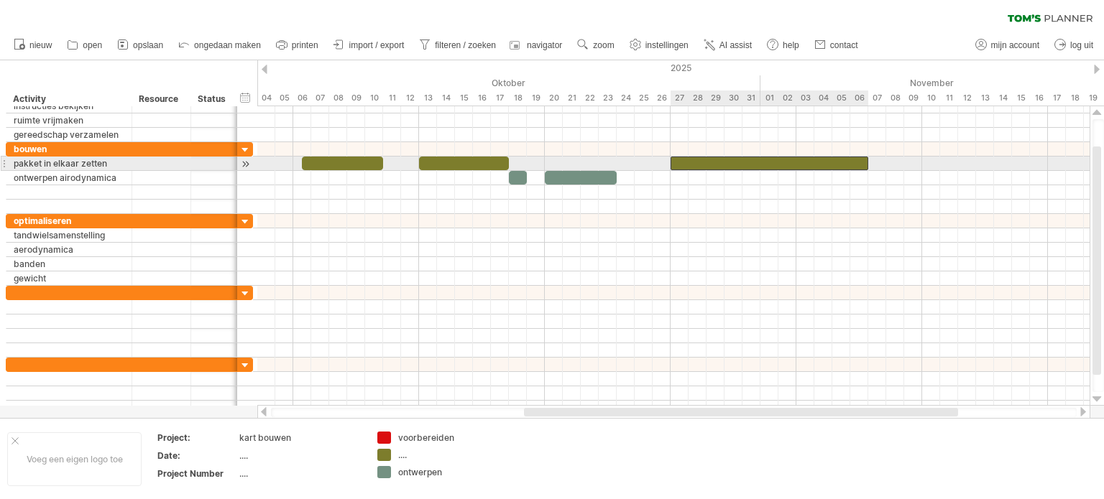
click at [722, 163] on div at bounding box center [769, 164] width 198 height 14
drag, startPoint x: 866, startPoint y: 162, endPoint x: 755, endPoint y: 157, distance: 111.5
click at [755, 157] on div at bounding box center [715, 164] width 90 height 14
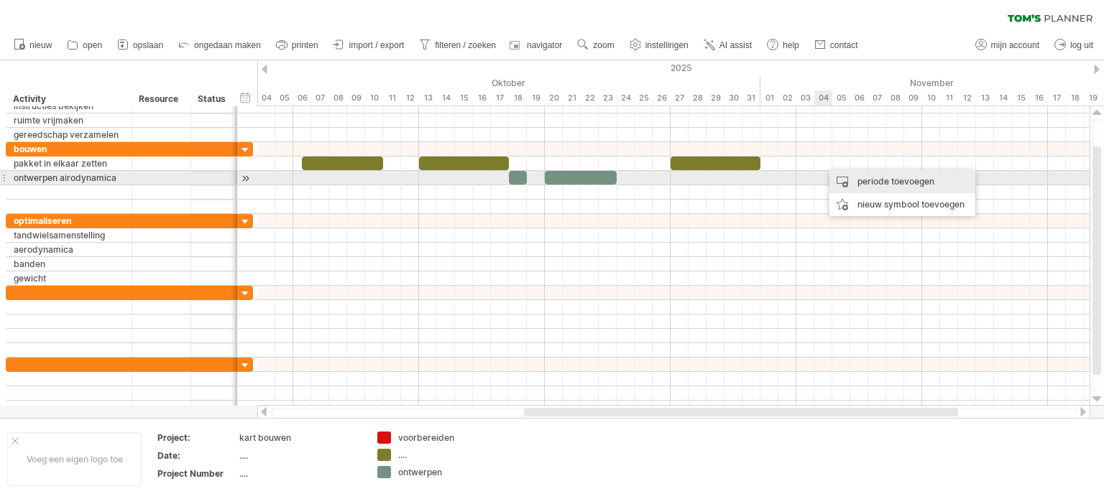
click at [865, 183] on div "periode toevoegen" at bounding box center [902, 181] width 146 height 23
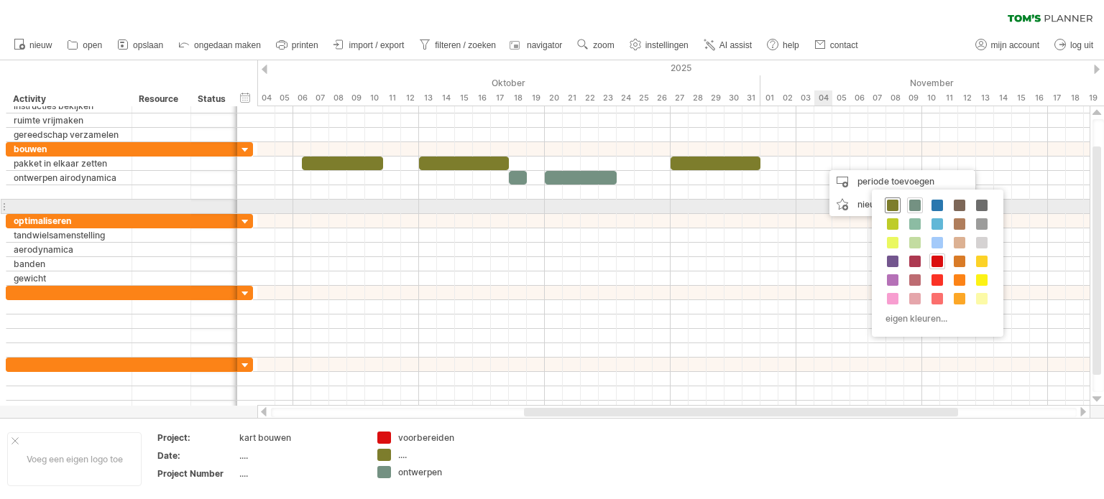
click at [893, 203] on span at bounding box center [892, 205] width 11 height 11
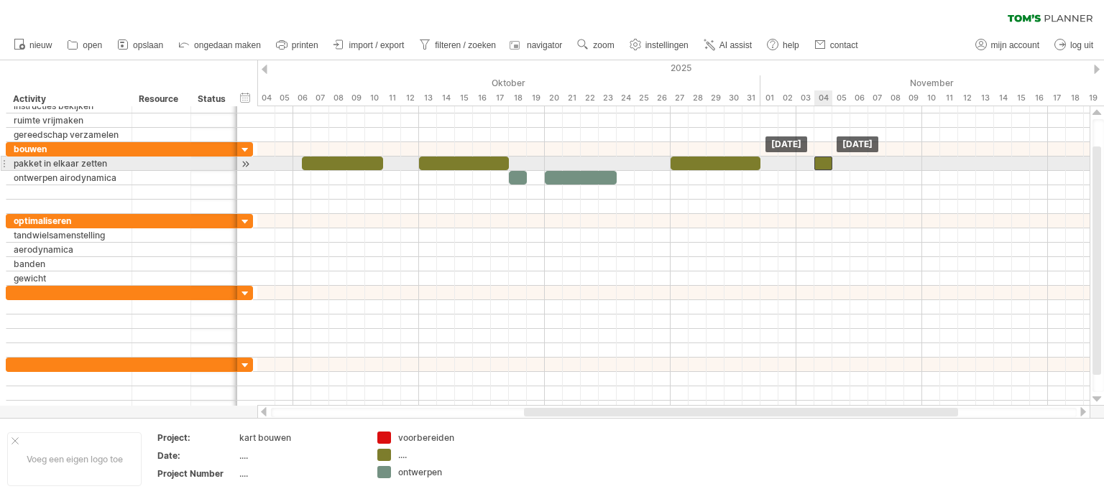
click at [825, 164] on div at bounding box center [823, 164] width 18 height 14
drag, startPoint x: 831, startPoint y: 164, endPoint x: 870, endPoint y: 163, distance: 38.1
click at [870, 163] on span at bounding box center [868, 164] width 6 height 14
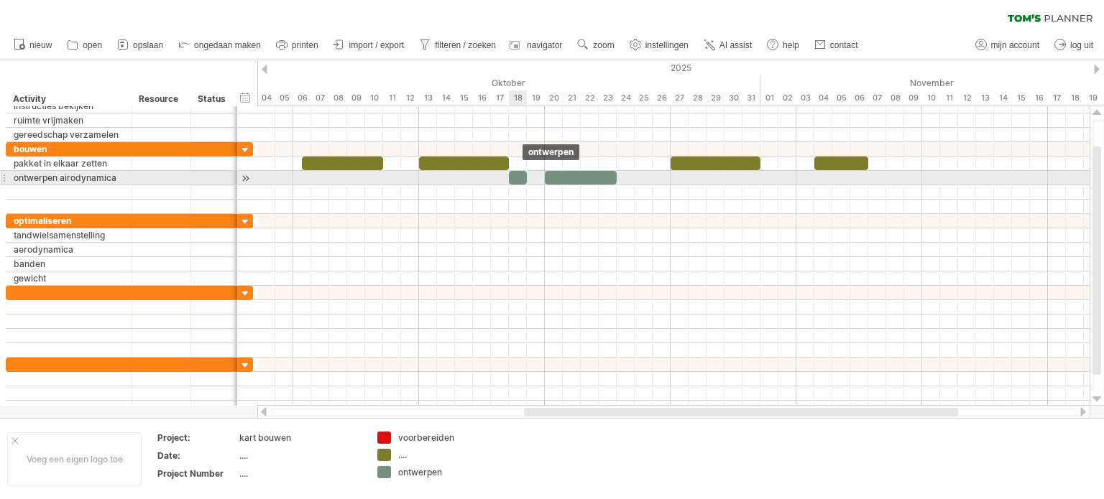
click at [520, 174] on div at bounding box center [518, 178] width 18 height 14
drag, startPoint x: 526, startPoint y: 174, endPoint x: 542, endPoint y: 174, distance: 15.8
click at [542, 174] on span at bounding box center [545, 178] width 6 height 14
click at [540, 175] on div at bounding box center [527, 178] width 36 height 14
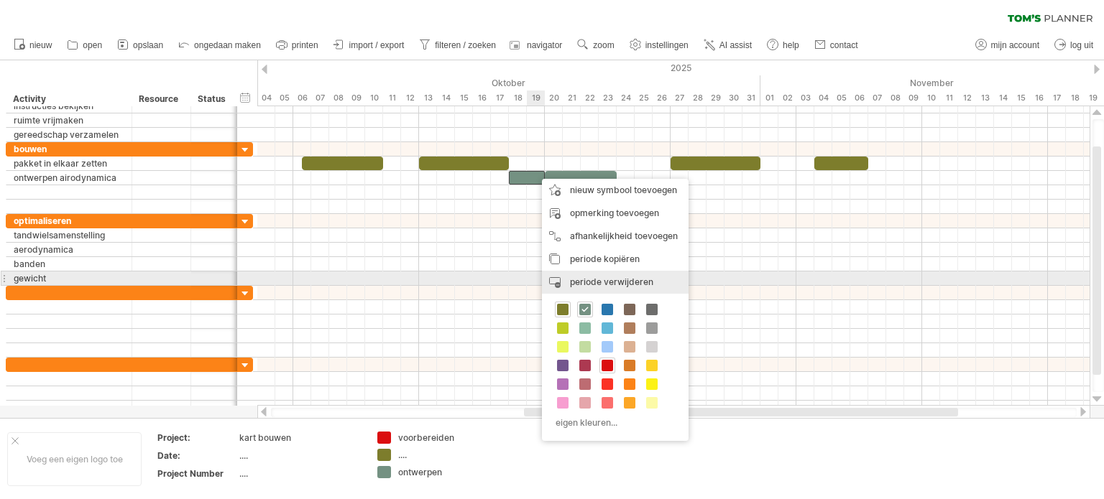
click at [600, 277] on span "periode verwijderen" at bounding box center [611, 282] width 83 height 11
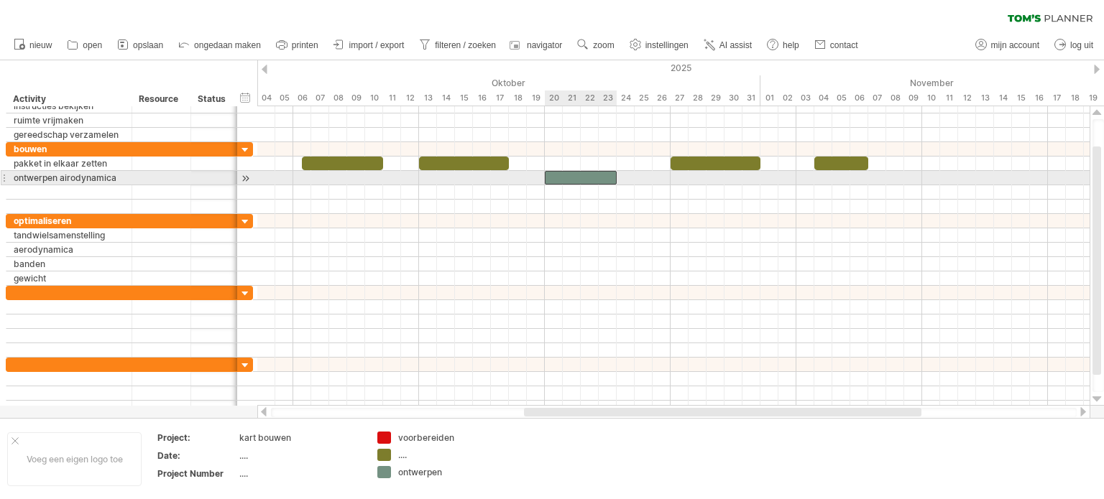
click at [563, 175] on div at bounding box center [581, 178] width 72 height 14
drag, startPoint x: 545, startPoint y: 174, endPoint x: 522, endPoint y: 175, distance: 23.7
click at [522, 175] on div at bounding box center [567, 178] width 99 height 14
drag, startPoint x: 522, startPoint y: 175, endPoint x: 509, endPoint y: 172, distance: 13.1
click at [509, 172] on div at bounding box center [558, 178] width 99 height 14
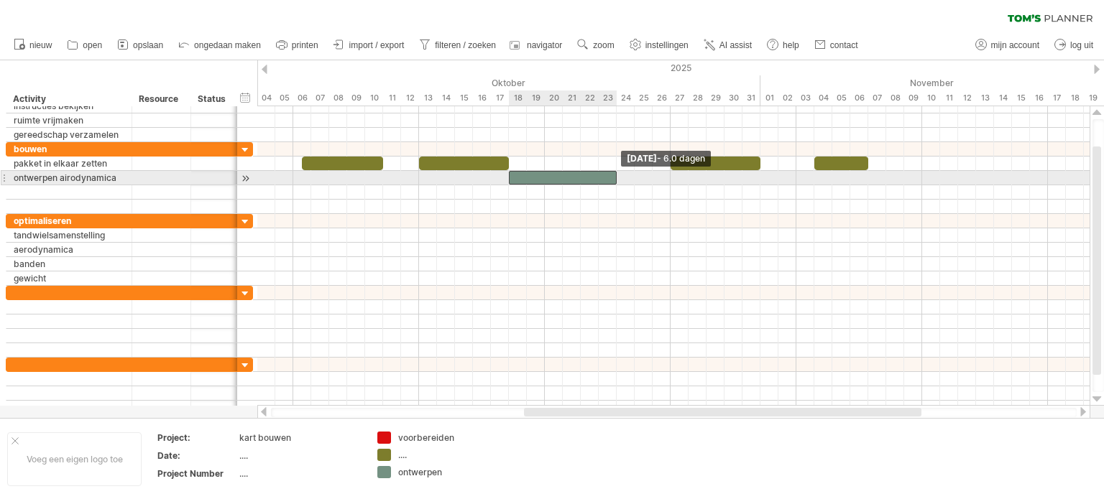
click at [609, 173] on div at bounding box center [563, 178] width 108 height 14
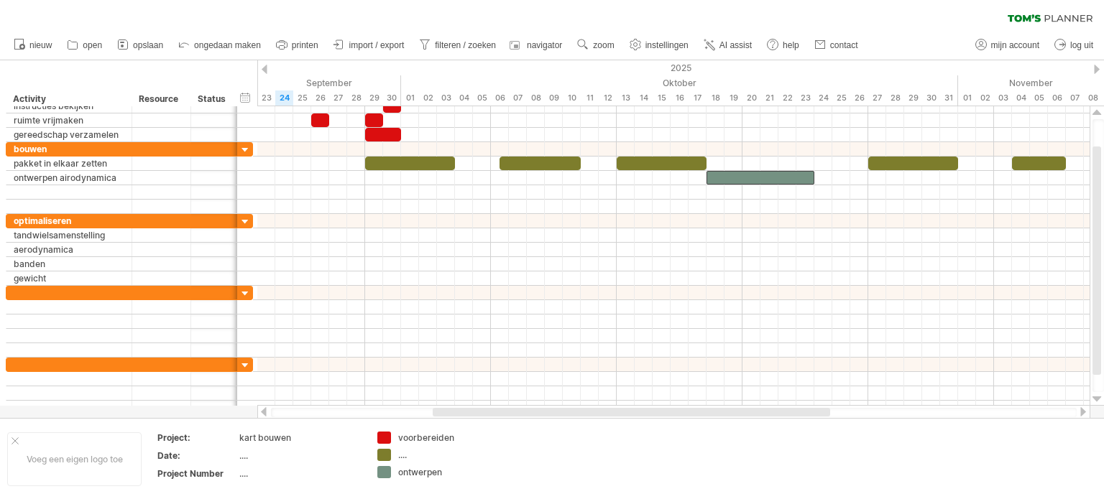
drag, startPoint x: 611, startPoint y: 416, endPoint x: 520, endPoint y: 414, distance: 91.3
click at [520, 414] on div at bounding box center [631, 412] width 397 height 9
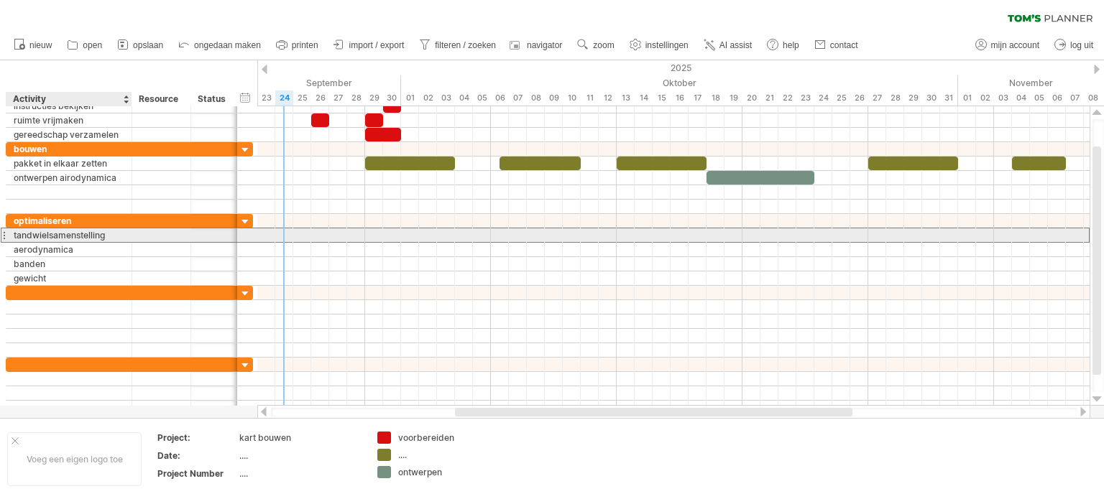
click at [118, 232] on div "tandwielsamenstelling" at bounding box center [69, 236] width 111 height 14
type input "**********"
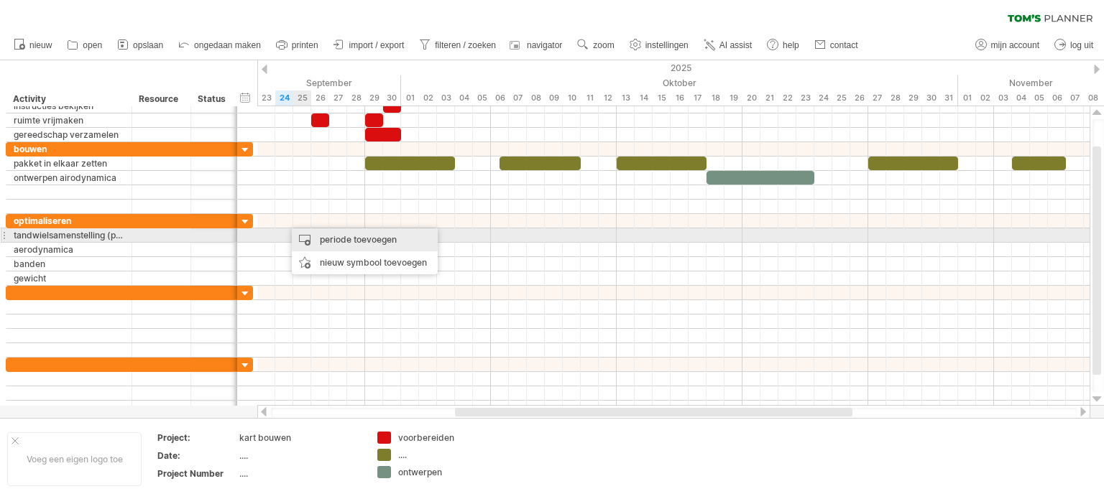
click at [336, 240] on div "periode toevoegen" at bounding box center [365, 240] width 146 height 23
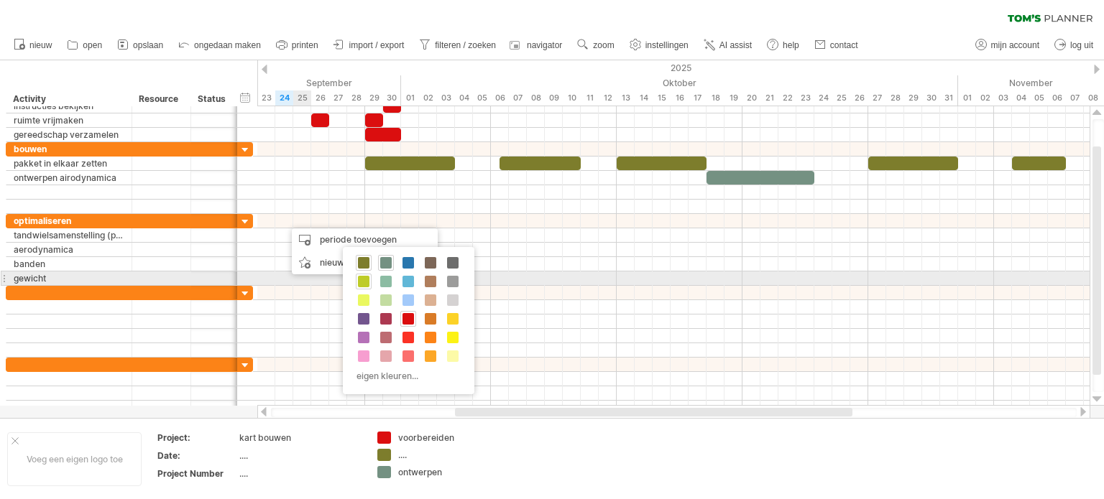
click at [368, 280] on span at bounding box center [363, 281] width 11 height 11
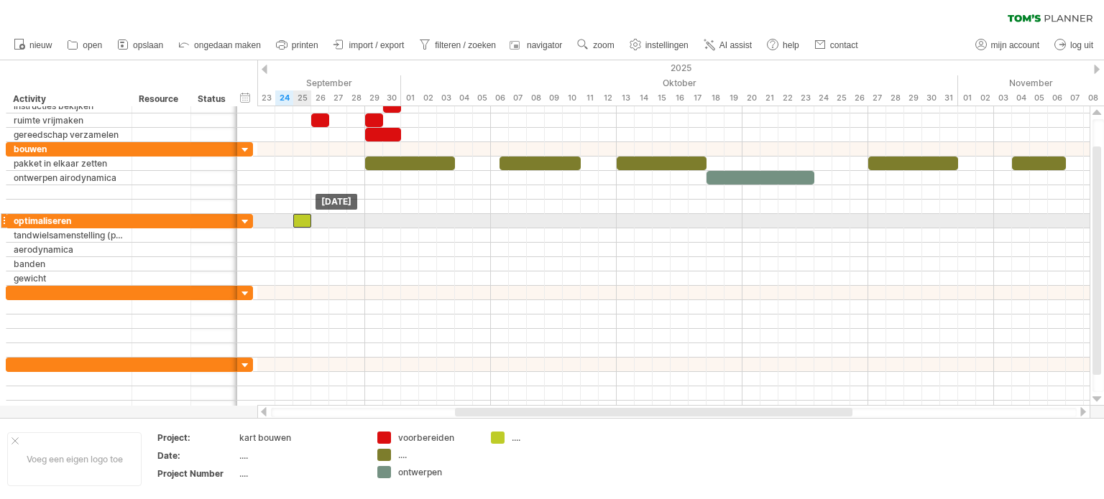
drag, startPoint x: 293, startPoint y: 221, endPoint x: 301, endPoint y: 219, distance: 8.0
click at [301, 219] on div at bounding box center [302, 221] width 18 height 14
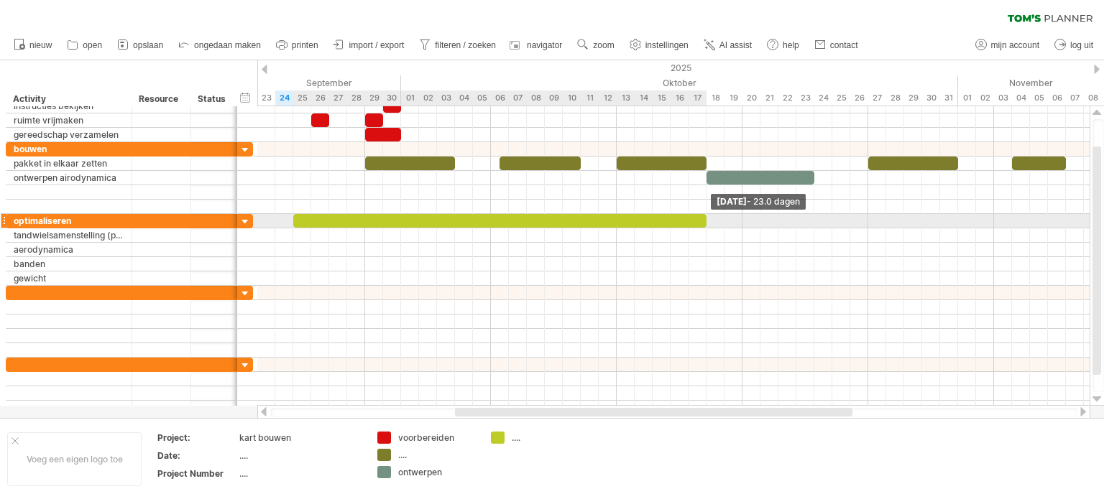
drag, startPoint x: 310, startPoint y: 218, endPoint x: 705, endPoint y: 218, distance: 395.2
click at [705, 218] on span at bounding box center [707, 221] width 6 height 14
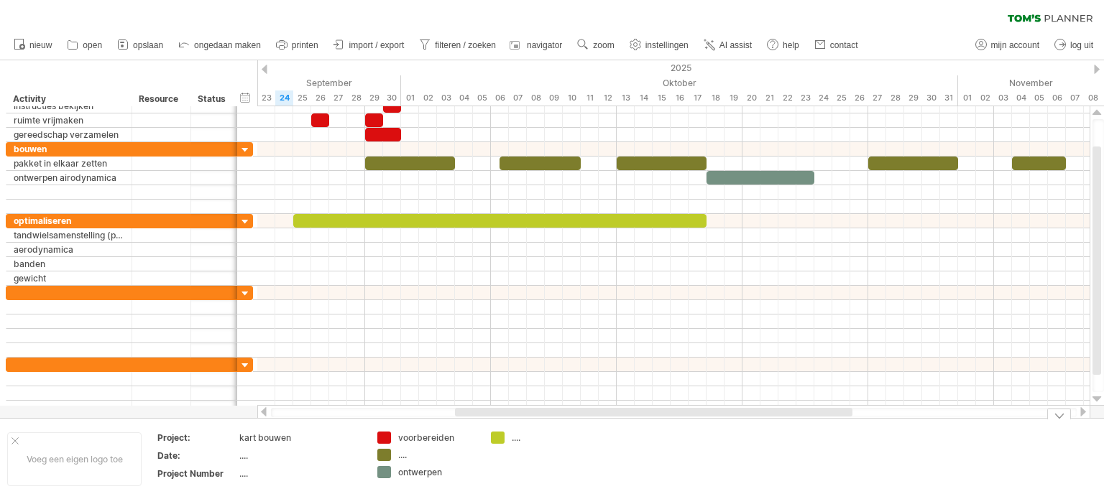
click at [512, 437] on div "...." at bounding box center [551, 438] width 78 height 12
type input "**********"
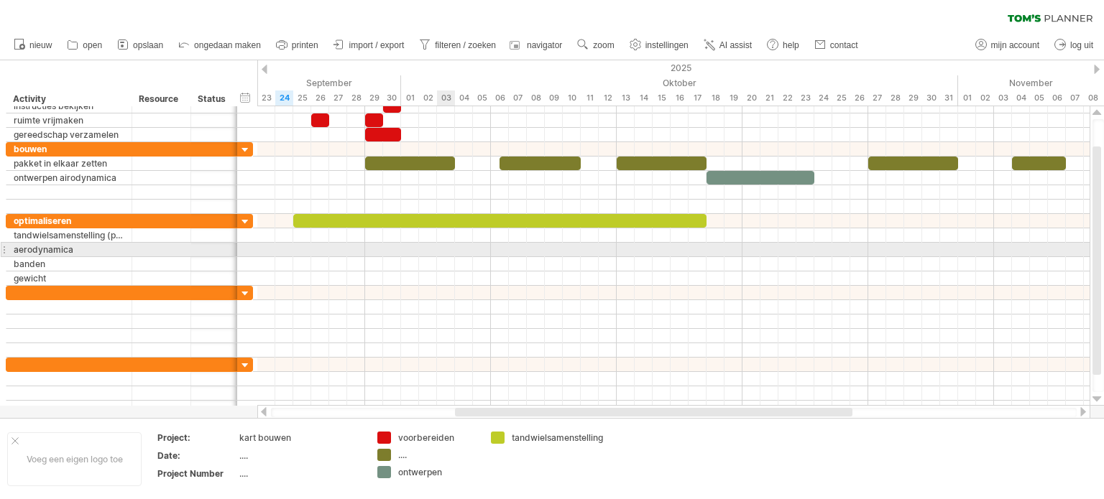
click at [446, 248] on div at bounding box center [673, 250] width 832 height 14
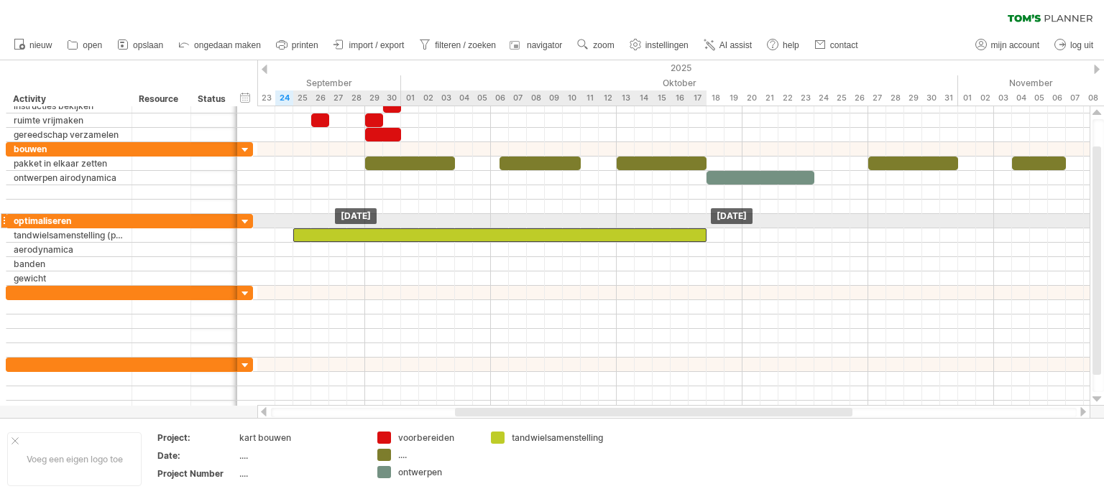
drag, startPoint x: 448, startPoint y: 215, endPoint x: 449, endPoint y: 224, distance: 9.5
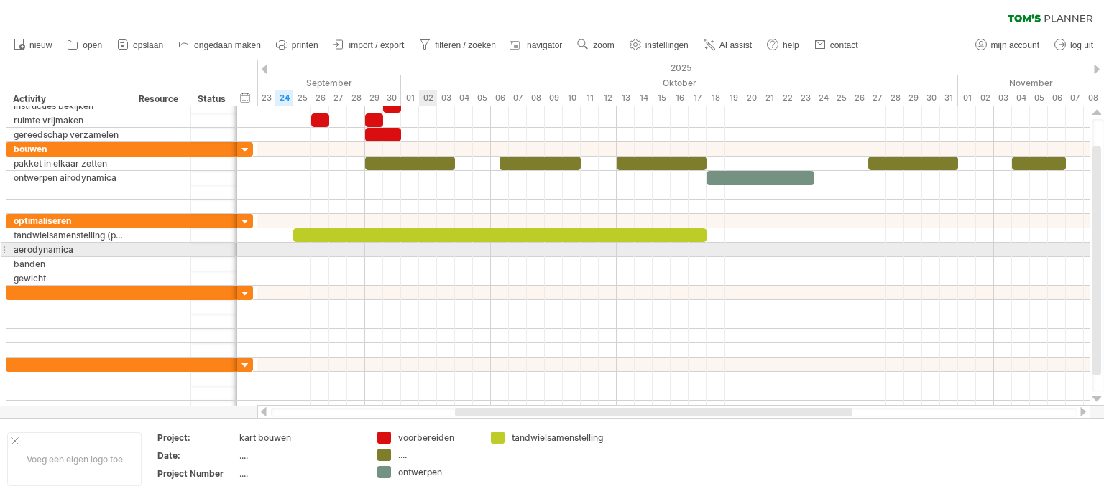
click at [435, 245] on div at bounding box center [673, 250] width 832 height 14
click at [438, 245] on div at bounding box center [673, 250] width 832 height 14
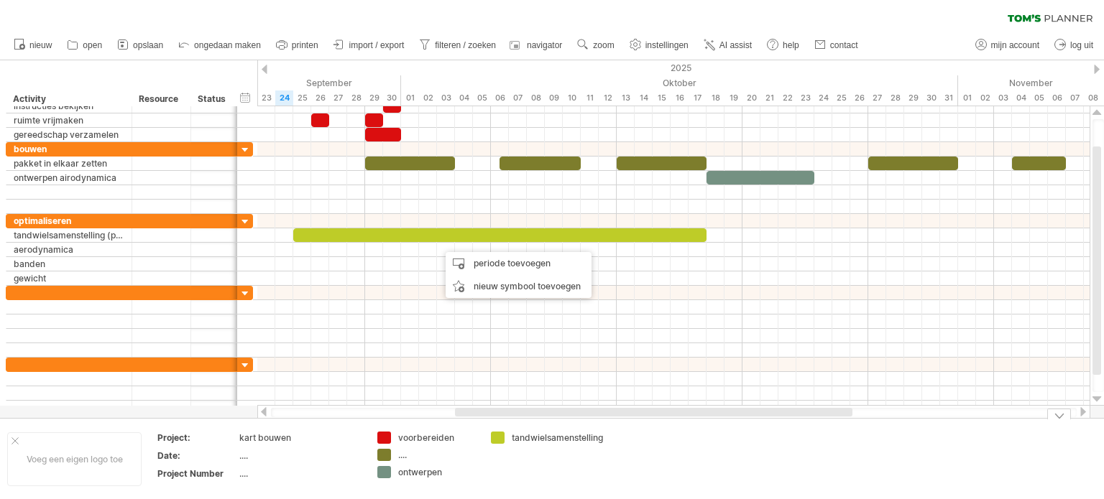
click at [543, 438] on div "tandwielsamenstelling" at bounding box center [557, 438] width 91 height 12
type input "*"
type input "**********"
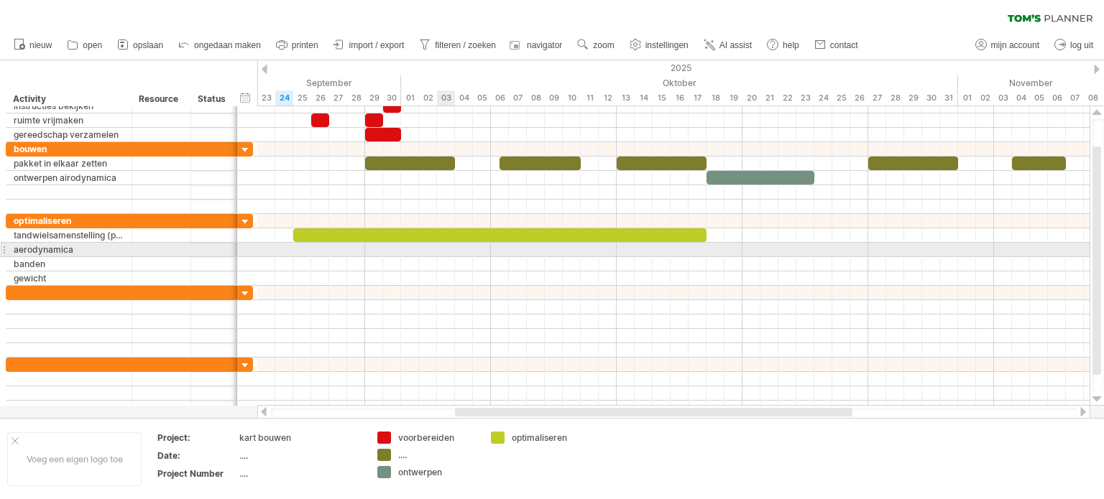
click at [448, 244] on div at bounding box center [673, 250] width 832 height 14
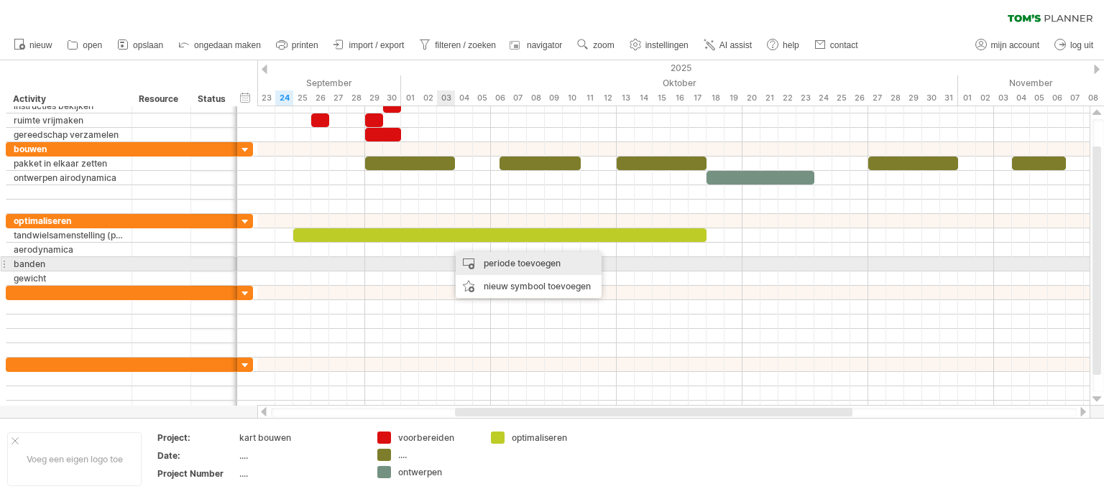
click at [492, 265] on div "periode toevoegen" at bounding box center [529, 263] width 146 height 23
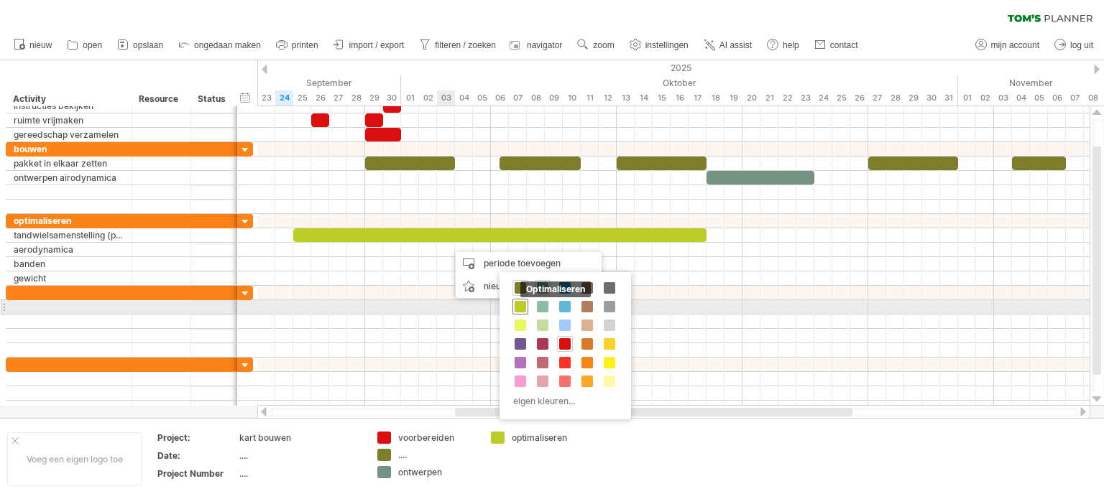
click at [525, 305] on span at bounding box center [520, 306] width 11 height 11
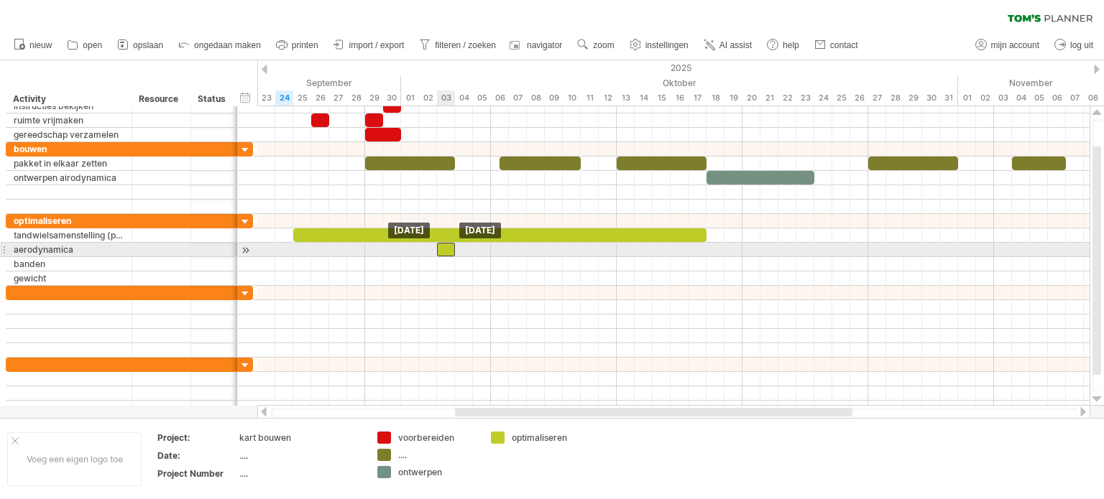
drag, startPoint x: 459, startPoint y: 250, endPoint x: 451, endPoint y: 249, distance: 8.7
click at [451, 249] on div at bounding box center [446, 250] width 18 height 14
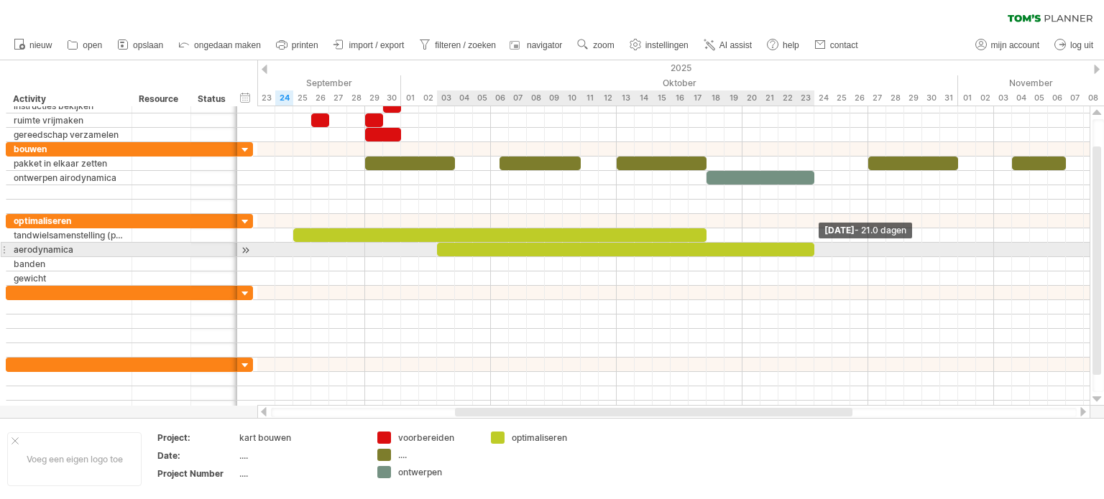
drag, startPoint x: 454, startPoint y: 249, endPoint x: 813, endPoint y: 253, distance: 358.6
click at [813, 253] on span at bounding box center [814, 250] width 6 height 14
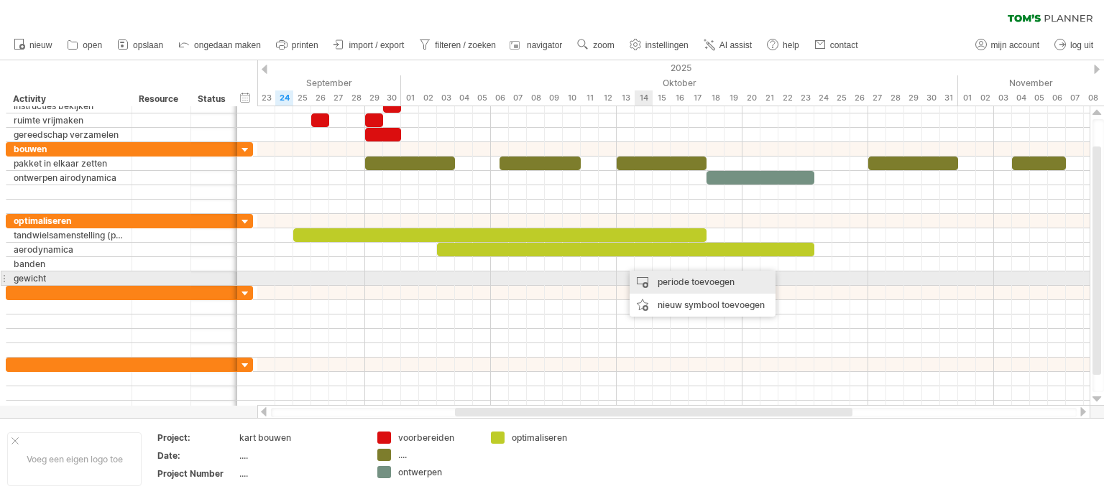
click at [677, 282] on div "periode toevoegen" at bounding box center [703, 282] width 146 height 23
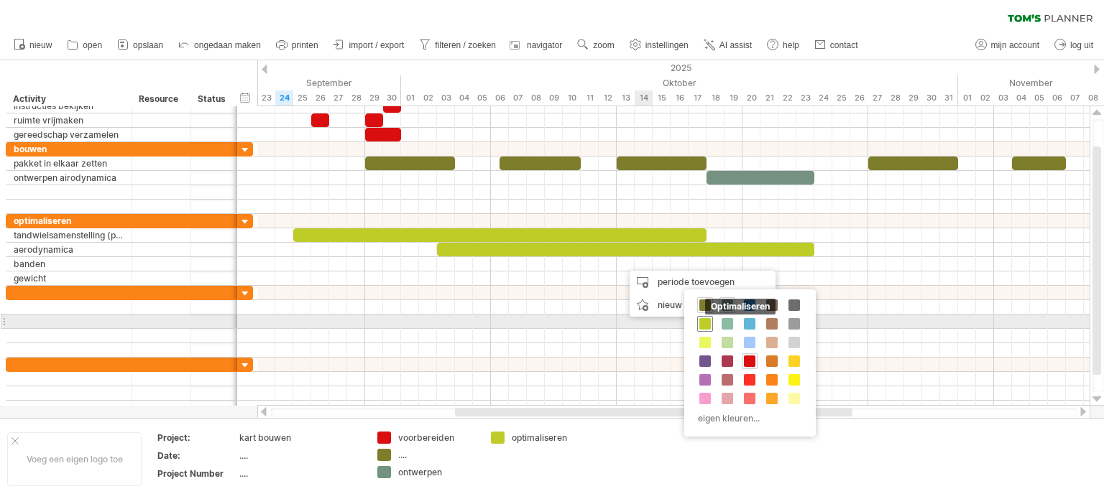
click at [705, 322] on span at bounding box center [704, 323] width 11 height 11
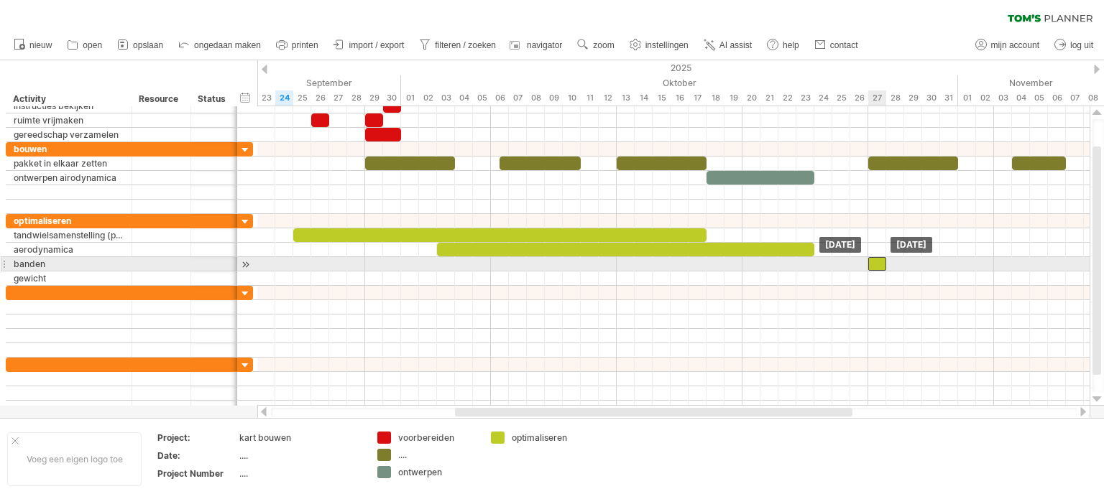
drag, startPoint x: 635, startPoint y: 264, endPoint x: 877, endPoint y: 261, distance: 241.5
click at [877, 261] on div at bounding box center [877, 264] width 18 height 14
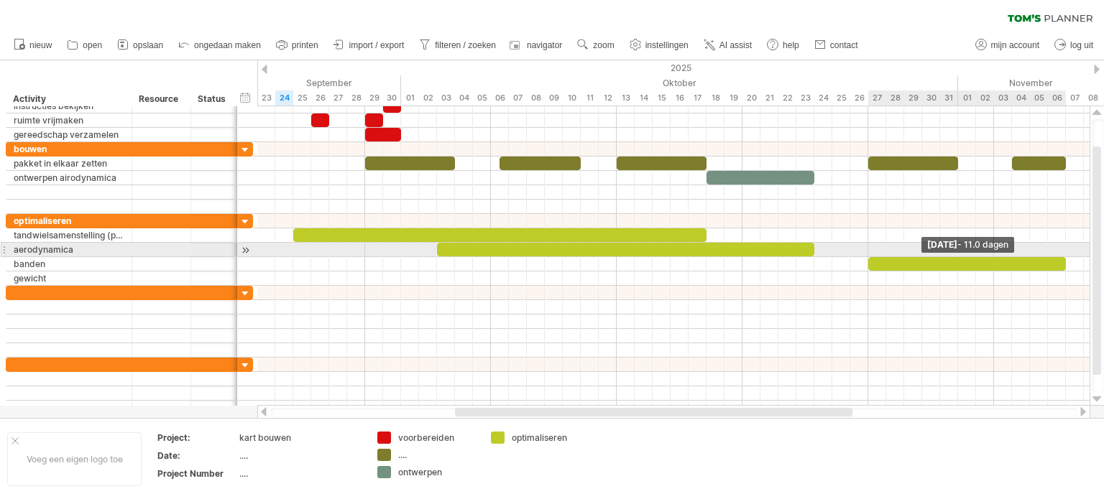
drag, startPoint x: 885, startPoint y: 263, endPoint x: 1069, endPoint y: 253, distance: 184.2
click at [1069, 253] on div "[DATE] - 11.0 dagen [DATE]" at bounding box center [673, 256] width 832 height 300
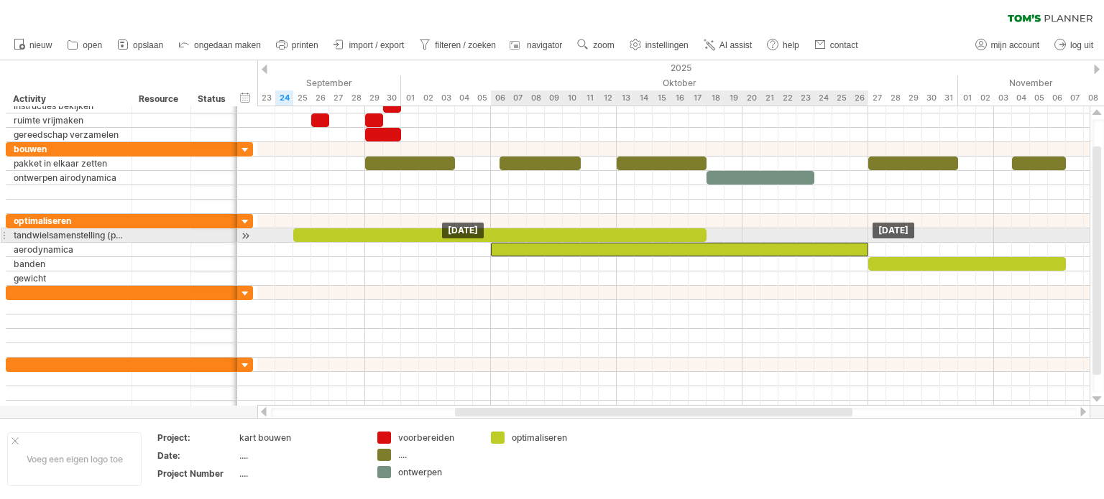
drag, startPoint x: 588, startPoint y: 244, endPoint x: 638, endPoint y: 241, distance: 50.4
click at [638, 243] on div at bounding box center [679, 250] width 377 height 14
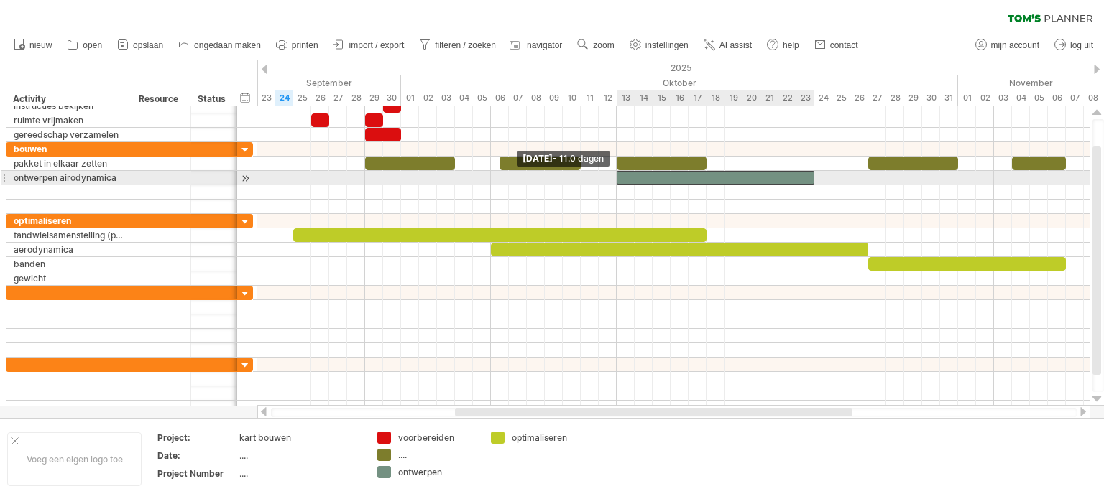
drag, startPoint x: 707, startPoint y: 175, endPoint x: 618, endPoint y: 175, distance: 89.1
click at [618, 175] on span at bounding box center [617, 178] width 6 height 14
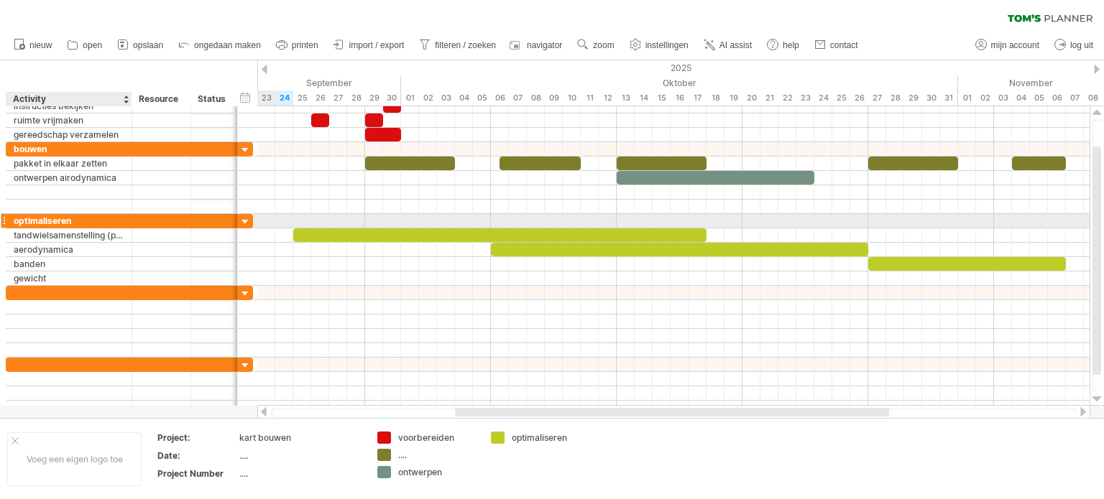
click at [79, 216] on div "optimaliseren" at bounding box center [69, 221] width 111 height 14
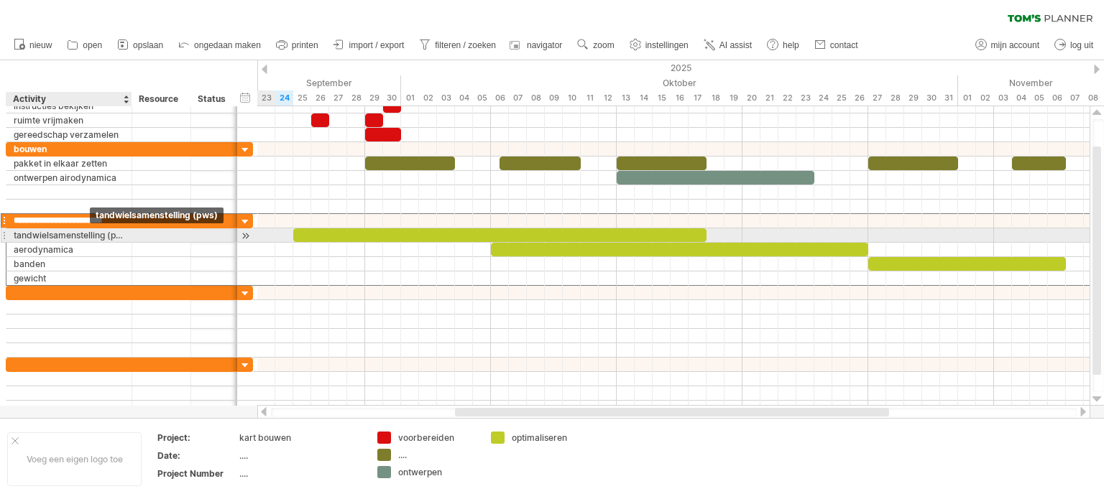
type input "**********"
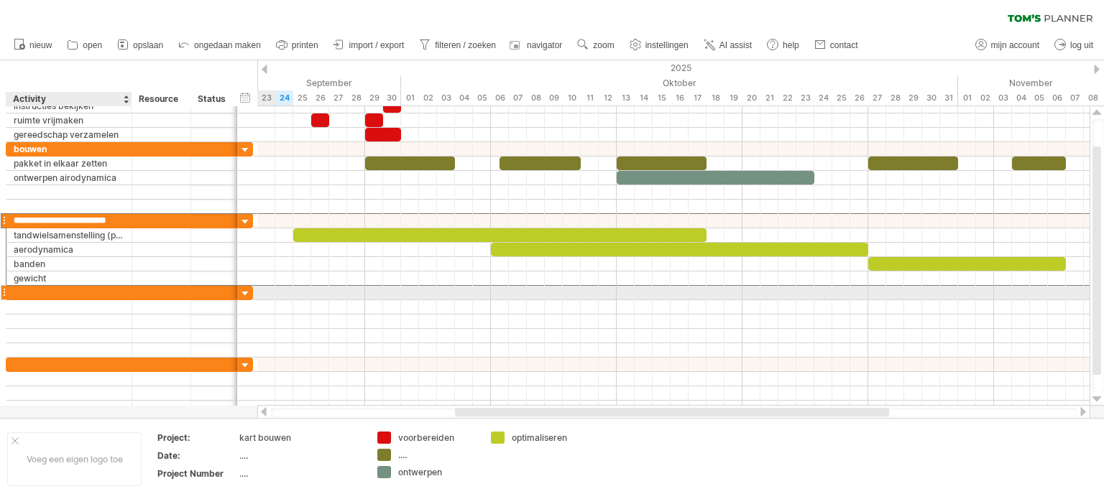
click at [47, 291] on div at bounding box center [69, 293] width 111 height 14
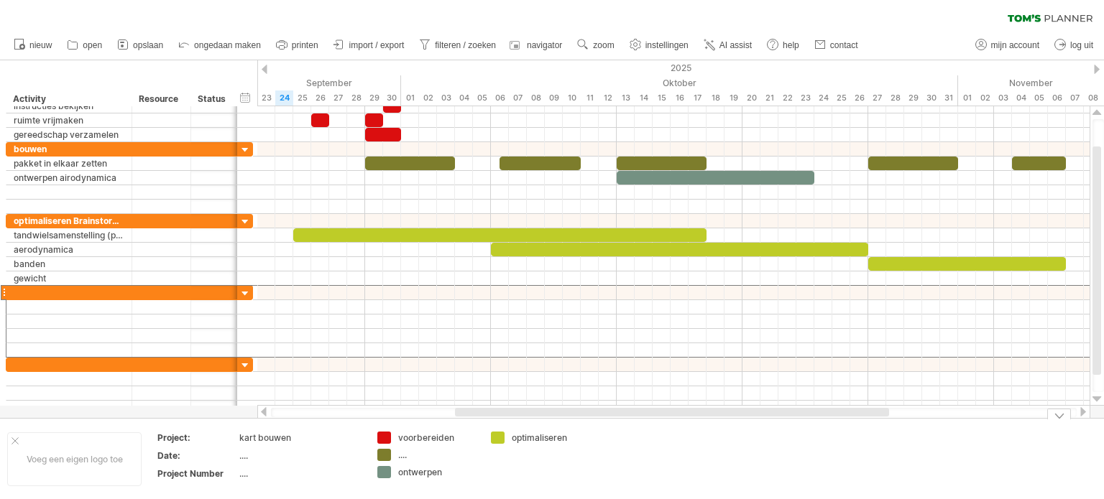
click at [402, 453] on div "...." at bounding box center [437, 455] width 78 height 12
type input "******"
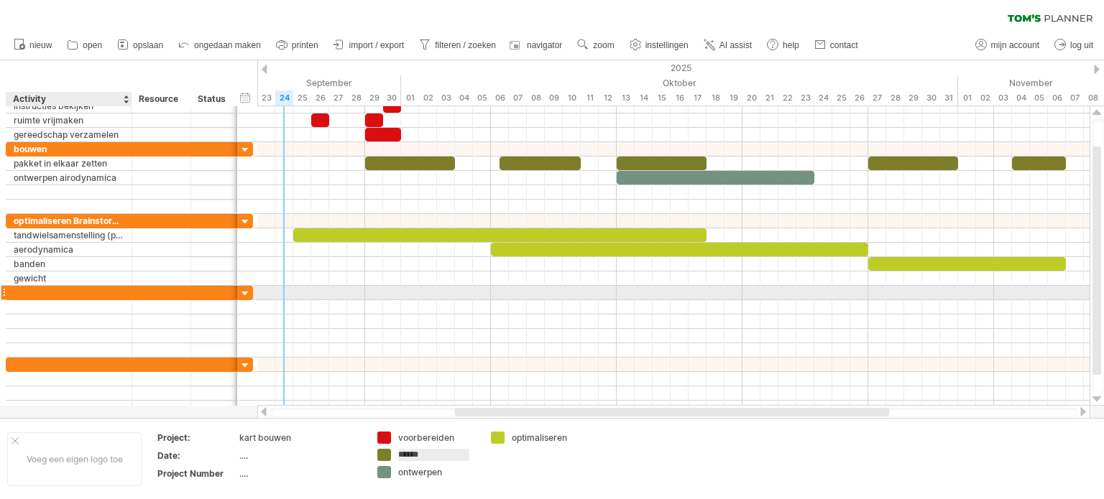
click at [73, 290] on div at bounding box center [69, 293] width 111 height 14
type input "******"
click at [91, 300] on div at bounding box center [69, 307] width 111 height 14
type input "**********"
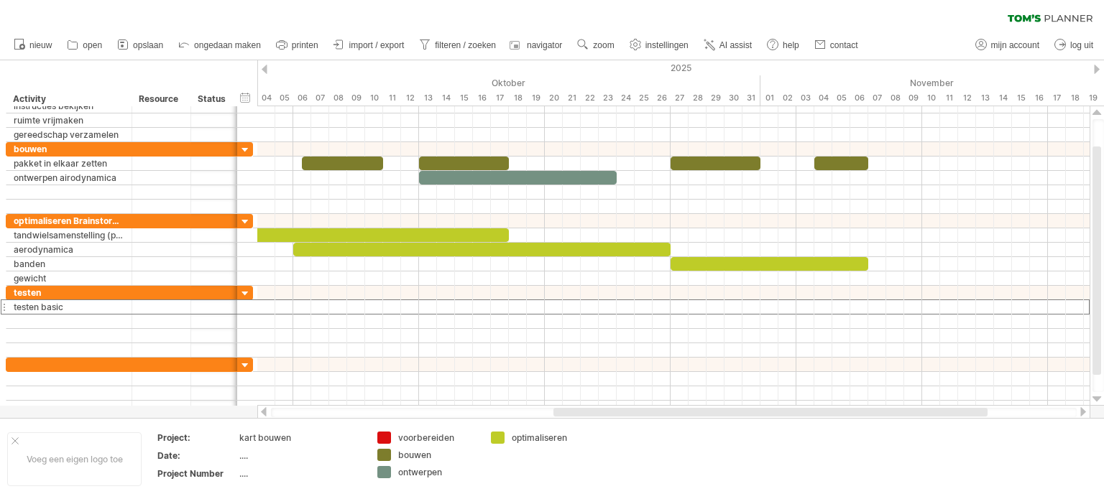
drag, startPoint x: 590, startPoint y: 411, endPoint x: 688, endPoint y: 407, distance: 98.5
click at [688, 408] on div at bounding box center [770, 412] width 434 height 9
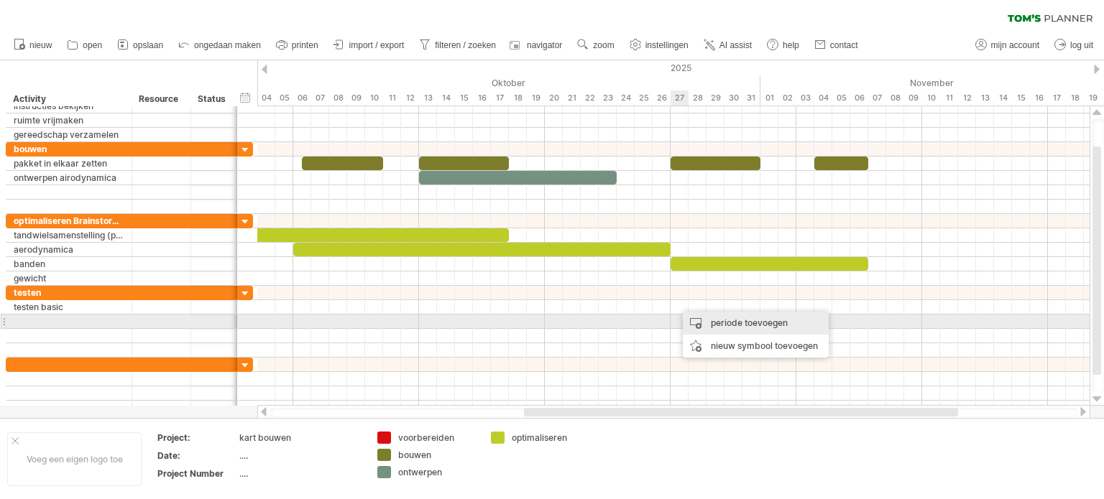
click at [728, 324] on div "periode toevoegen" at bounding box center [756, 323] width 146 height 23
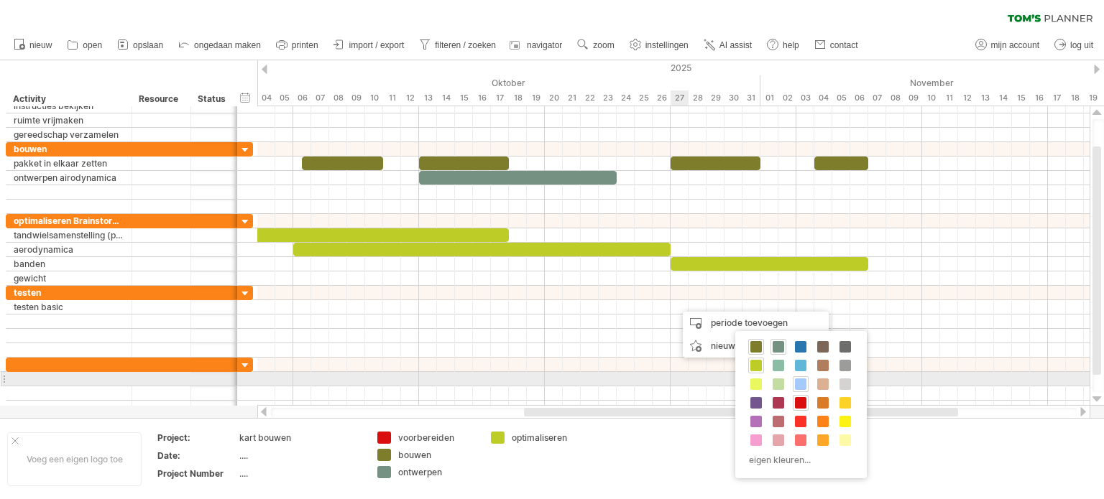
click at [796, 379] on span at bounding box center [800, 384] width 11 height 11
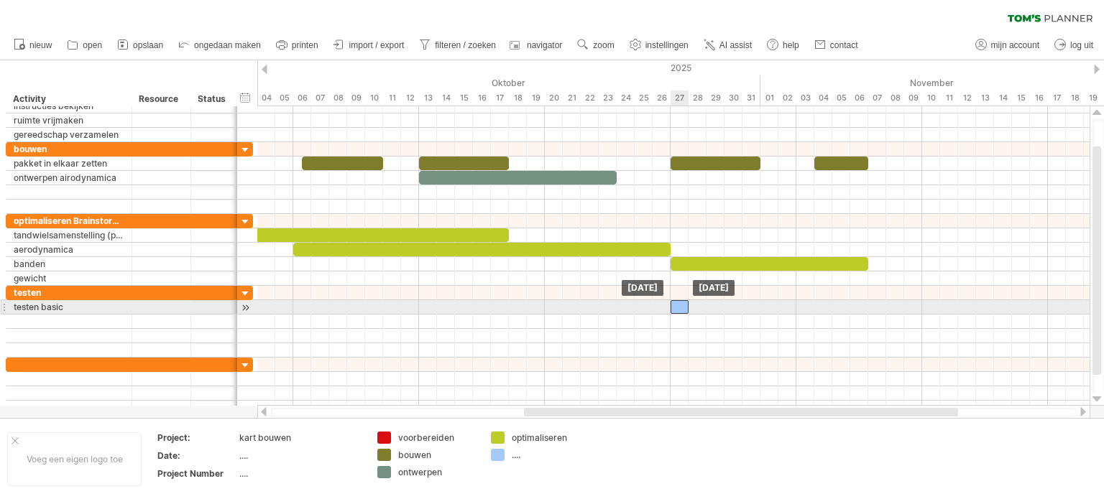
click at [684, 308] on div at bounding box center [679, 307] width 18 height 14
click at [686, 306] on span at bounding box center [689, 307] width 6 height 14
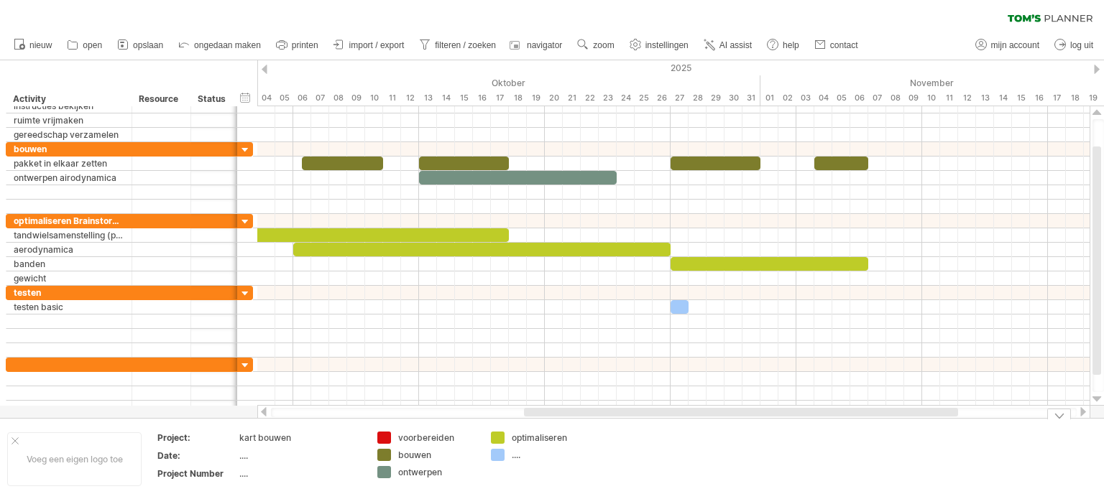
click at [518, 453] on div "...." at bounding box center [551, 455] width 78 height 12
type input "******"
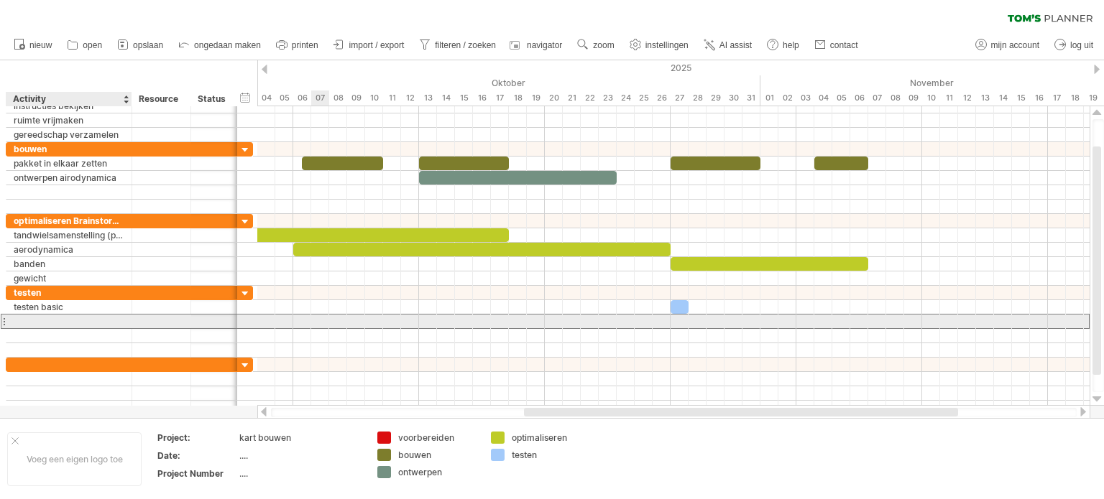
click at [16, 318] on div at bounding box center [69, 322] width 111 height 14
type input "*"
type input "**********"
click at [711, 318] on div at bounding box center [673, 322] width 832 height 14
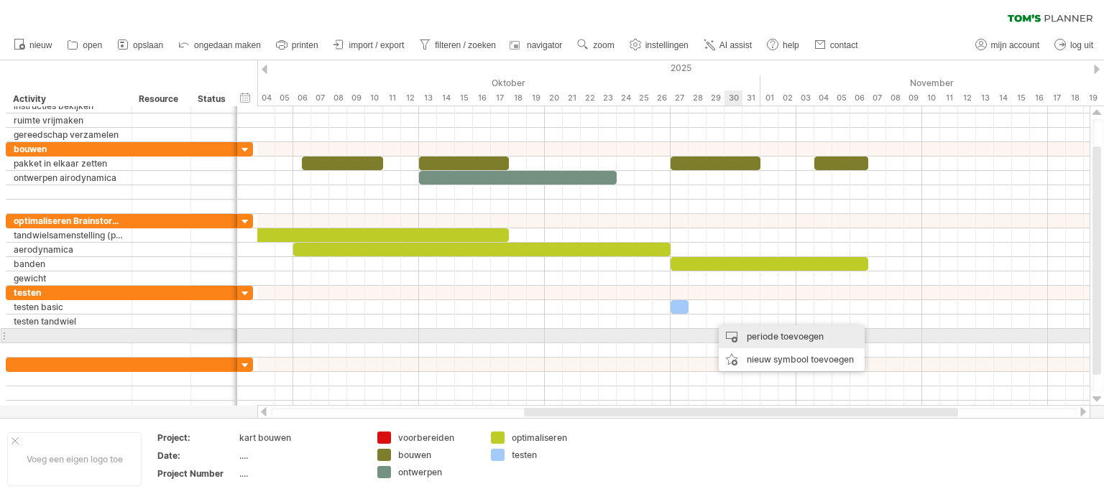
click at [744, 333] on div "periode toevoegen" at bounding box center [792, 337] width 146 height 23
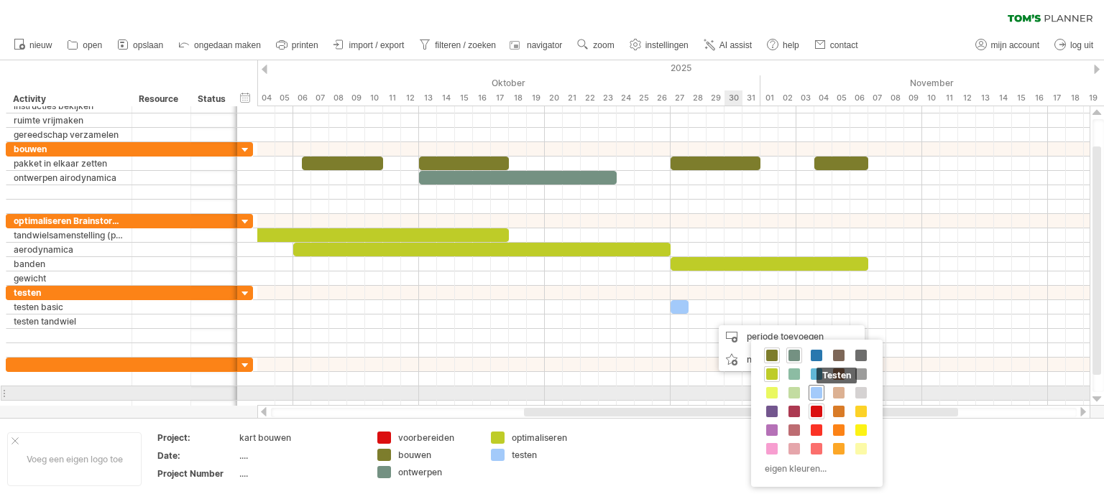
click at [819, 392] on span at bounding box center [816, 392] width 11 height 11
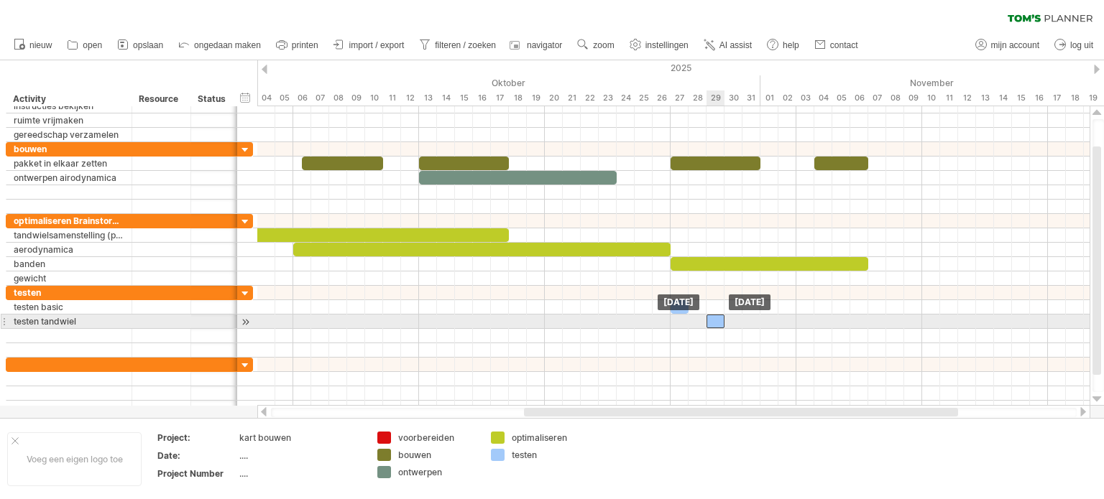
click at [717, 321] on div at bounding box center [715, 322] width 18 height 14
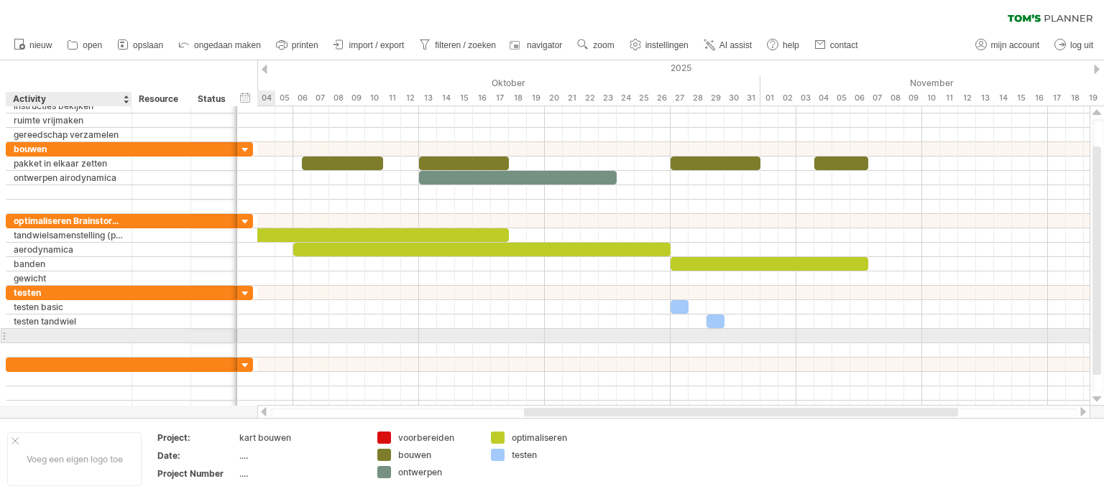
click at [110, 335] on div at bounding box center [69, 336] width 111 height 14
type input "**********"
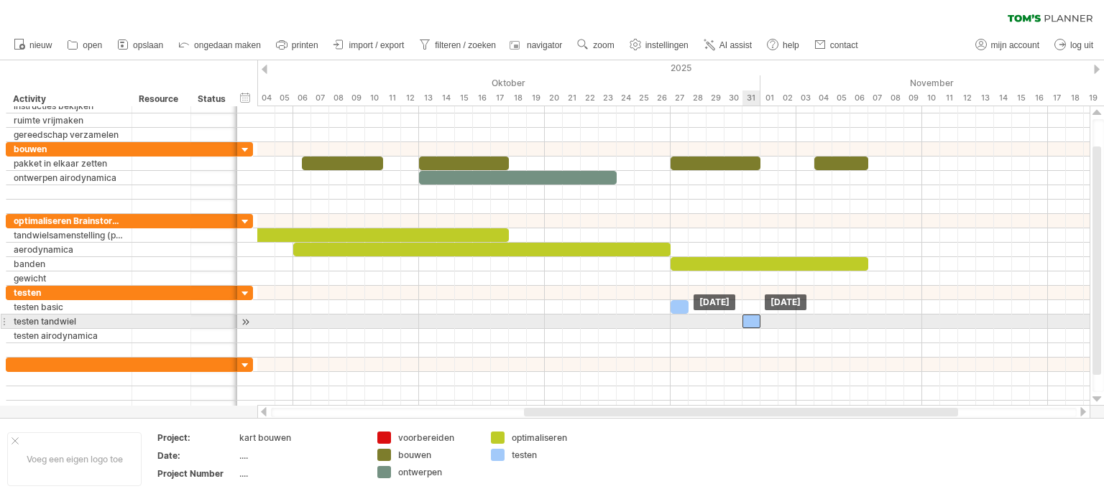
drag, startPoint x: 714, startPoint y: 322, endPoint x: 747, endPoint y: 315, distance: 33.7
click at [747, 315] on div at bounding box center [751, 322] width 18 height 14
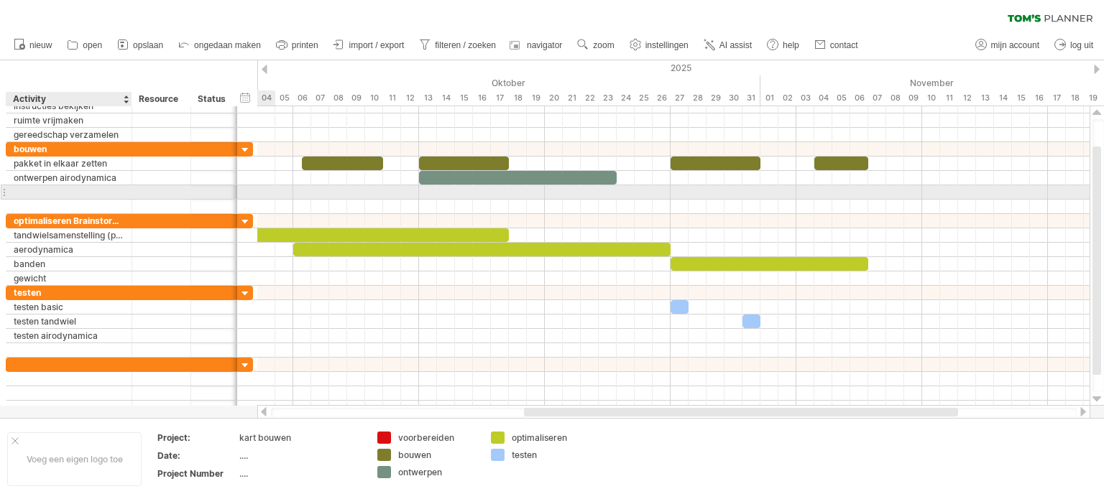
click at [86, 189] on div at bounding box center [69, 192] width 111 height 14
type input "**********"
click at [878, 188] on div at bounding box center [673, 192] width 832 height 14
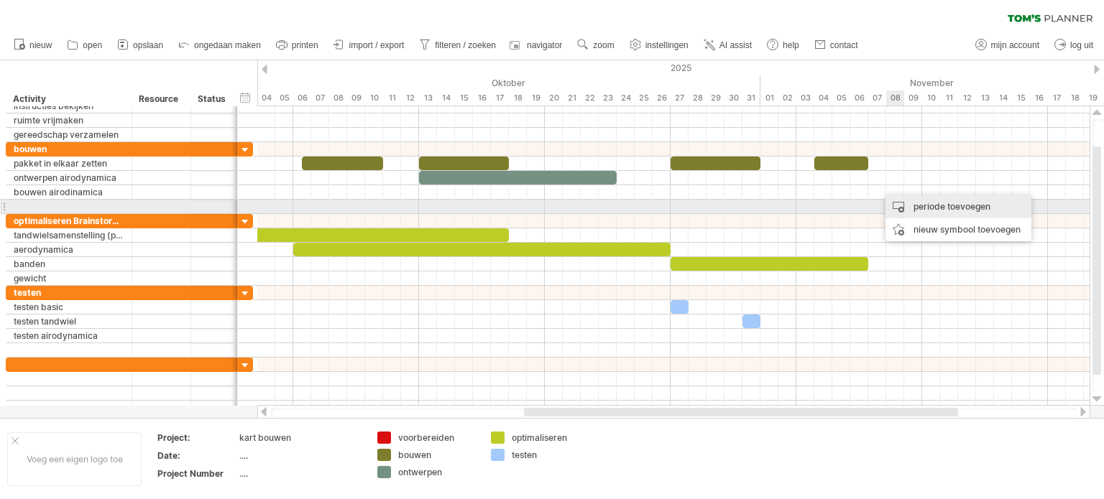
click at [941, 208] on div "periode toevoegen" at bounding box center [958, 206] width 146 height 23
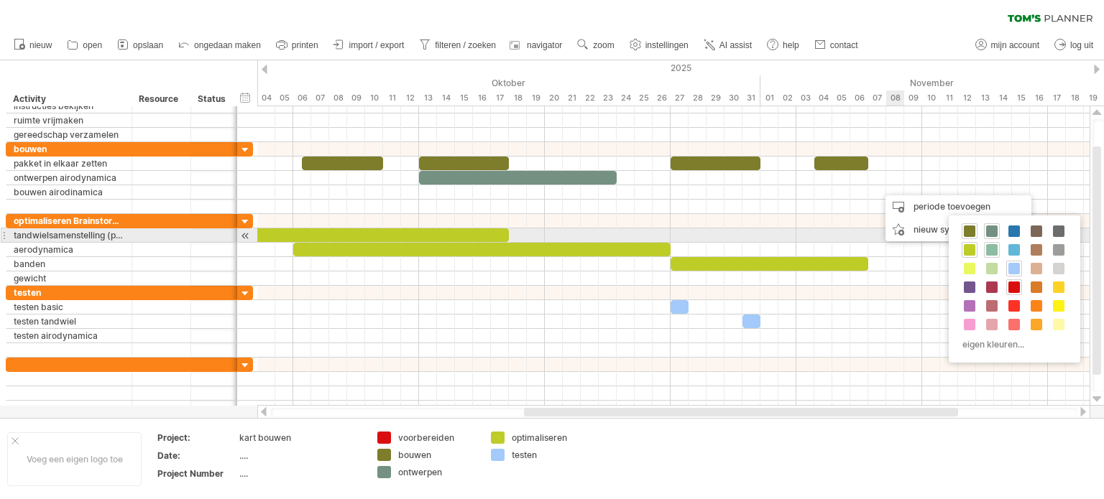
click at [990, 243] on div at bounding box center [992, 250] width 16 height 16
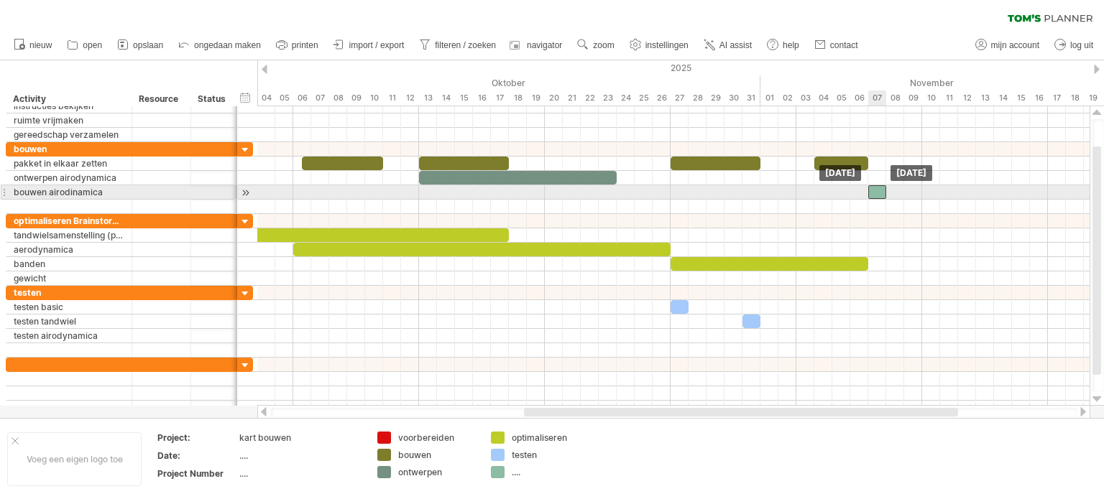
click at [876, 190] on div at bounding box center [877, 192] width 18 height 14
click at [888, 189] on span at bounding box center [886, 192] width 6 height 14
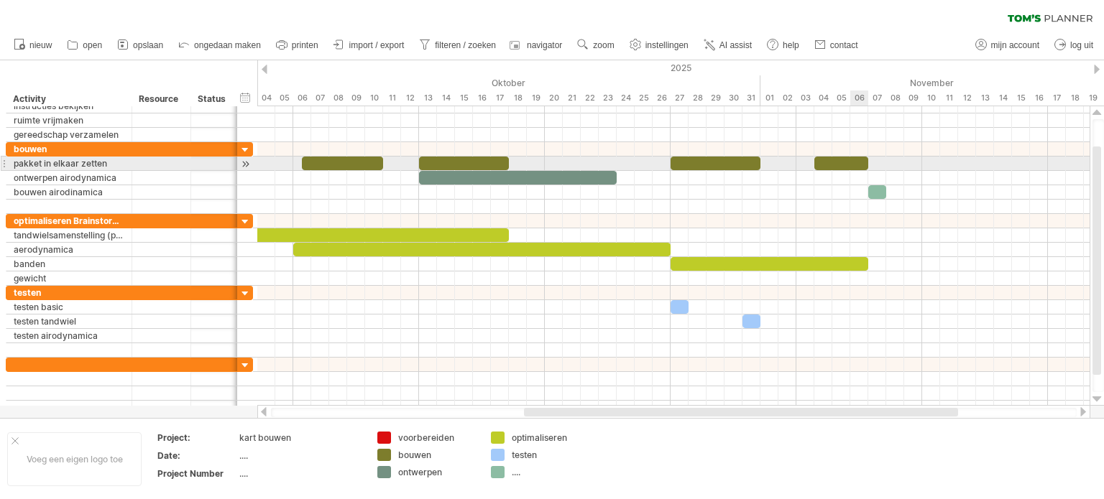
click at [860, 160] on div at bounding box center [841, 164] width 54 height 14
drag, startPoint x: 867, startPoint y: 162, endPoint x: 882, endPoint y: 163, distance: 15.1
click at [883, 163] on span at bounding box center [886, 164] width 6 height 14
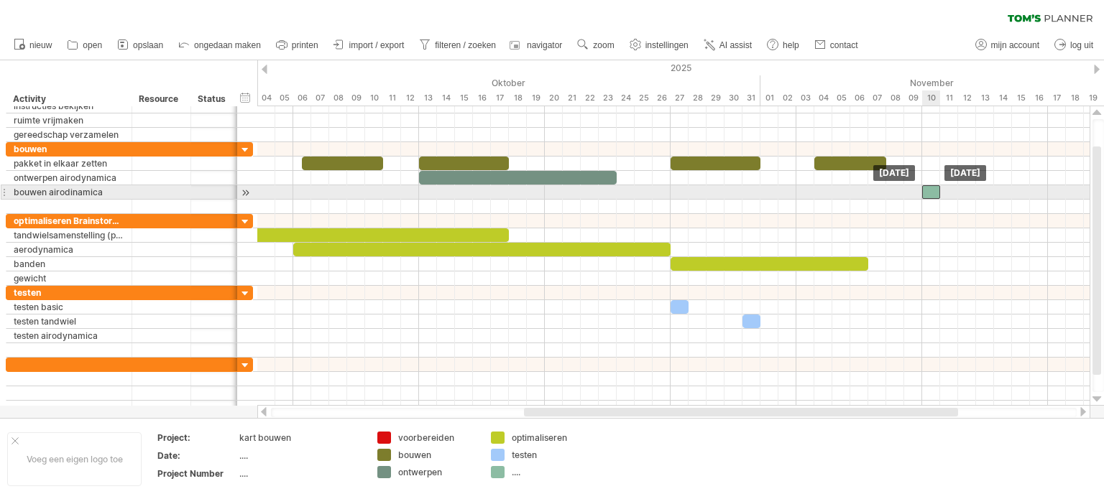
drag, startPoint x: 880, startPoint y: 189, endPoint x: 931, endPoint y: 186, distance: 51.8
click at [931, 186] on div at bounding box center [931, 192] width 18 height 14
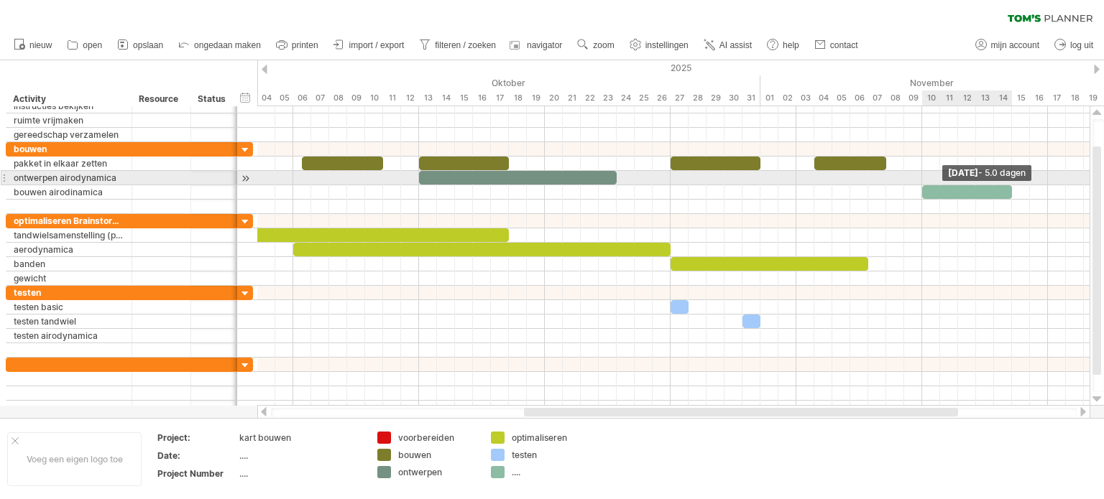
drag, startPoint x: 939, startPoint y: 188, endPoint x: 1014, endPoint y: 180, distance: 75.2
click at [1014, 180] on div "[DATE] - 5.0 dagen [DATE]" at bounding box center [673, 256] width 832 height 300
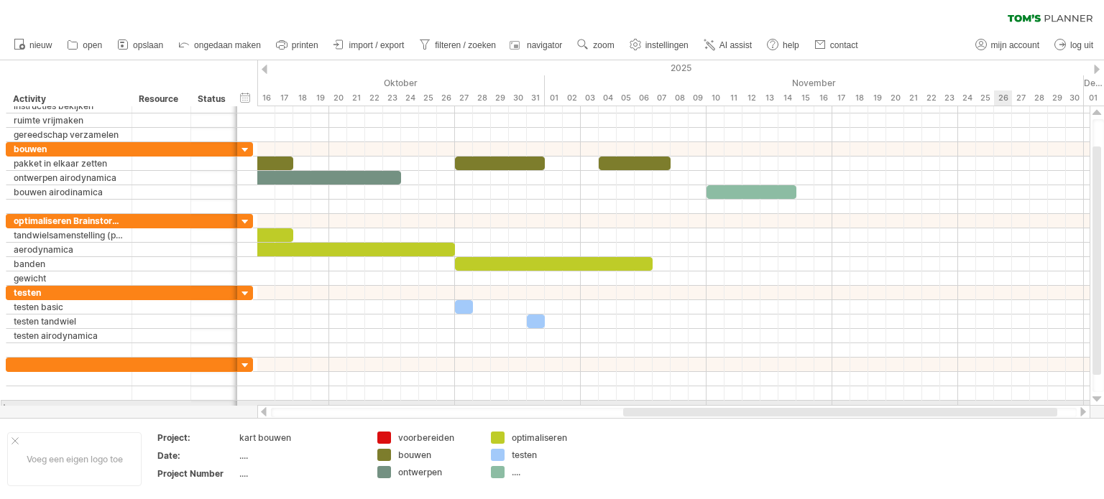
drag, startPoint x: 901, startPoint y: 410, endPoint x: 1003, endPoint y: 402, distance: 102.4
click at [1003, 402] on div "Probeert verbinding te maken met [DOMAIN_NAME] Opnieuw verbonden 0% wissen filt…" at bounding box center [552, 249] width 1104 height 499
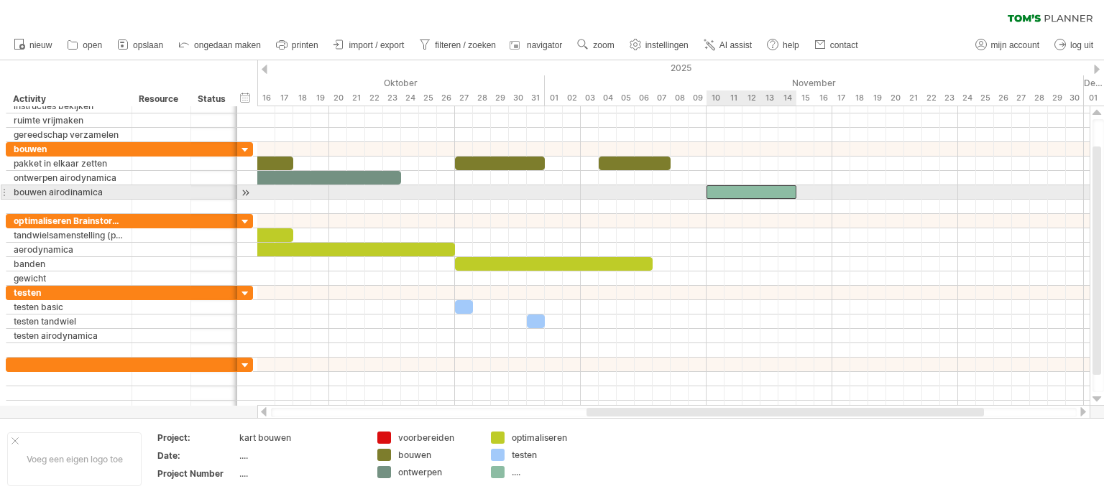
click at [782, 194] on div at bounding box center [751, 192] width 90 height 14
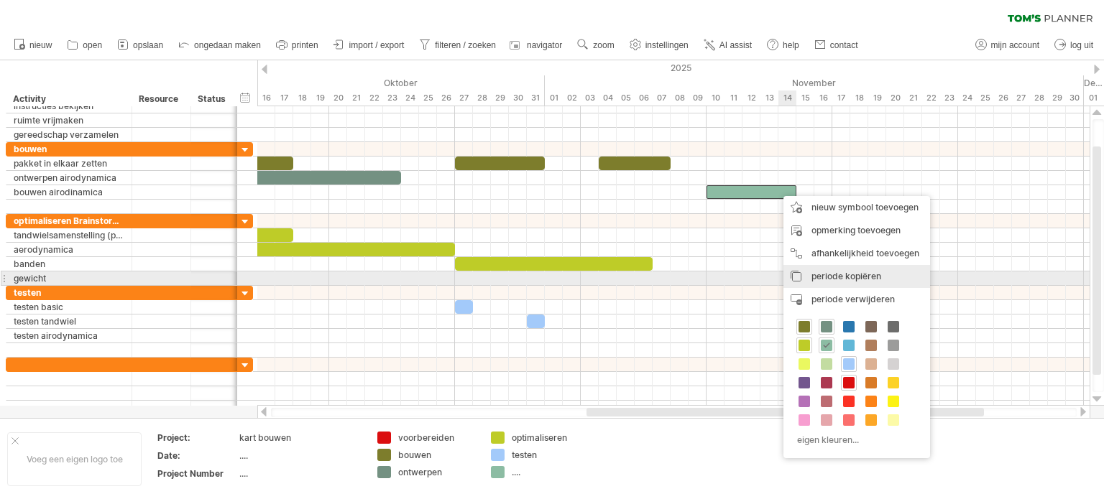
click at [859, 273] on span "periode kopiëren" at bounding box center [846, 276] width 70 height 11
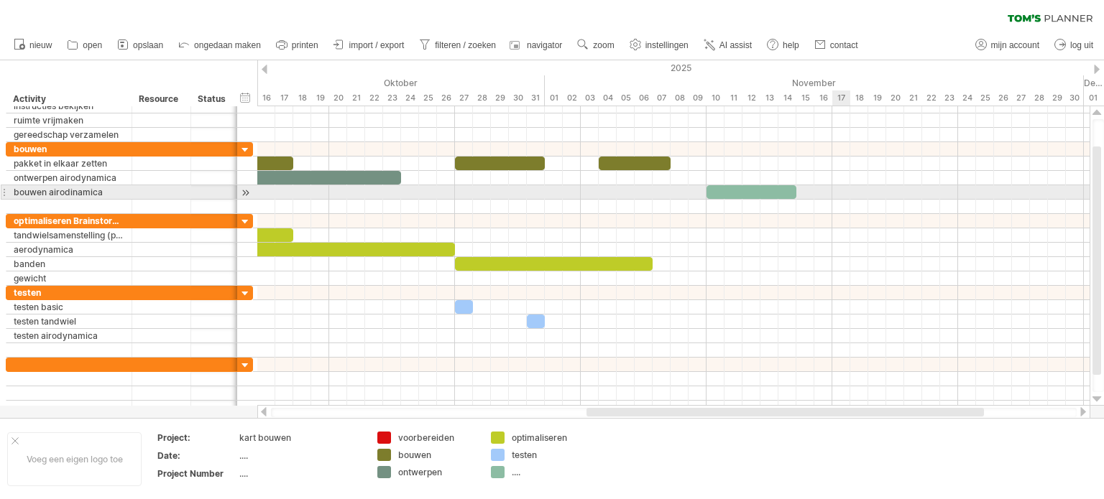
click at [836, 187] on div at bounding box center [673, 192] width 832 height 14
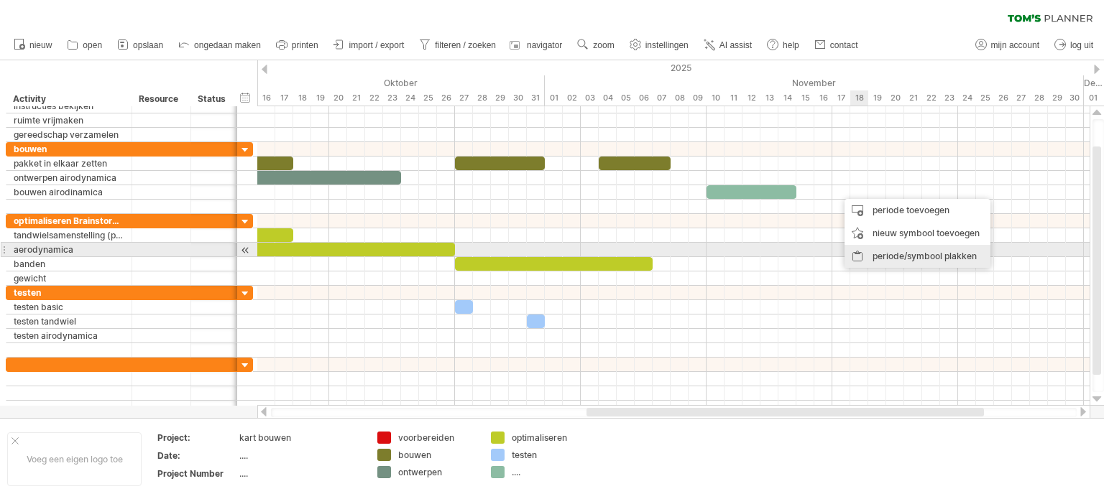
click at [895, 249] on div "periode/symbool plakken" at bounding box center [917, 256] width 146 height 23
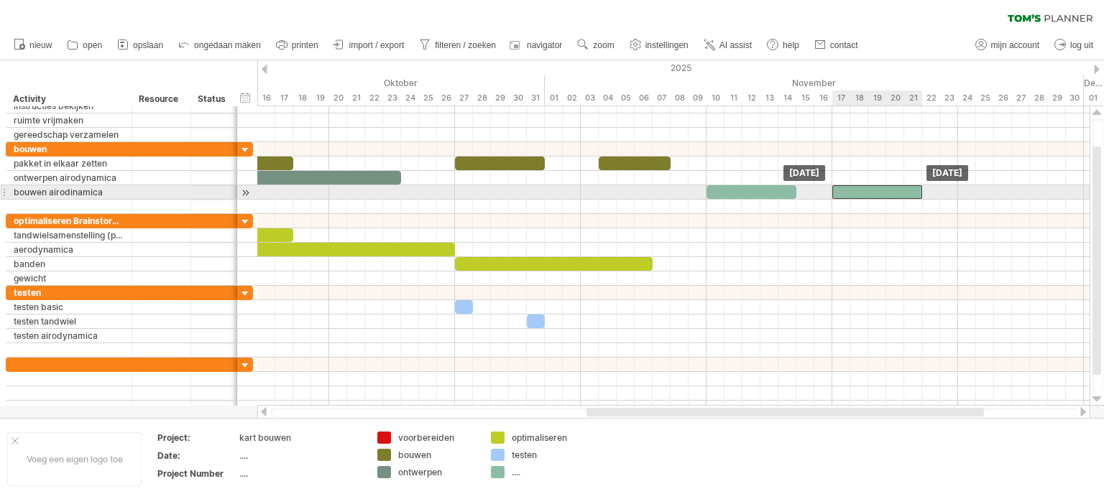
drag, startPoint x: 862, startPoint y: 190, endPoint x: 853, endPoint y: 189, distance: 9.4
click at [853, 189] on div at bounding box center [877, 192] width 90 height 14
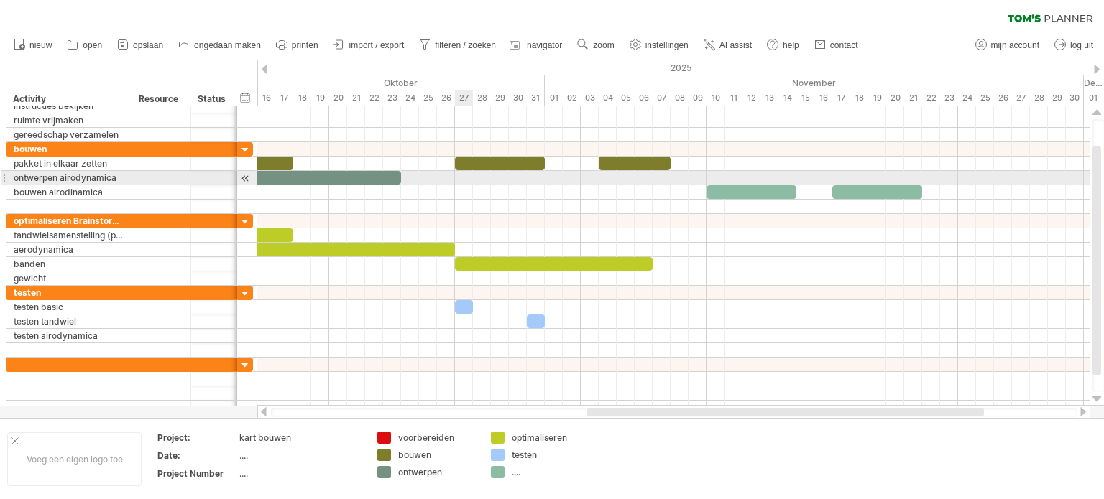
click at [458, 175] on div at bounding box center [673, 178] width 832 height 14
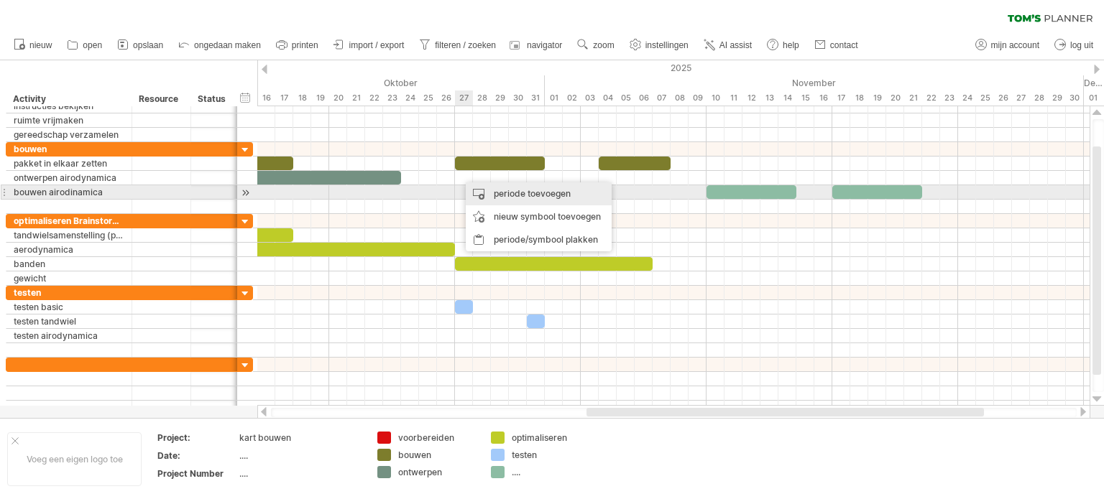
click at [500, 190] on div "periode toevoegen" at bounding box center [539, 194] width 146 height 23
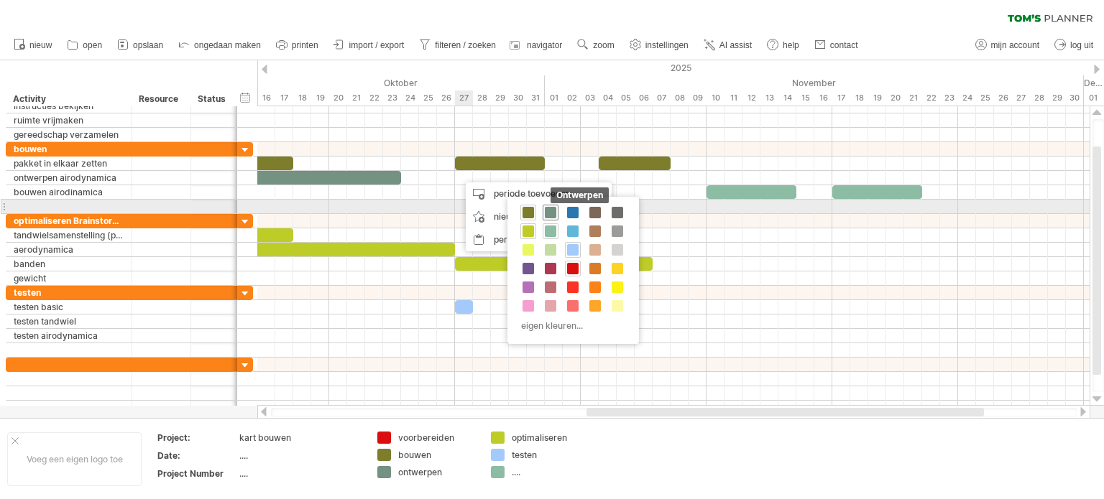
click at [551, 208] on span at bounding box center [550, 212] width 11 height 11
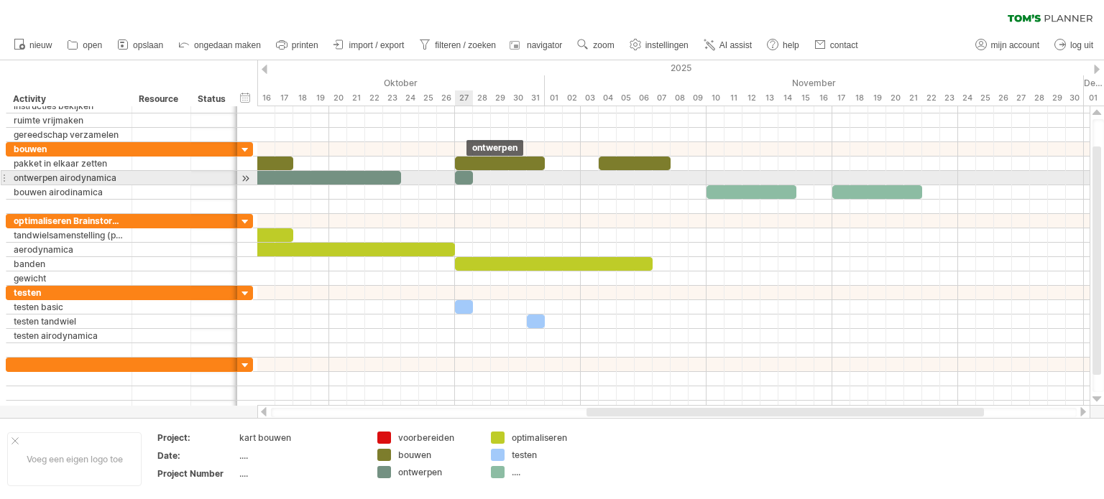
click at [469, 178] on div at bounding box center [464, 178] width 18 height 14
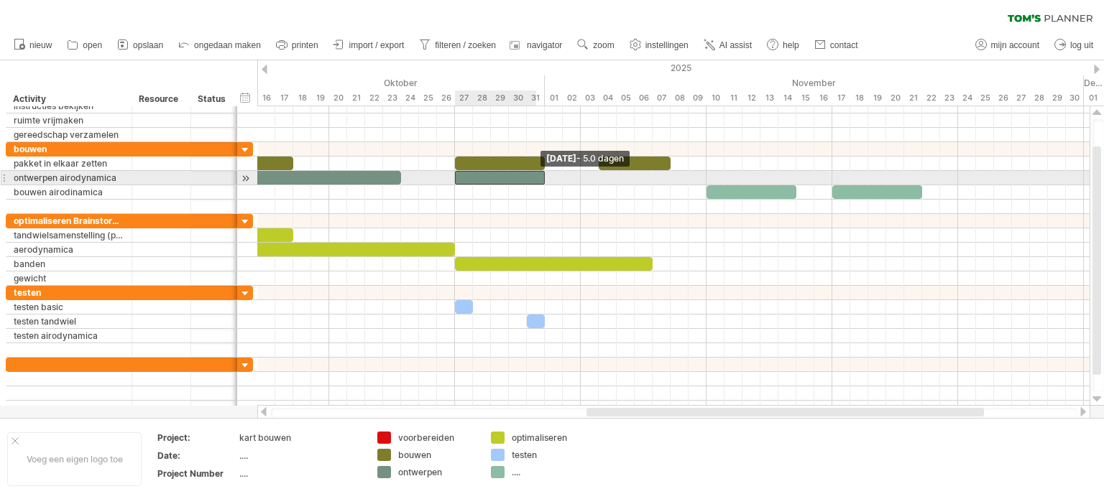
drag, startPoint x: 472, startPoint y: 178, endPoint x: 540, endPoint y: 177, distance: 67.6
click at [540, 177] on div at bounding box center [500, 178] width 90 height 14
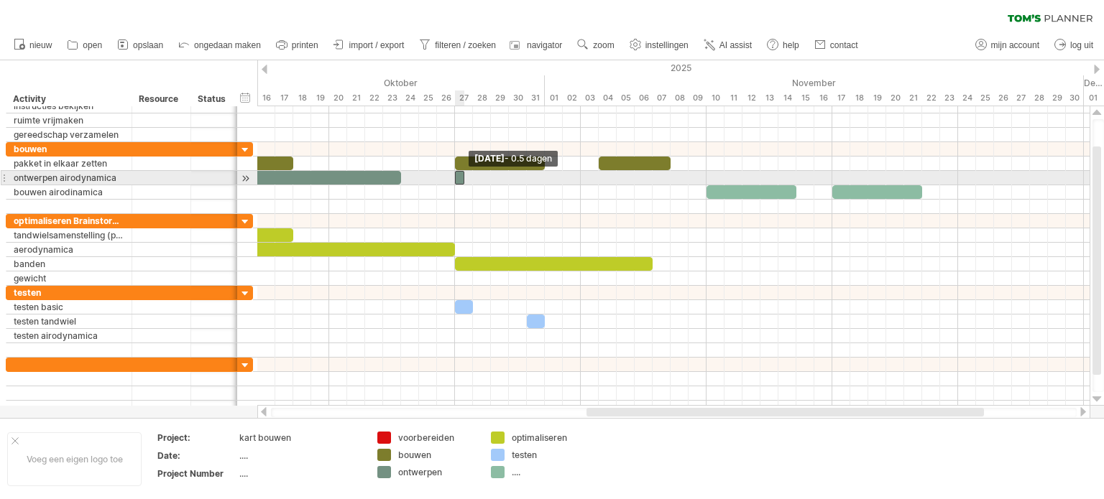
drag, startPoint x: 544, startPoint y: 177, endPoint x: 459, endPoint y: 175, distance: 84.8
click at [459, 175] on div at bounding box center [459, 178] width 9 height 14
click at [465, 177] on span at bounding box center [464, 178] width 6 height 14
click at [463, 178] on span at bounding box center [464, 178] width 6 height 14
click at [458, 179] on div at bounding box center [459, 178] width 9 height 14
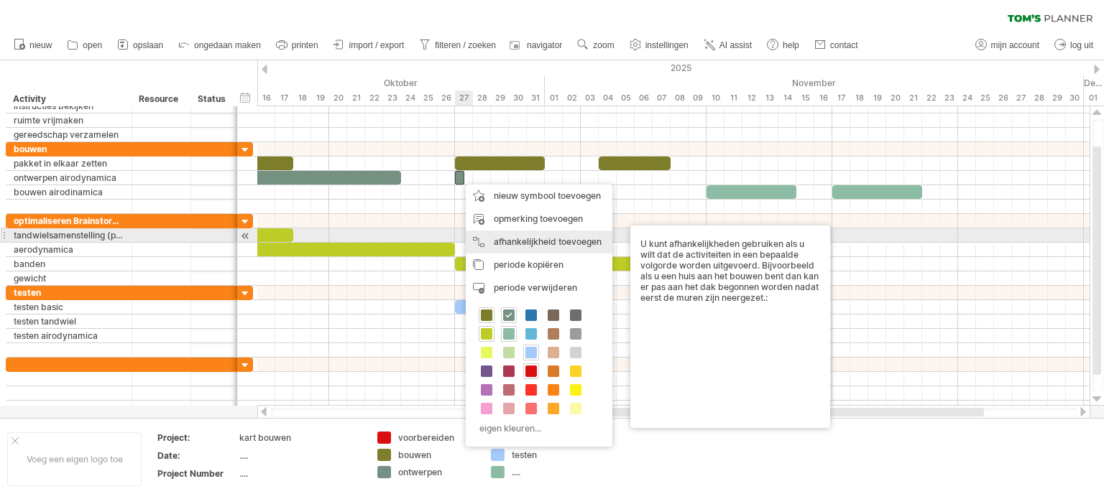
click at [540, 242] on div "afhankelijkheid toevoegen U kunt afhankelijkheden gebruiken als u wilt dat de a…" at bounding box center [539, 242] width 147 height 23
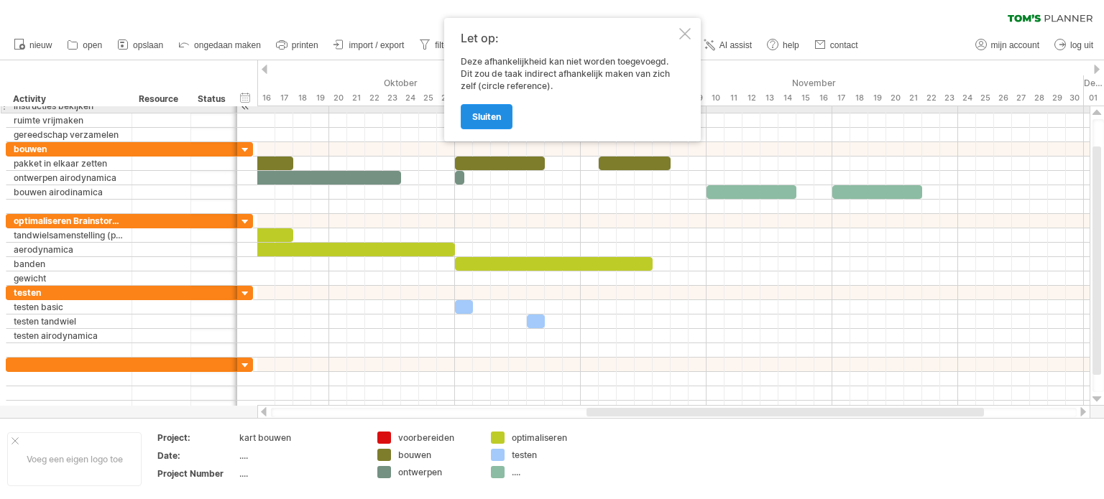
click at [491, 112] on span "sluiten" at bounding box center [486, 116] width 29 height 11
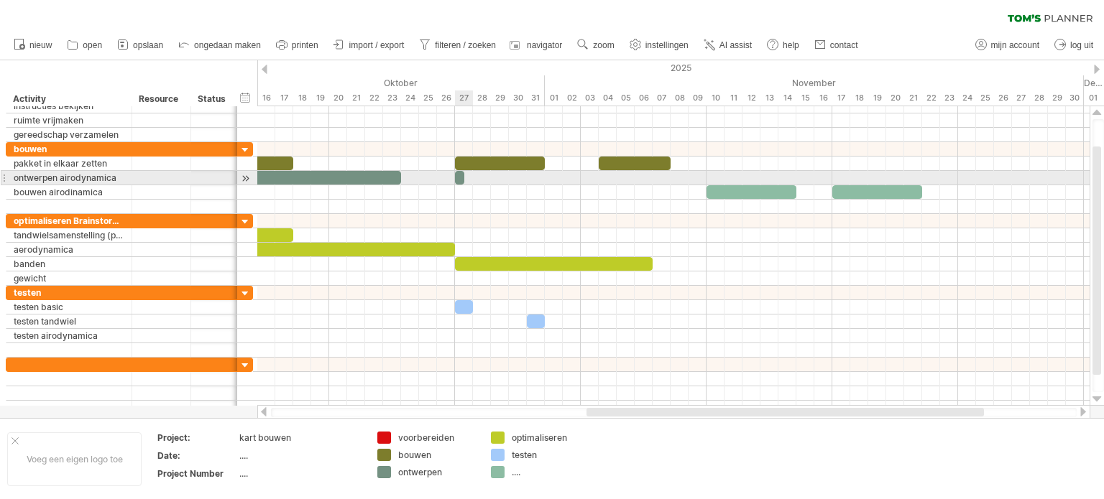
click at [461, 179] on span at bounding box center [464, 178] width 6 height 14
click at [461, 172] on span at bounding box center [464, 178] width 6 height 14
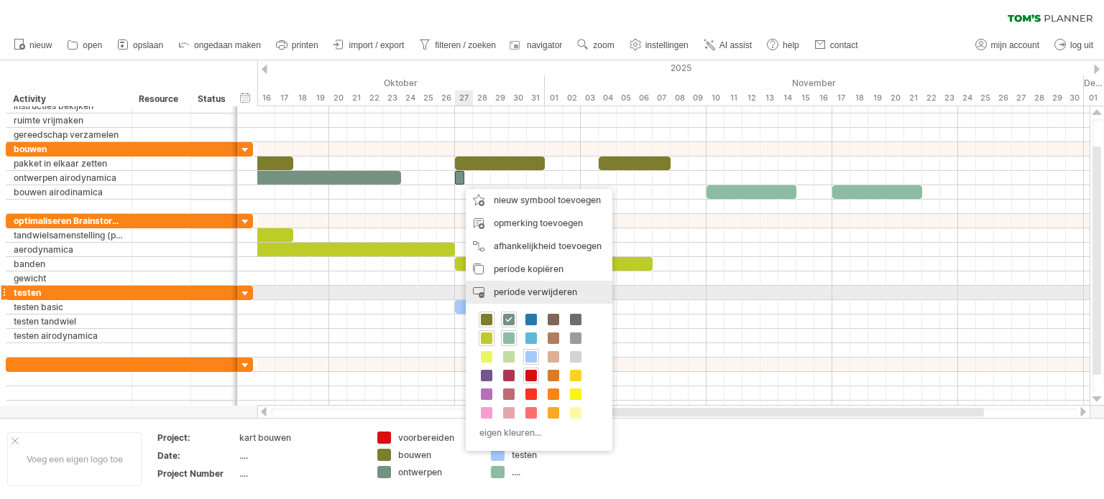
click at [556, 288] on span "periode verwijderen" at bounding box center [535, 292] width 83 height 11
